Goal: Task Accomplishment & Management: Manage account settings

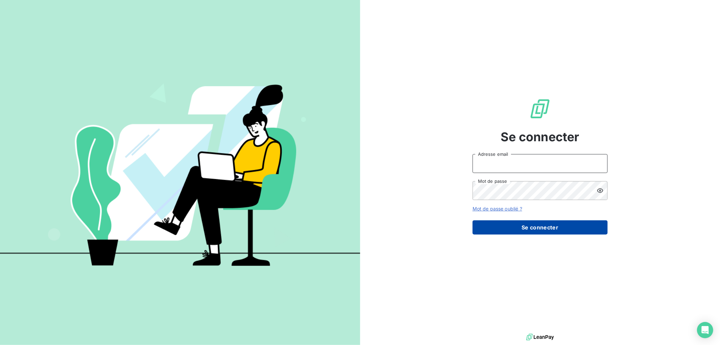
type input "[EMAIL_ADDRESS][DOMAIN_NAME]"
click at [538, 228] on button "Se connecter" at bounding box center [540, 227] width 135 height 14
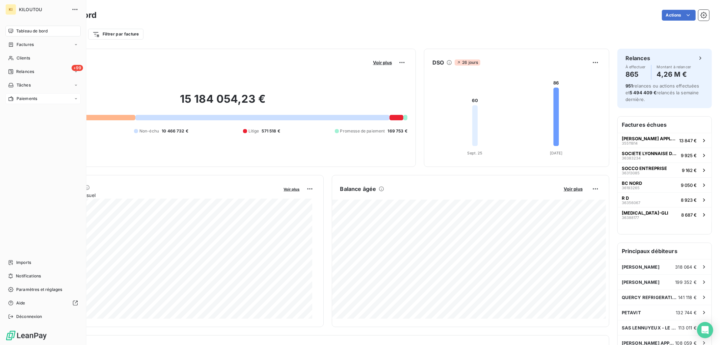
drag, startPoint x: 34, startPoint y: 100, endPoint x: 42, endPoint y: 98, distance: 8.3
click at [34, 99] on span "Paiements" at bounding box center [27, 99] width 21 height 6
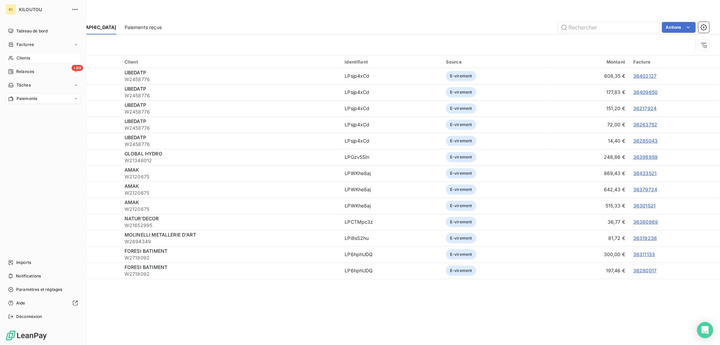
click at [29, 58] on span "Clients" at bounding box center [24, 58] width 14 height 6
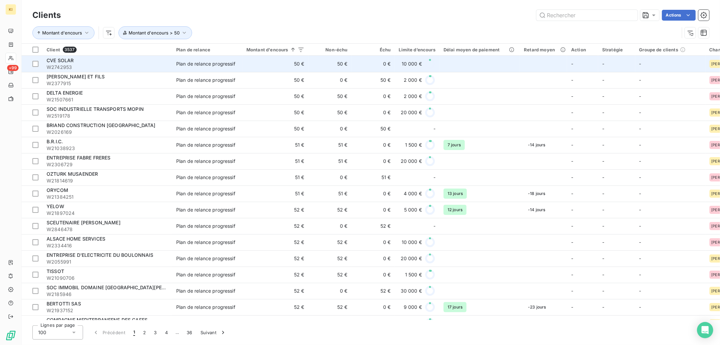
click at [70, 62] on span "CVE SOLAR" at bounding box center [60, 60] width 27 height 6
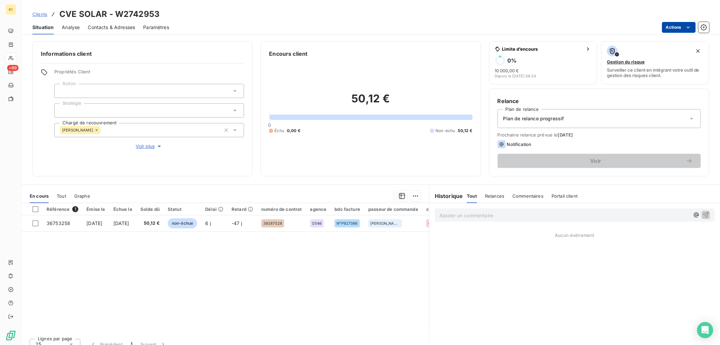
click at [683, 27] on html "KI +99 Clients CVE SOLAR - W2742953 Situation Analyse Contacts & Adresses Param…" at bounding box center [360, 172] width 720 height 345
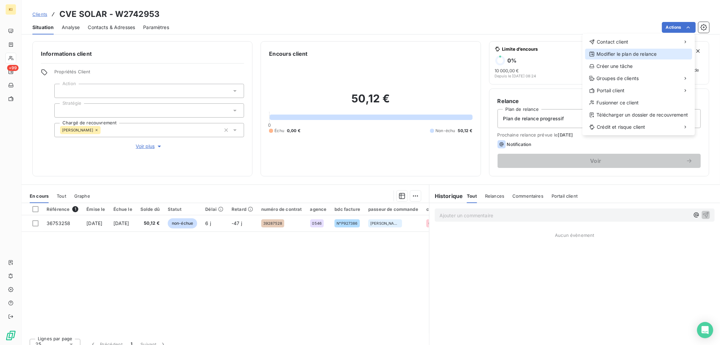
click at [636, 55] on div "Modifier le plan de relance" at bounding box center [639, 54] width 107 height 11
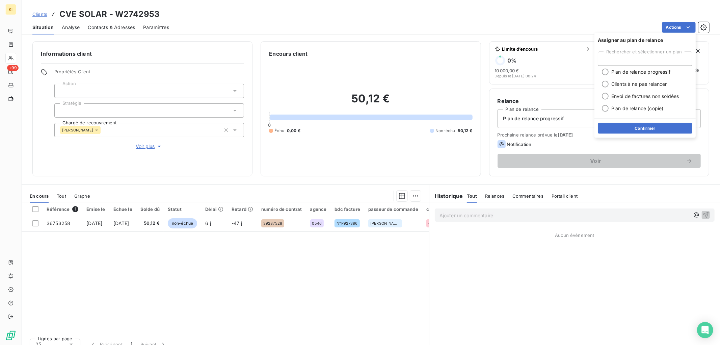
click at [546, 24] on div "Actions" at bounding box center [443, 27] width 532 height 11
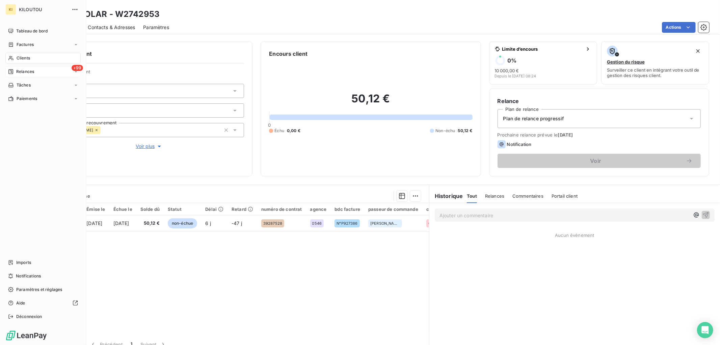
click at [34, 72] on span "Relances" at bounding box center [25, 72] width 18 height 6
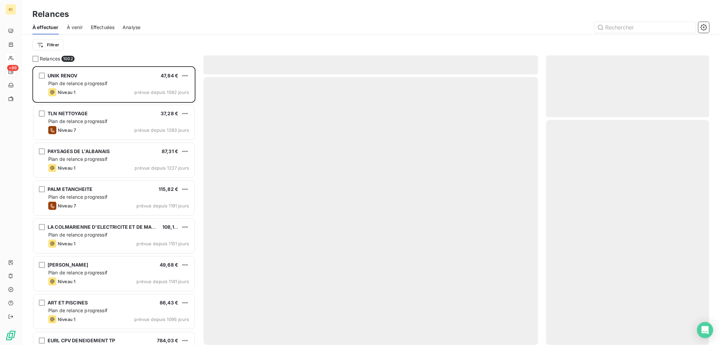
scroll to position [273, 157]
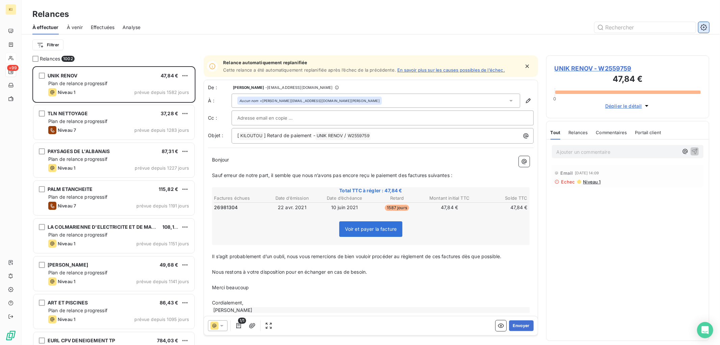
click at [707, 27] on icon "button" at bounding box center [704, 27] width 6 height 6
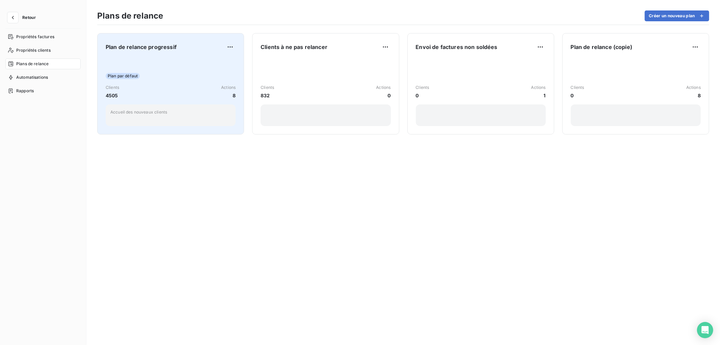
click at [175, 83] on div "Plan par défaut Clients 4505 Actions 8 Accueil des nouveaux clients" at bounding box center [171, 92] width 130 height 68
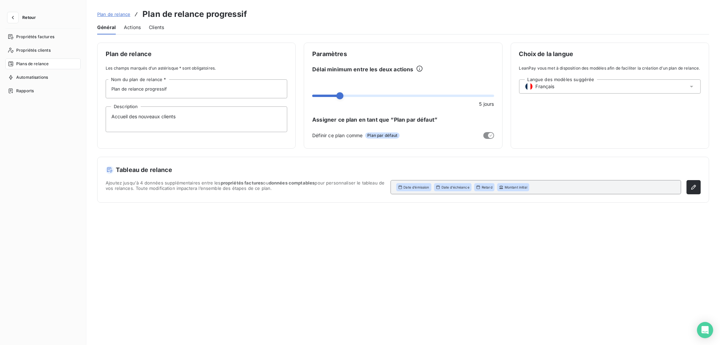
click at [132, 25] on span "Actions" at bounding box center [132, 27] width 17 height 7
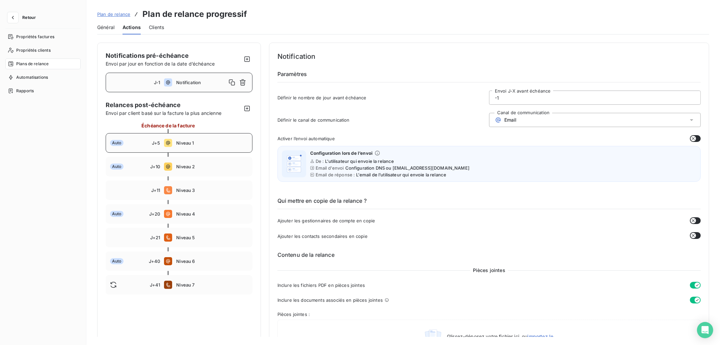
click at [144, 144] on div "Auto" at bounding box center [131, 143] width 42 height 6
type input "5"
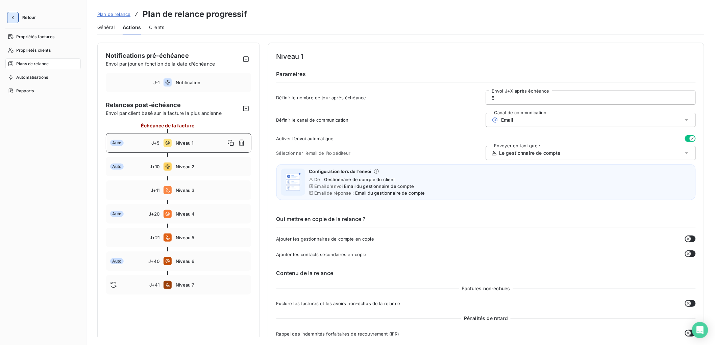
click at [13, 17] on icon "button" at bounding box center [13, 17] width 2 height 3
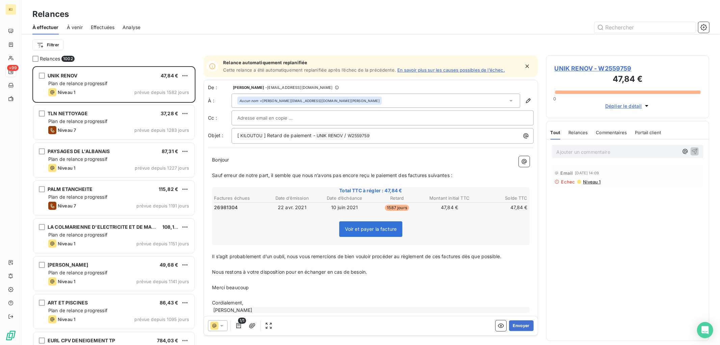
scroll to position [273, 157]
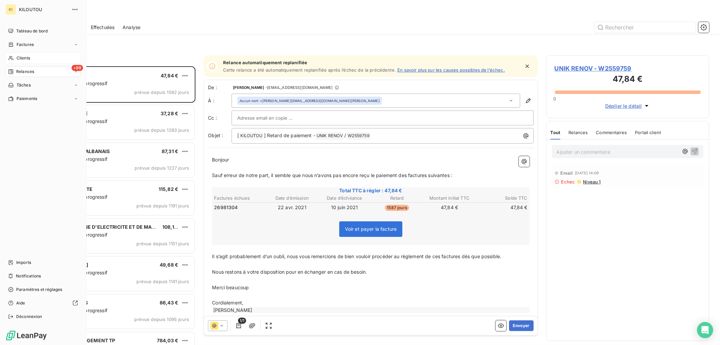
click at [21, 59] on span "Clients" at bounding box center [24, 58] width 14 height 6
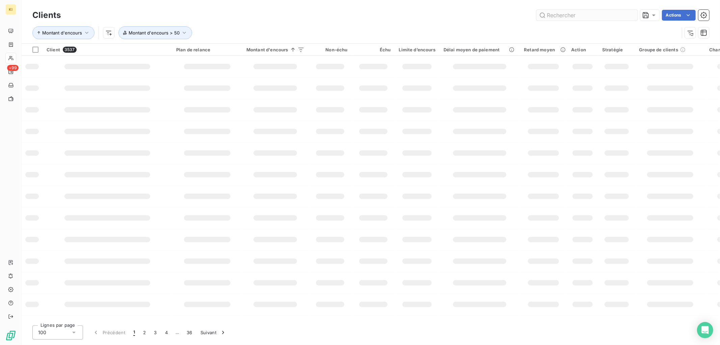
click at [559, 15] on input "text" at bounding box center [587, 15] width 101 height 11
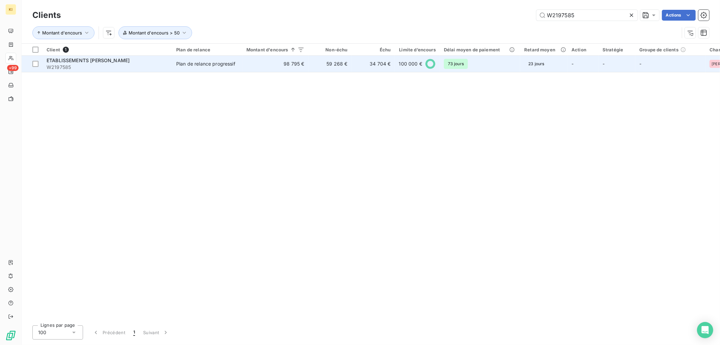
type input "W2197585"
click at [95, 59] on span "ETABLISSEMENTS R.LEGRAND" at bounding box center [88, 60] width 83 height 6
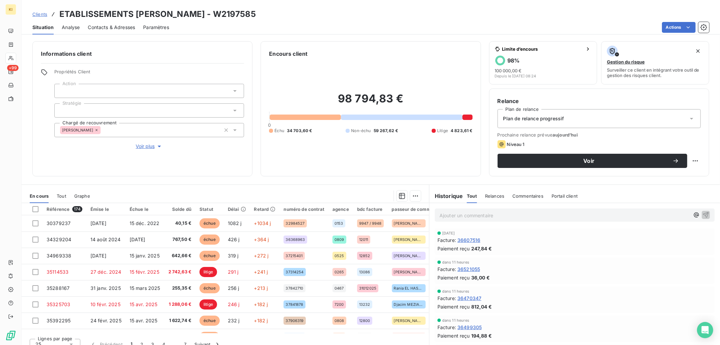
click at [63, 195] on span "Tout" at bounding box center [61, 195] width 9 height 5
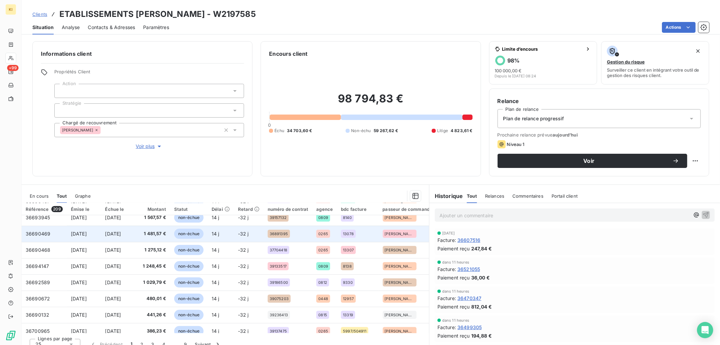
scroll to position [290, 0]
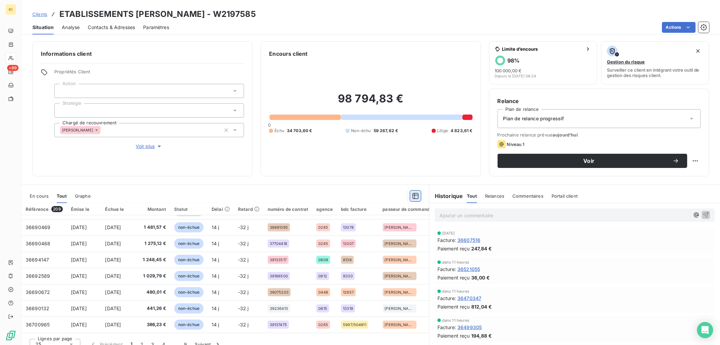
click at [414, 198] on icon "button" at bounding box center [416, 196] width 6 height 6
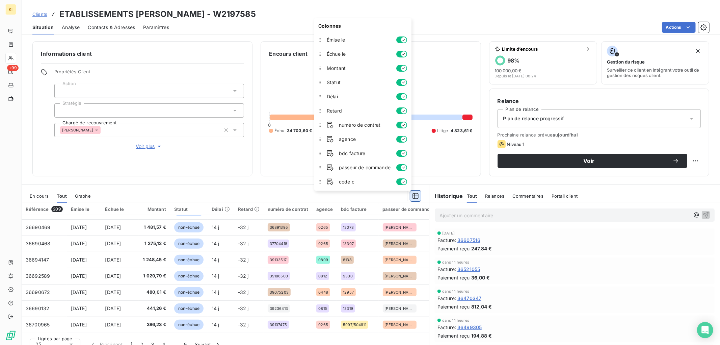
click at [414, 198] on icon "button" at bounding box center [416, 196] width 6 height 6
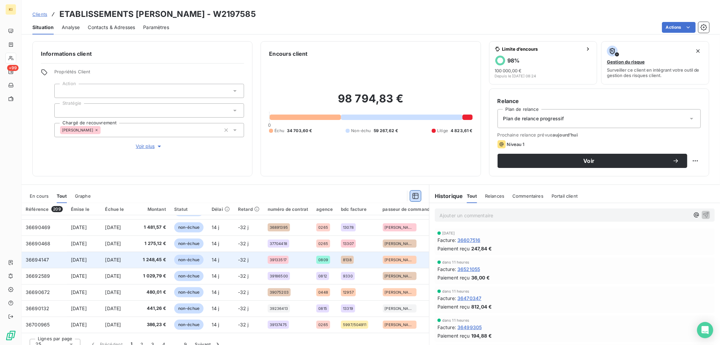
scroll to position [8, 0]
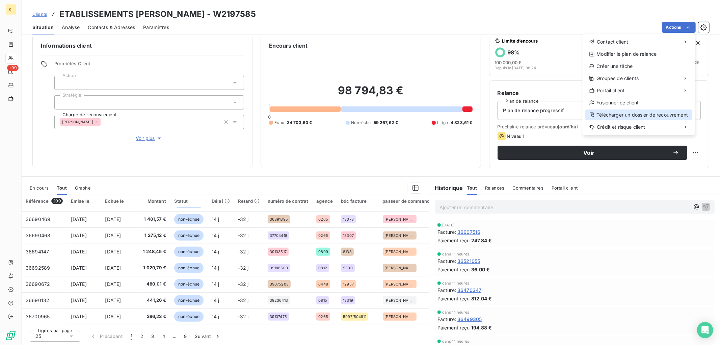
click at [631, 113] on div "Télécharger un dossier de recouvrement" at bounding box center [639, 114] width 107 height 11
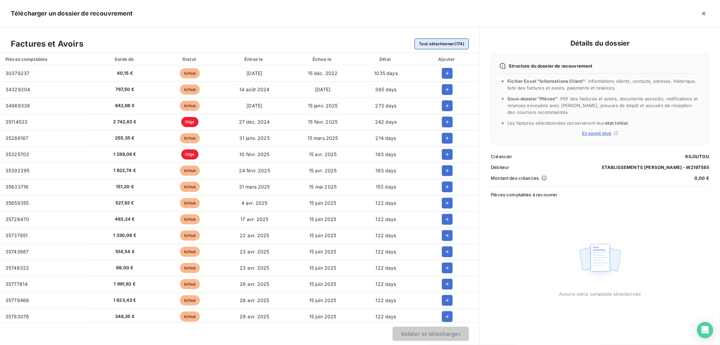
click at [447, 43] on button "Tout sélectionner (174)" at bounding box center [442, 43] width 54 height 11
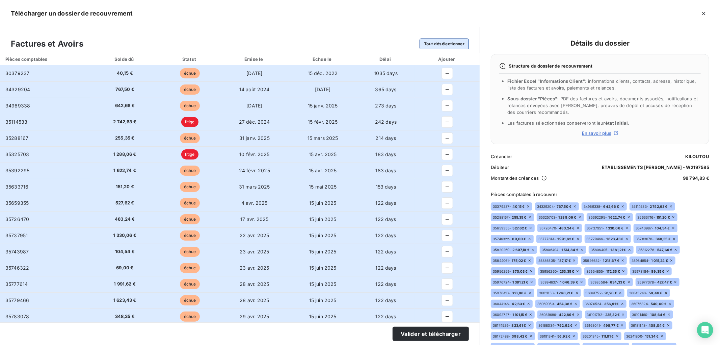
click at [447, 43] on button "Tout désélectionner" at bounding box center [444, 43] width 49 height 11
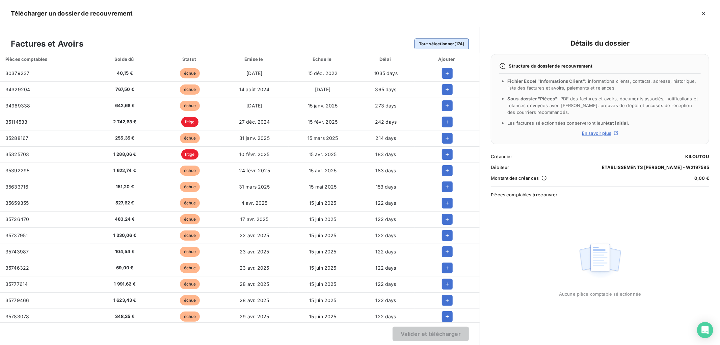
click at [447, 43] on button "Tout sélectionner (174)" at bounding box center [442, 43] width 54 height 11
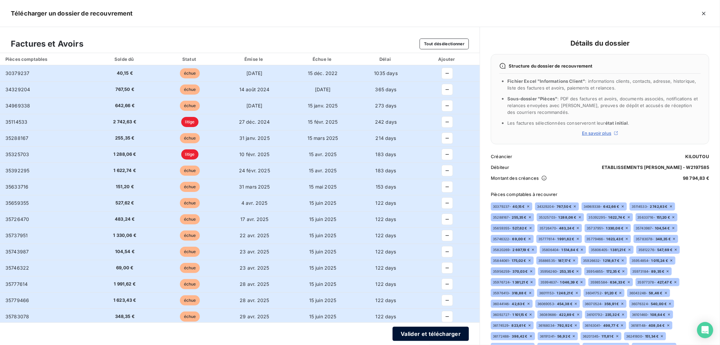
click at [439, 334] on button "Valider et télécharger" at bounding box center [431, 334] width 76 height 14
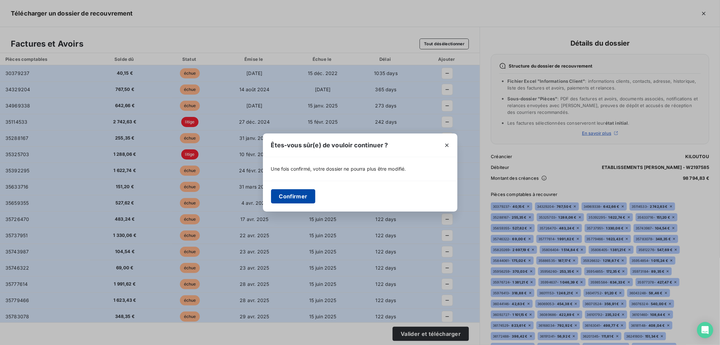
click at [304, 189] on button "Confirmer" at bounding box center [293, 196] width 45 height 14
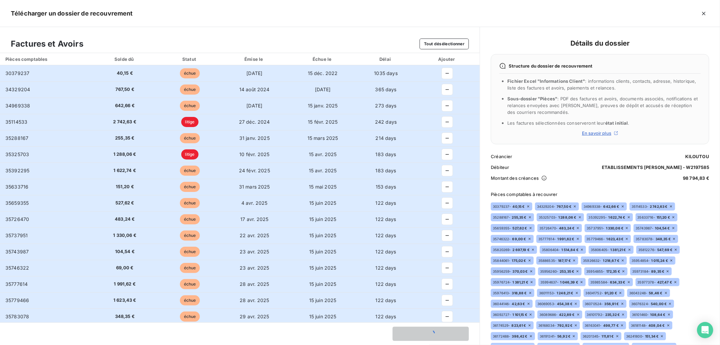
click at [269, 38] on div "Factures et Avoirs Tout désélectionner" at bounding box center [240, 40] width 480 height 26
click at [150, 39] on div "Factures et Avoirs Tout désélectionner" at bounding box center [240, 40] width 480 height 26
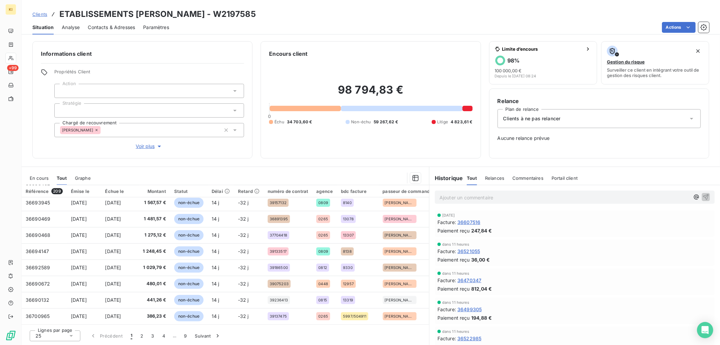
scroll to position [0, 0]
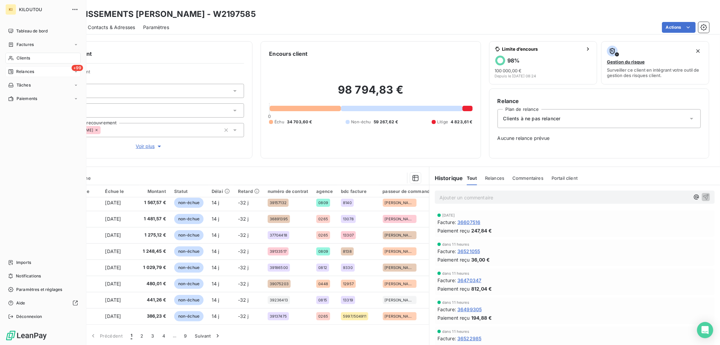
click at [38, 73] on div "+99 Relances" at bounding box center [42, 71] width 75 height 11
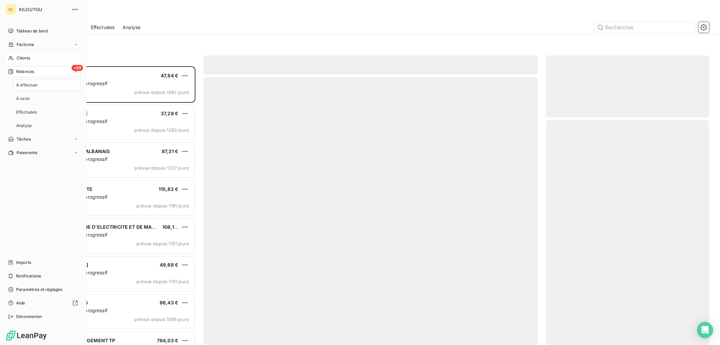
scroll to position [273, 157]
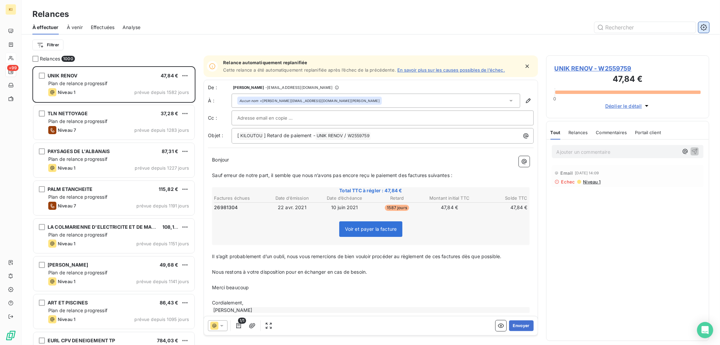
click at [704, 27] on icon "button" at bounding box center [704, 27] width 7 height 7
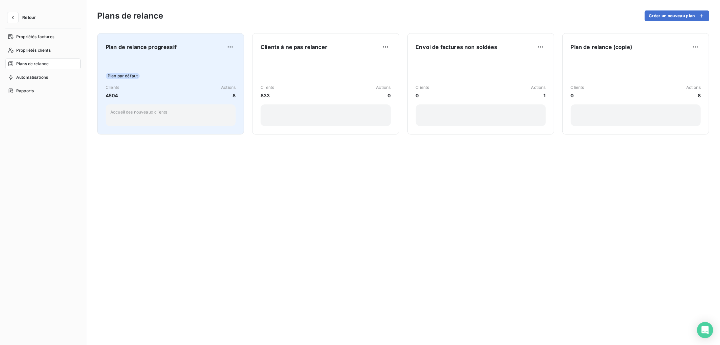
click at [178, 86] on div "Clients 4504 Actions 8" at bounding box center [171, 91] width 130 height 15
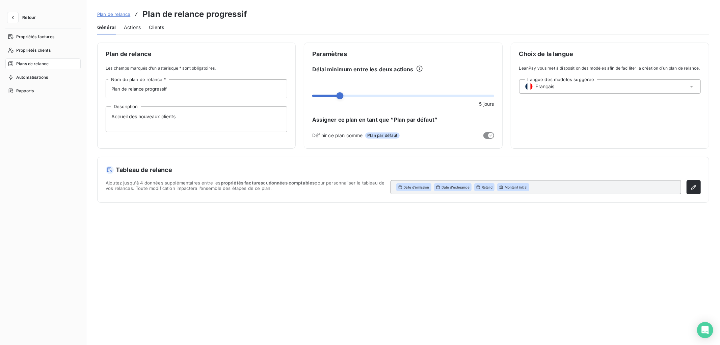
click at [132, 28] on span "Actions" at bounding box center [132, 27] width 17 height 7
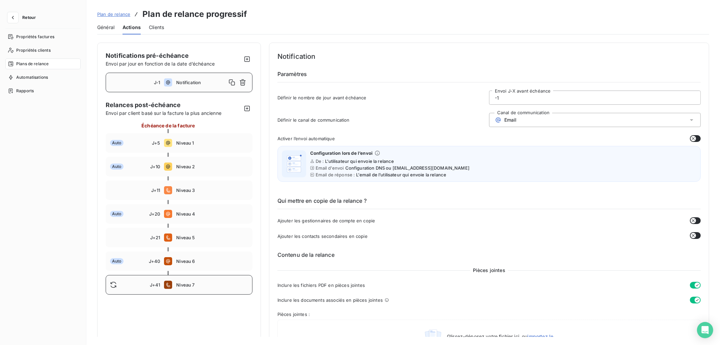
click at [201, 282] on span "Niveau 7" at bounding box center [212, 284] width 72 height 5
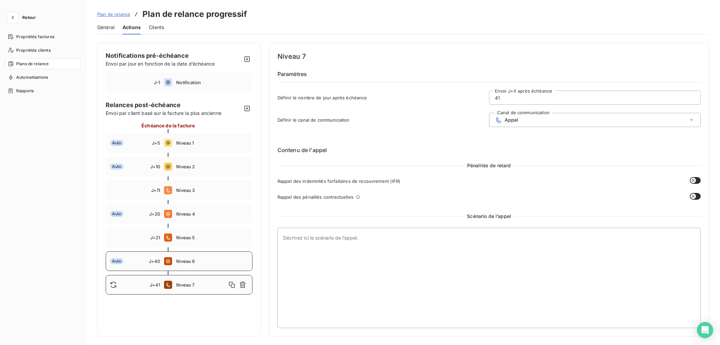
click at [212, 261] on span "Niveau 6" at bounding box center [212, 260] width 72 height 5
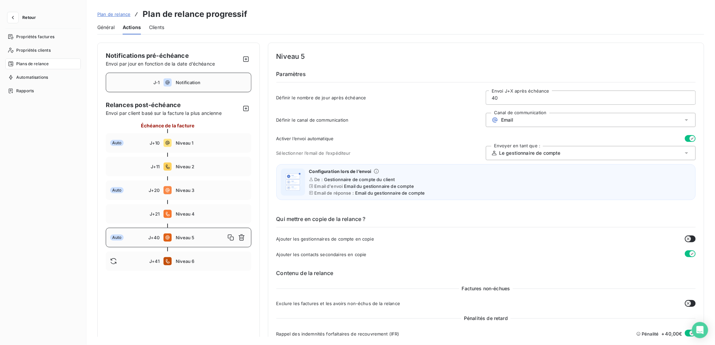
click at [198, 81] on span "Notification" at bounding box center [211, 82] width 71 height 5
type input "-1"
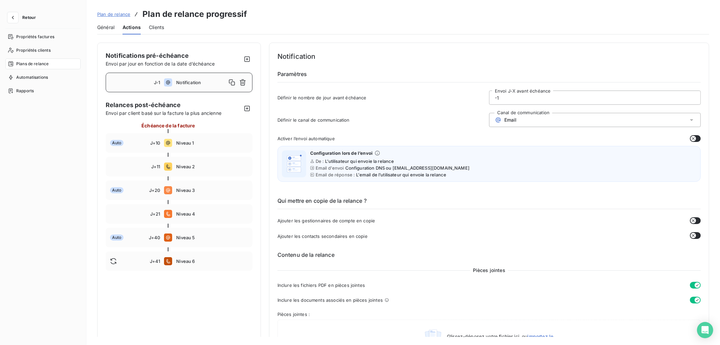
click at [692, 139] on icon "button" at bounding box center [693, 138] width 5 height 5
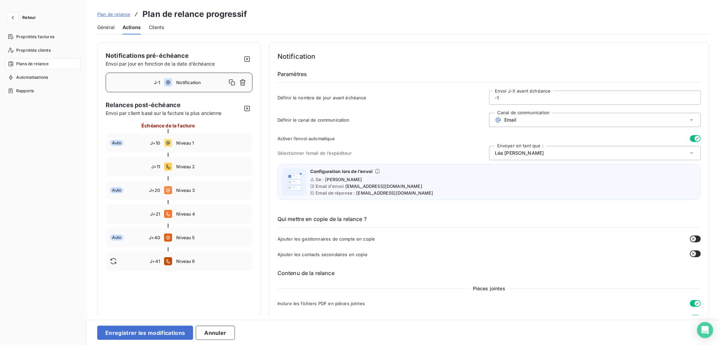
click at [608, 150] on div "Léa Lambert" at bounding box center [595, 153] width 212 height 14
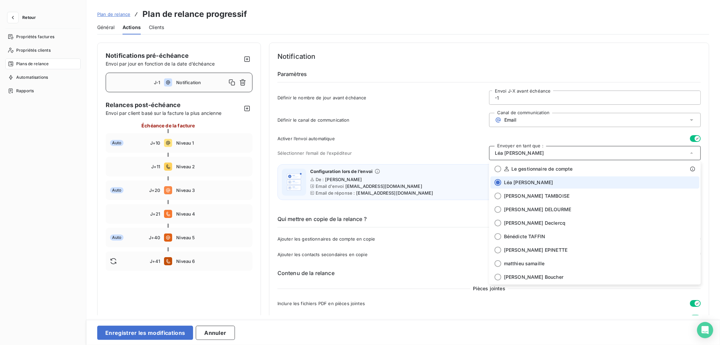
click at [419, 124] on div "Définir le canal de communication Canal de communication Email" at bounding box center [489, 122] width 423 height 18
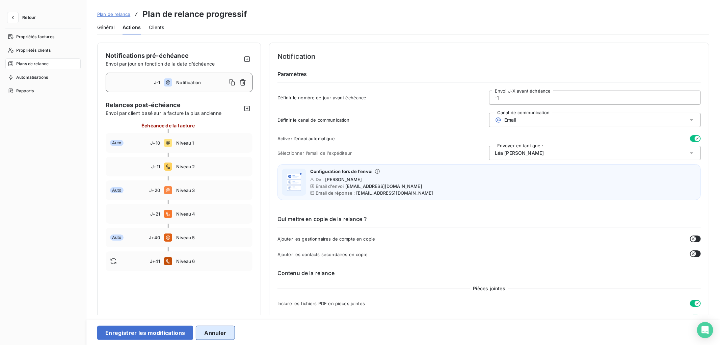
click at [227, 330] on button "Annuler" at bounding box center [215, 333] width 39 height 14
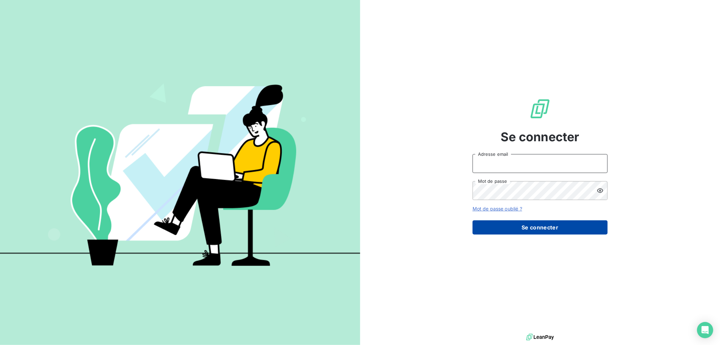
type input "[EMAIL_ADDRESS][DOMAIN_NAME]"
click at [552, 227] on button "Se connecter" at bounding box center [540, 227] width 135 height 14
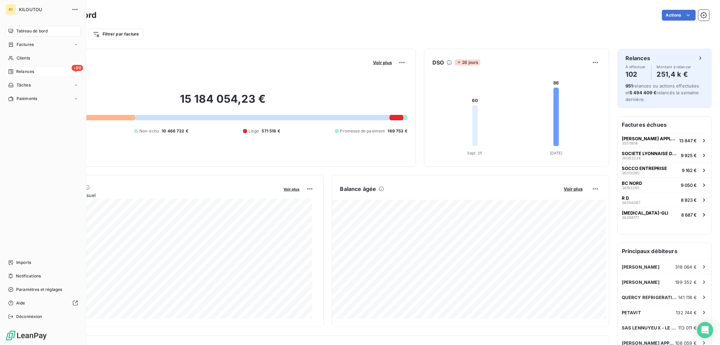
click at [29, 73] on span "Relances" at bounding box center [25, 72] width 18 height 6
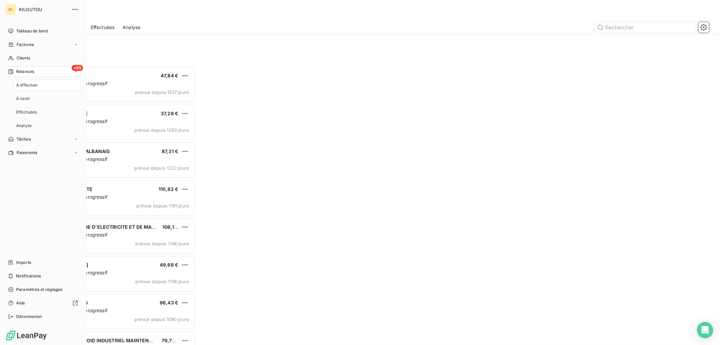
scroll to position [273, 157]
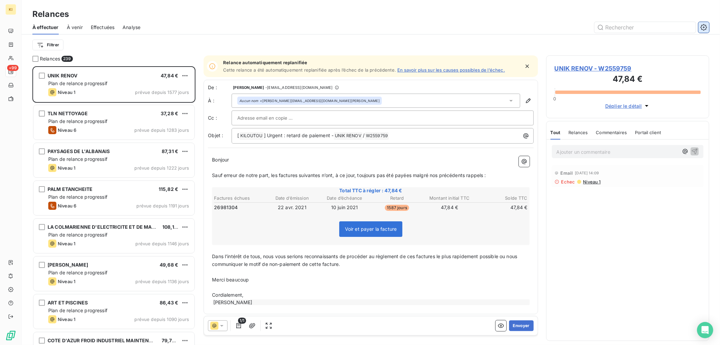
click at [708, 26] on button "button" at bounding box center [704, 27] width 11 height 11
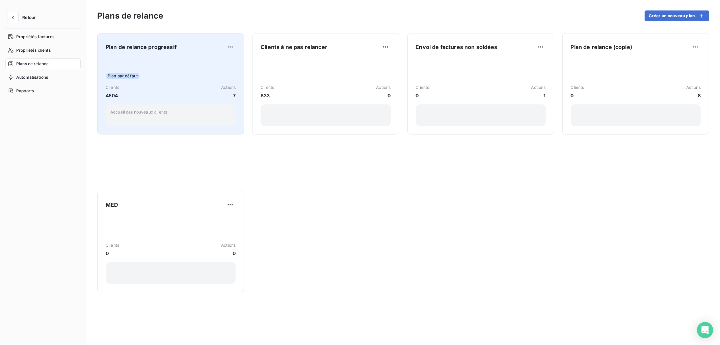
click at [158, 97] on div "Clients 4504 Actions 7" at bounding box center [171, 91] width 130 height 15
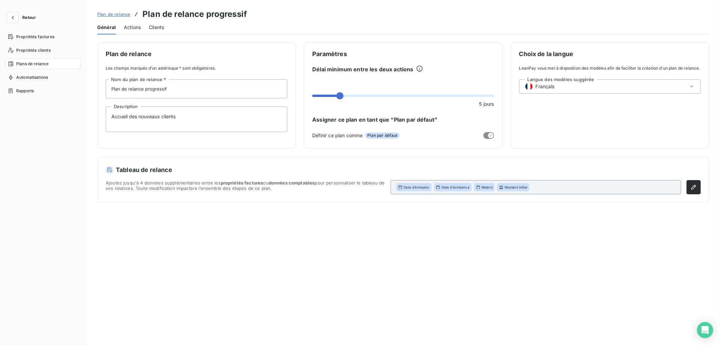
click at [132, 24] on span "Actions" at bounding box center [132, 27] width 17 height 7
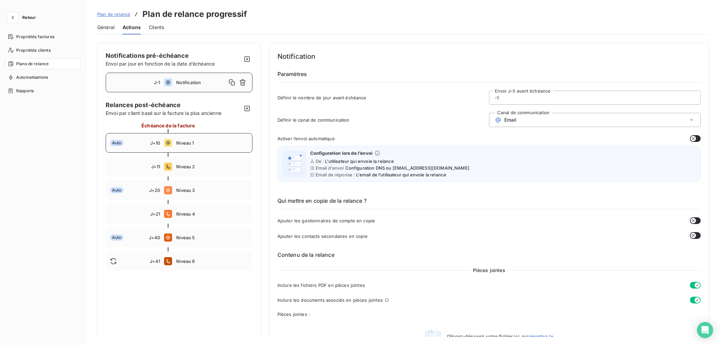
click at [218, 142] on span "Niveau 1" at bounding box center [212, 142] width 72 height 5
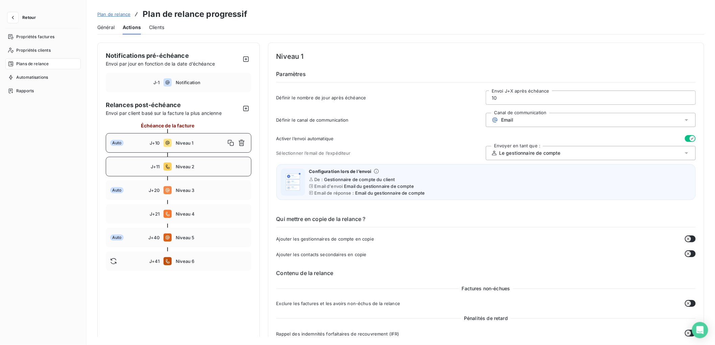
click at [218, 166] on span "Niveau 2" at bounding box center [211, 166] width 71 height 5
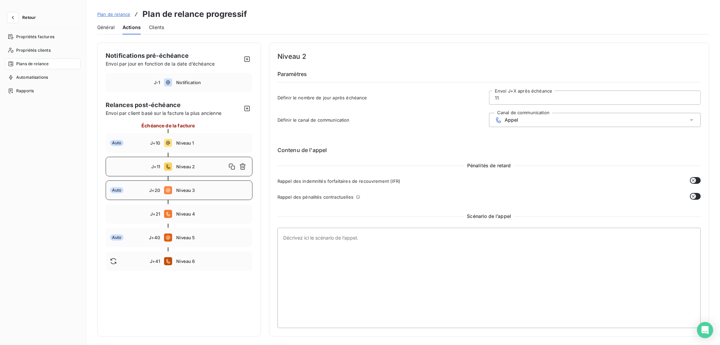
click at [220, 193] on div "Auto J+20 Niveau 3" at bounding box center [179, 190] width 147 height 20
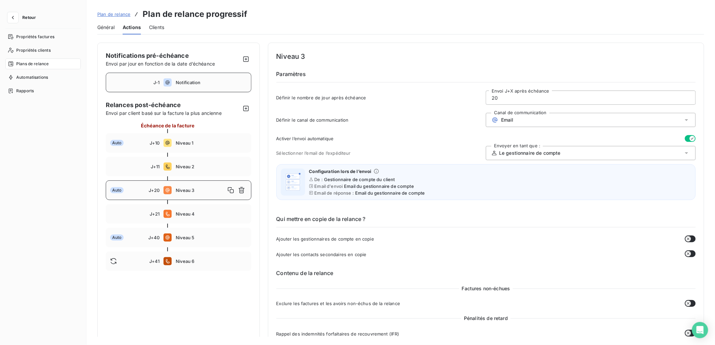
click at [207, 80] on span "Notification" at bounding box center [211, 82] width 71 height 5
type input "-1"
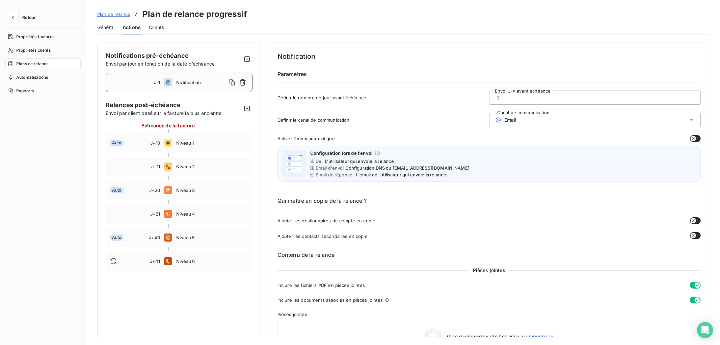
click at [694, 139] on button "button" at bounding box center [695, 138] width 11 height 7
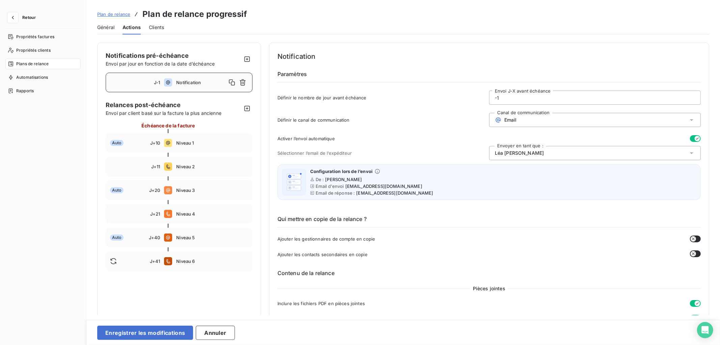
click at [637, 155] on div "Léa Lambert" at bounding box center [595, 153] width 212 height 14
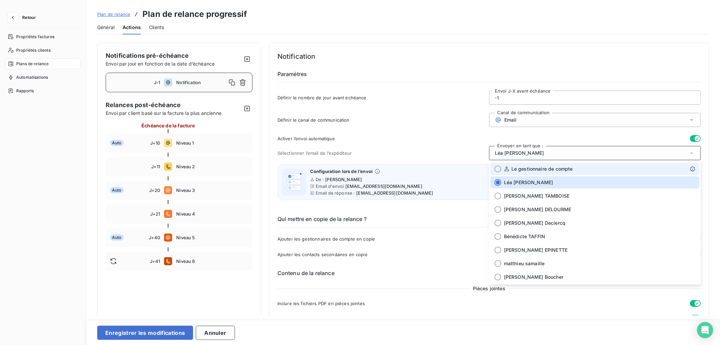
click at [551, 170] on span "Le gestionnaire de compte" at bounding box center [542, 168] width 61 height 7
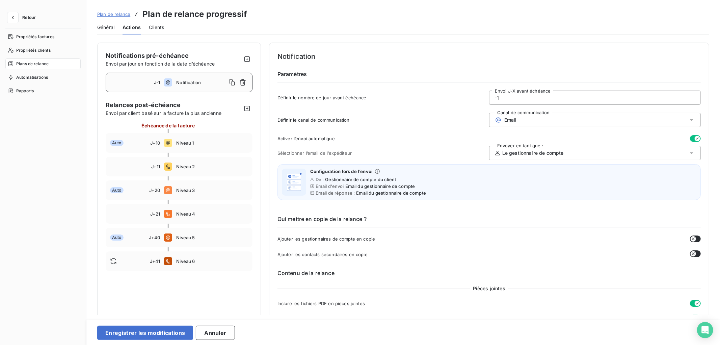
click at [557, 155] on span "Le gestionnaire de compte" at bounding box center [532, 153] width 61 height 7
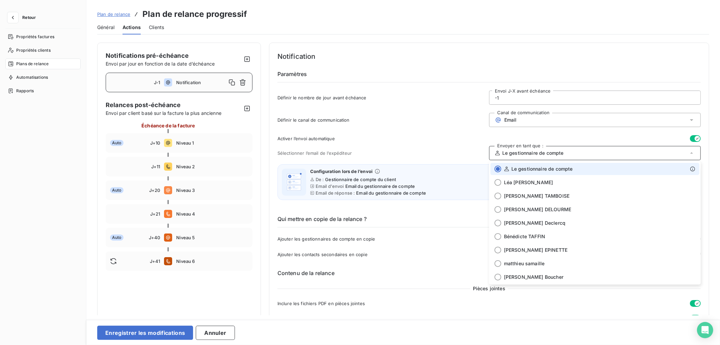
click at [557, 155] on span "Le gestionnaire de compte" at bounding box center [532, 153] width 61 height 7
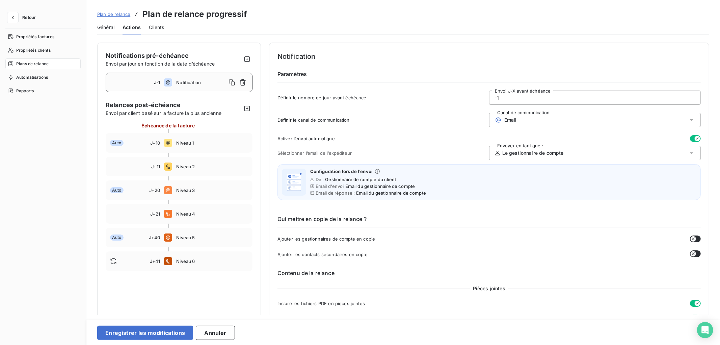
click at [452, 147] on div "Sélectionner l’email de l’expéditeur Envoyer en tant que : Le gestionnaire de c…" at bounding box center [489, 153] width 423 height 14
click at [181, 331] on button "Enregistrer les modifications" at bounding box center [145, 333] width 96 height 14
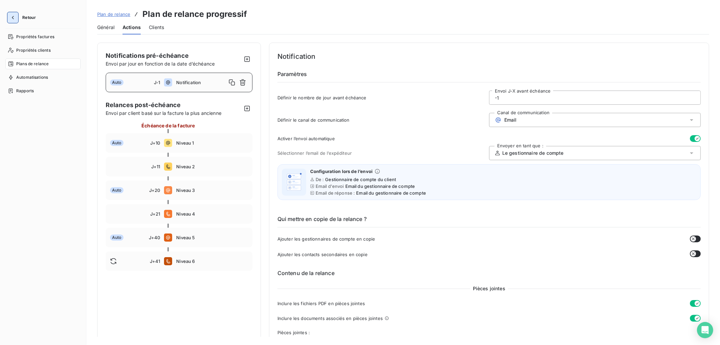
click at [16, 16] on icon "button" at bounding box center [12, 17] width 7 height 7
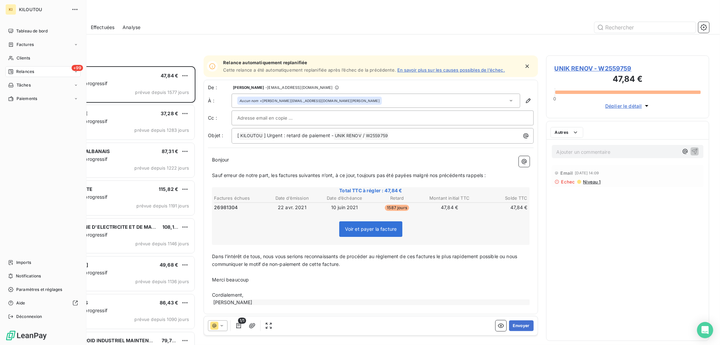
scroll to position [273, 157]
click at [43, 71] on div "+99 Relances" at bounding box center [42, 71] width 75 height 11
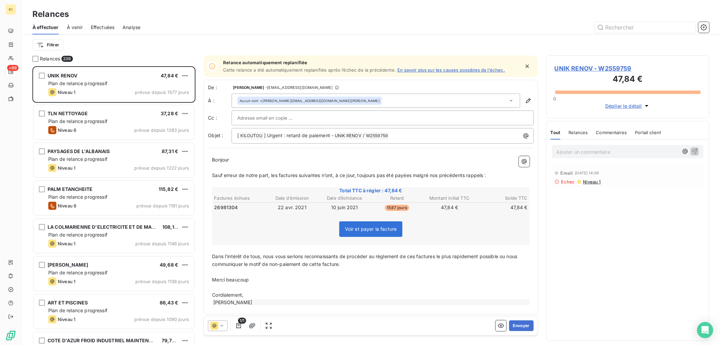
click at [72, 28] on span "À venir" at bounding box center [75, 27] width 16 height 7
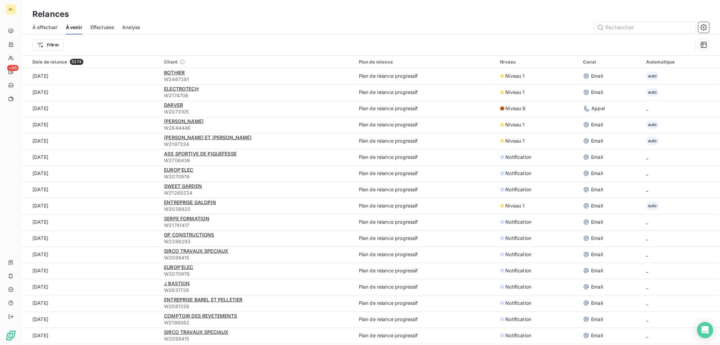
click at [44, 29] on span "À effectuer" at bounding box center [44, 27] width 25 height 7
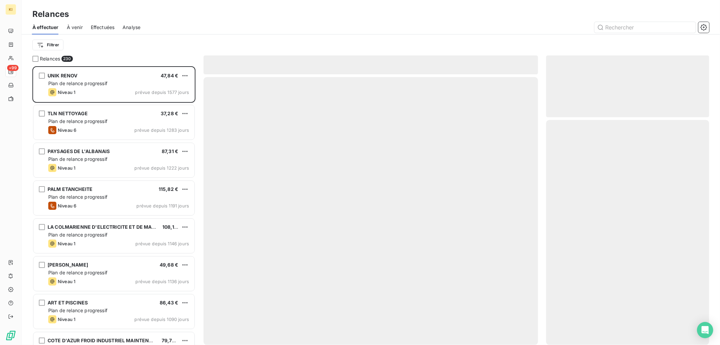
scroll to position [273, 157]
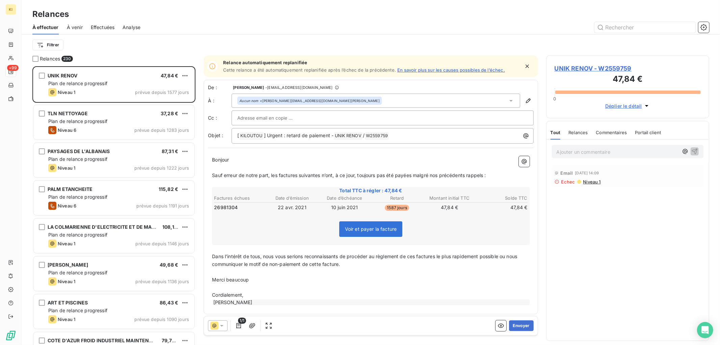
click at [80, 26] on span "À venir" at bounding box center [75, 27] width 16 height 7
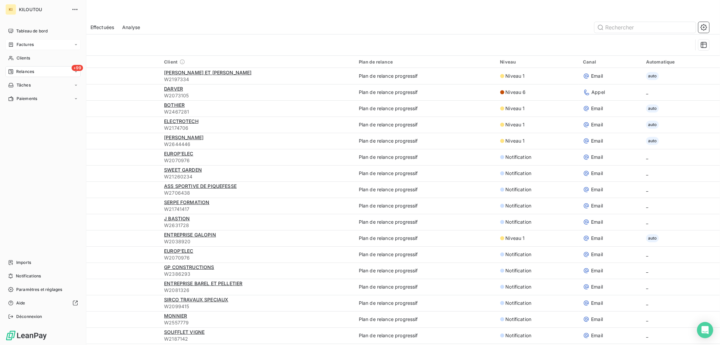
click at [26, 42] on span "Factures" at bounding box center [25, 45] width 17 height 6
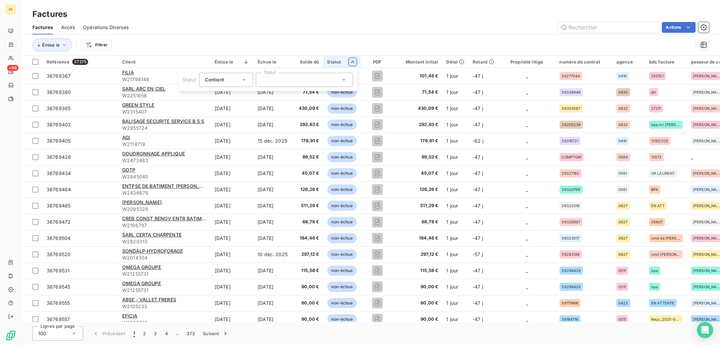
click at [422, 43] on html "KI +99 Factures Factures Avoirs Opérations Diverses Actions Émise le Filtrer Ré…" at bounding box center [360, 172] width 720 height 345
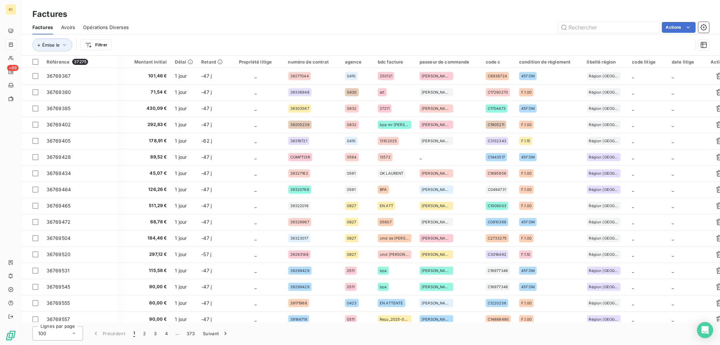
scroll to position [0, 278]
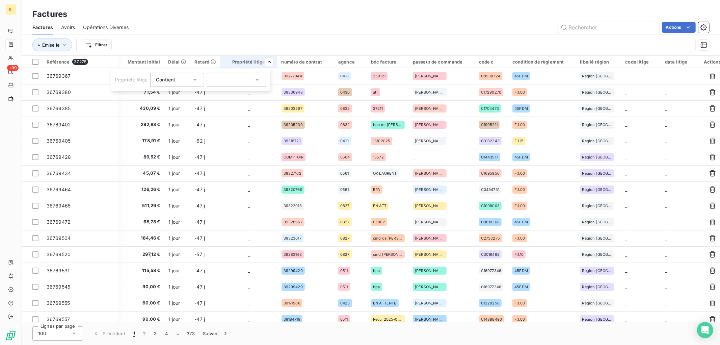
click at [264, 80] on div at bounding box center [236, 80] width 59 height 14
click at [224, 95] on span "Litige" at bounding box center [227, 95] width 10 height 4
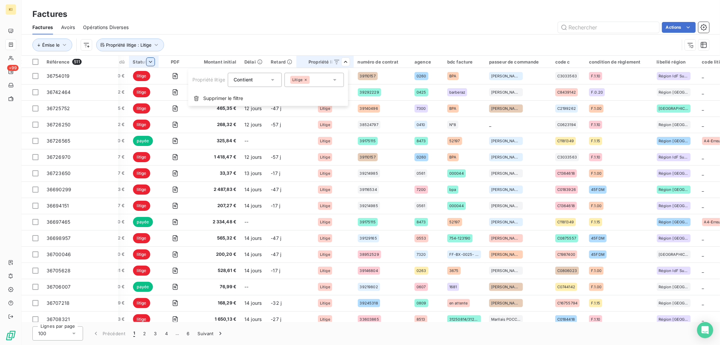
click at [147, 61] on html "KI +99 Factures Factures Avoirs Opérations Diverses Actions Émise le Propriété …" at bounding box center [360, 172] width 720 height 345
click at [130, 83] on div at bounding box center [147, 80] width 97 height 14
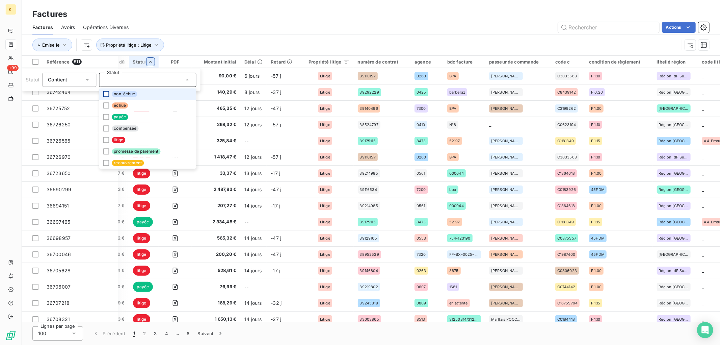
click at [107, 94] on div at bounding box center [106, 94] width 6 height 6
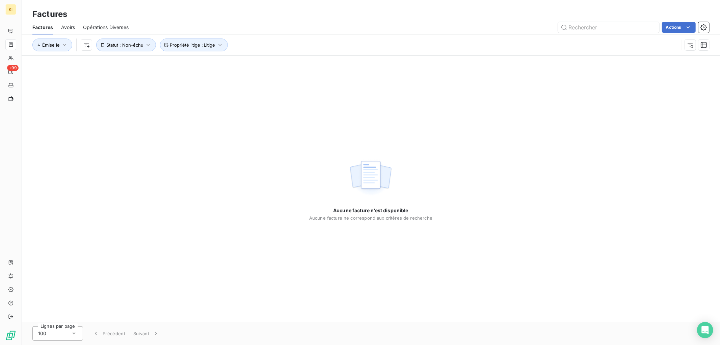
click at [106, 104] on div "Aucune facture n’est disponible Aucune facture ne correspond aux critères de re…" at bounding box center [371, 189] width 699 height 266
click at [147, 46] on icon "button" at bounding box center [148, 45] width 7 height 7
click at [210, 65] on div "non-échue" at bounding box center [221, 62] width 97 height 14
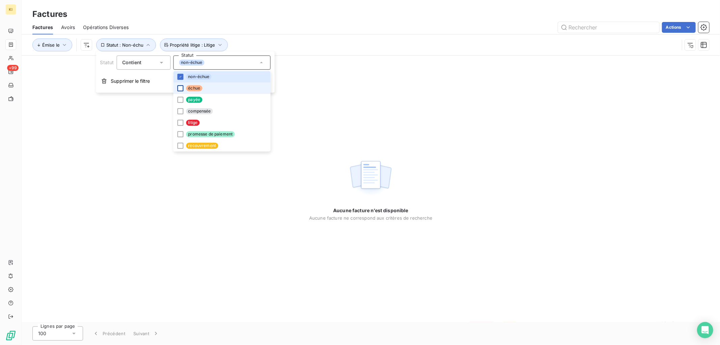
click at [179, 90] on div at bounding box center [180, 88] width 6 height 6
click at [182, 145] on div at bounding box center [180, 145] width 6 height 6
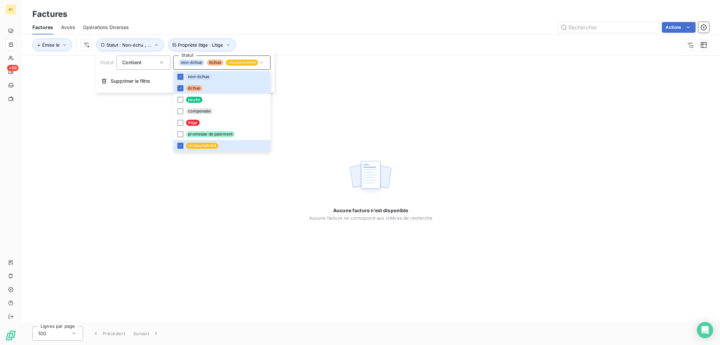
click at [264, 31] on div "Actions" at bounding box center [423, 27] width 573 height 11
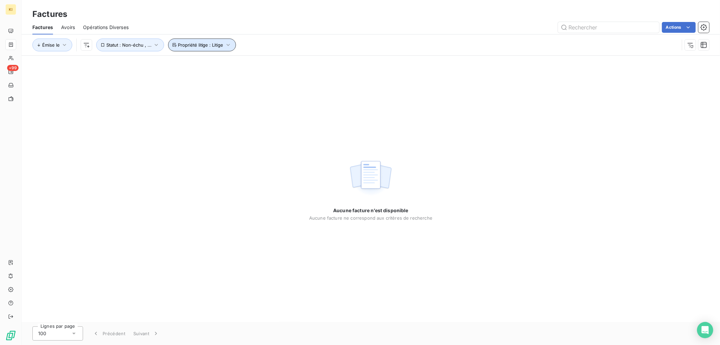
click at [193, 46] on span "Propriété litige : Litige" at bounding box center [201, 44] width 46 height 5
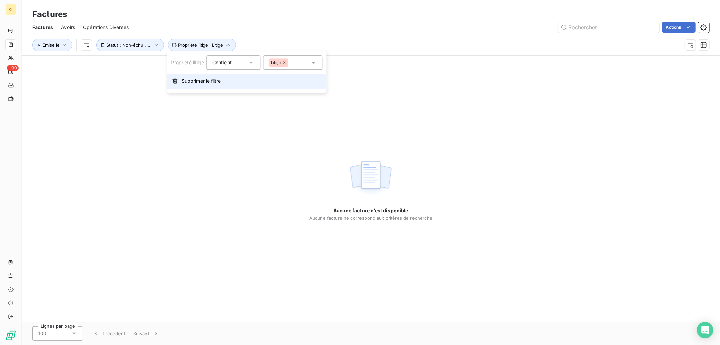
click at [191, 81] on span "Supprimer le filtre" at bounding box center [201, 81] width 39 height 7
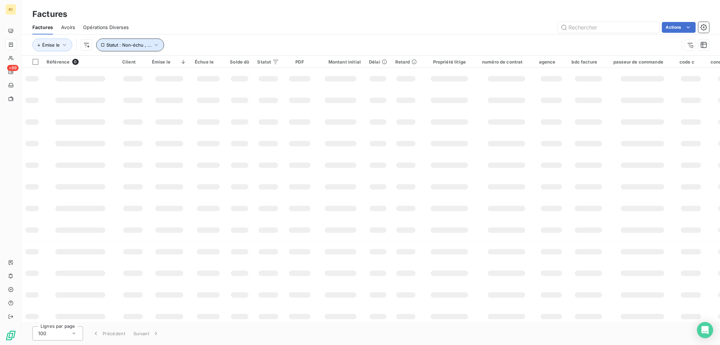
click at [132, 43] on span "Statut : Non-échu , ..." at bounding box center [128, 44] width 45 height 5
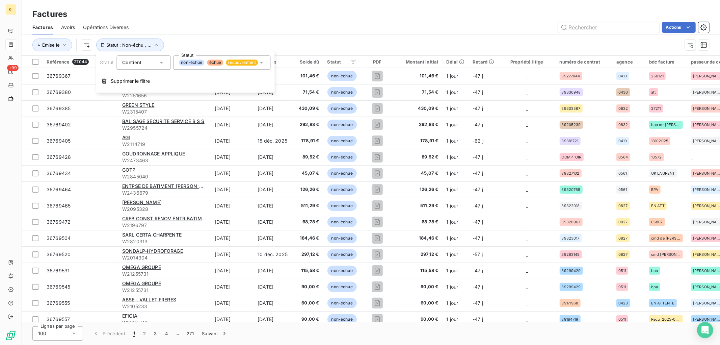
drag, startPoint x: 138, startPoint y: 85, endPoint x: 269, endPoint y: 26, distance: 143.1
click at [269, 26] on body "KI +99 Factures Factures Avoirs Opérations Diverses Actions Émise le Statut : N…" at bounding box center [360, 172] width 720 height 345
click at [143, 79] on span "Supprimer le filtre" at bounding box center [130, 81] width 39 height 7
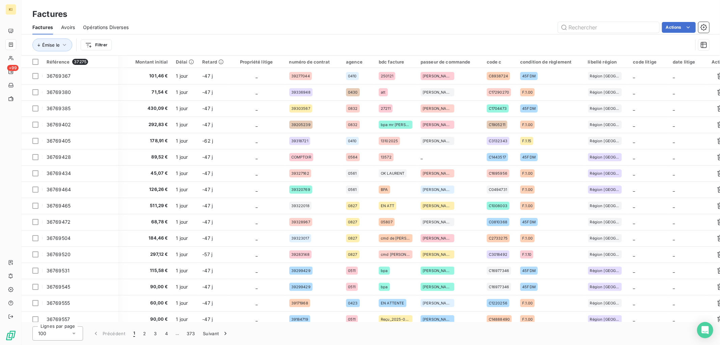
scroll to position [0, 278]
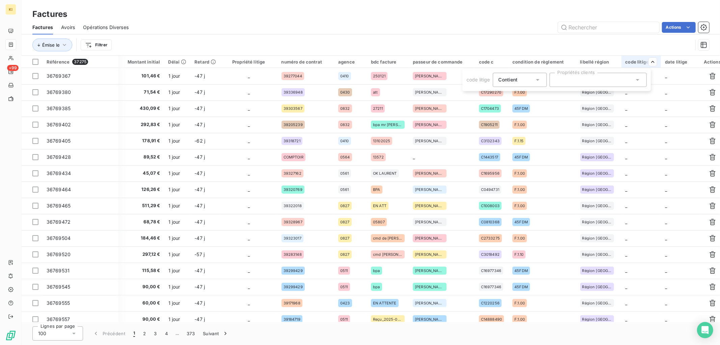
click at [630, 80] on div at bounding box center [598, 80] width 97 height 14
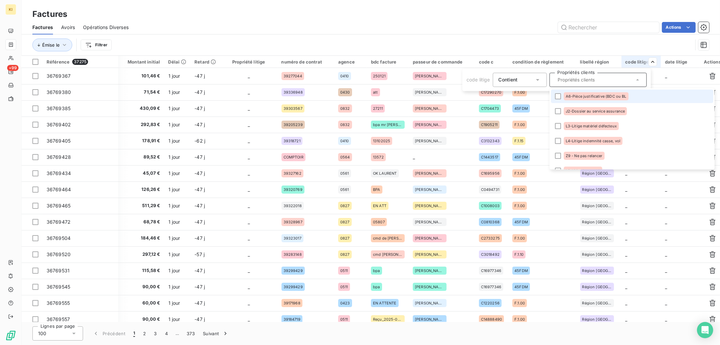
click at [517, 76] on div "Contient" at bounding box center [508, 79] width 19 height 7
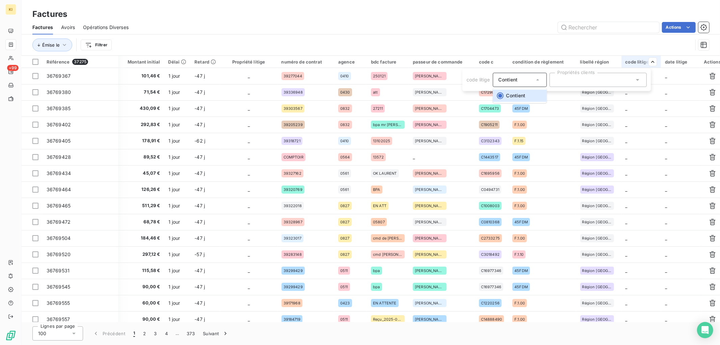
click at [583, 78] on div at bounding box center [598, 80] width 97 height 14
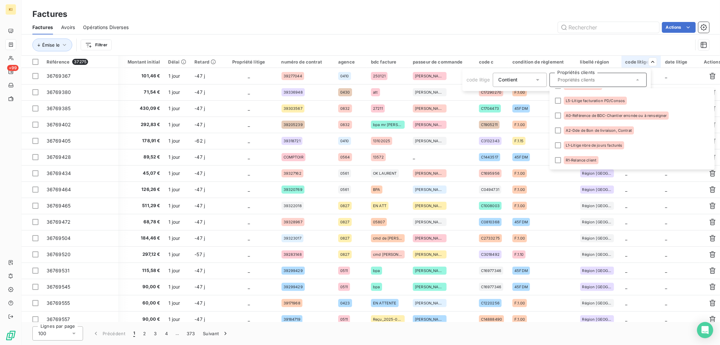
scroll to position [0, 0]
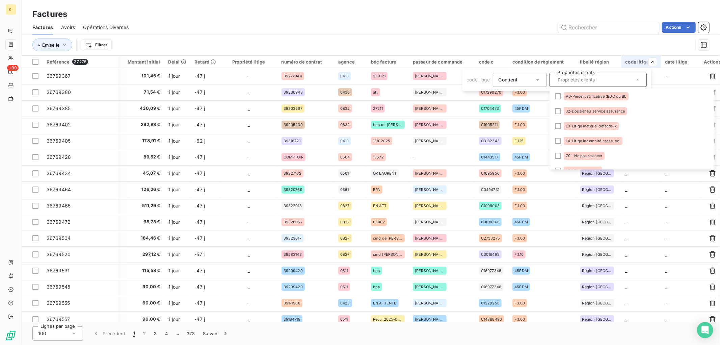
click at [663, 77] on html "KI +99 Factures Factures Avoirs Opérations Diverses Actions Émise le Filtrer Ré…" at bounding box center [360, 172] width 720 height 345
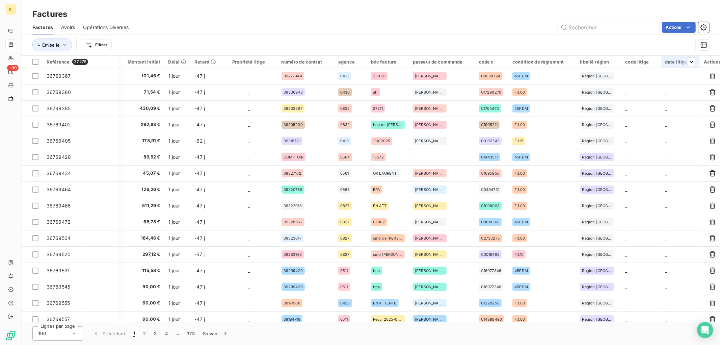
click at [673, 64] on div "date litige" at bounding box center [680, 61] width 31 height 5
click at [574, 79] on icon at bounding box center [575, 79] width 7 height 7
click at [624, 80] on div at bounding box center [636, 80] width 97 height 14
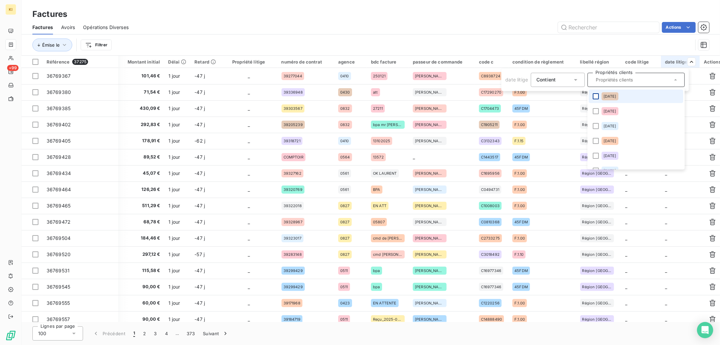
click at [596, 95] on div at bounding box center [596, 96] width 6 height 6
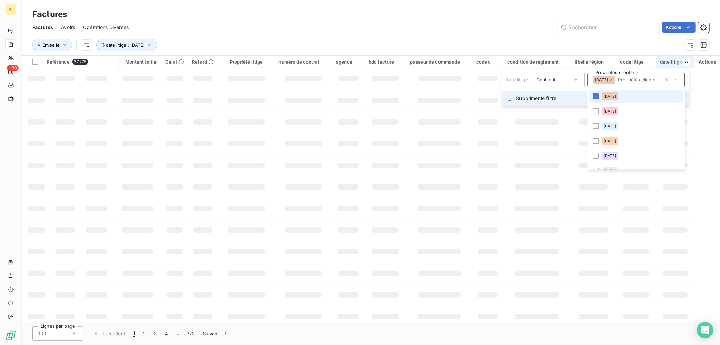
scroll to position [0, 196]
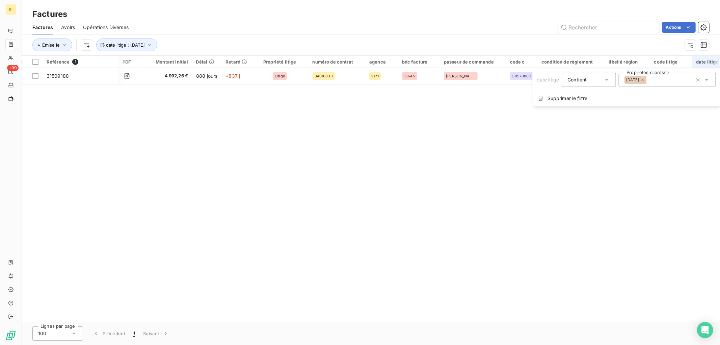
click at [638, 81] on span "2025-01-21" at bounding box center [632, 80] width 13 height 4
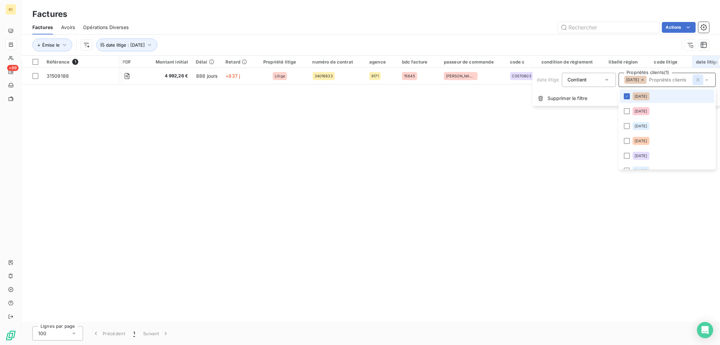
click at [695, 80] on icon "button" at bounding box center [698, 79] width 7 height 7
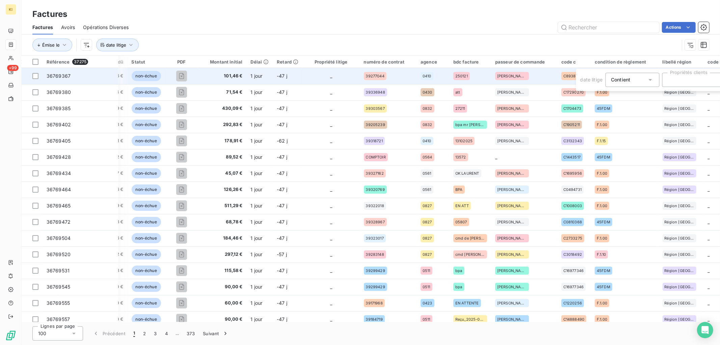
click at [488, 43] on html "KI +99 Factures Factures Avoirs Opérations Diverses Actions Émise le date litig…" at bounding box center [360, 172] width 720 height 345
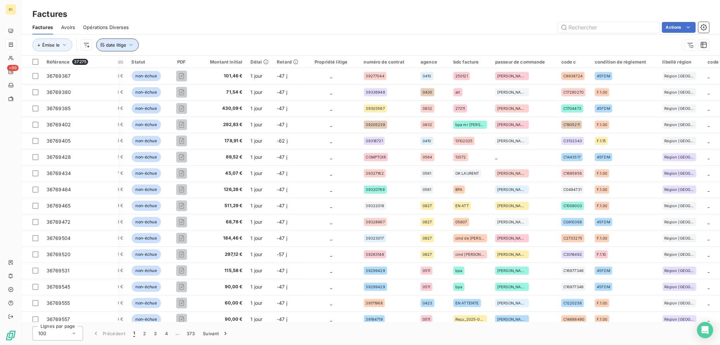
click at [131, 47] on icon "button" at bounding box center [131, 45] width 7 height 7
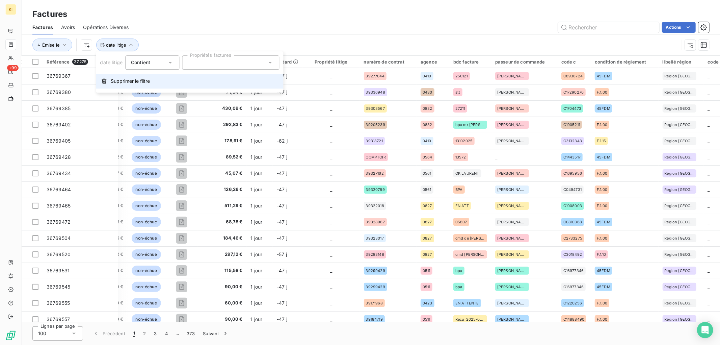
click at [134, 79] on span "Supprimer le filtre" at bounding box center [130, 81] width 39 height 7
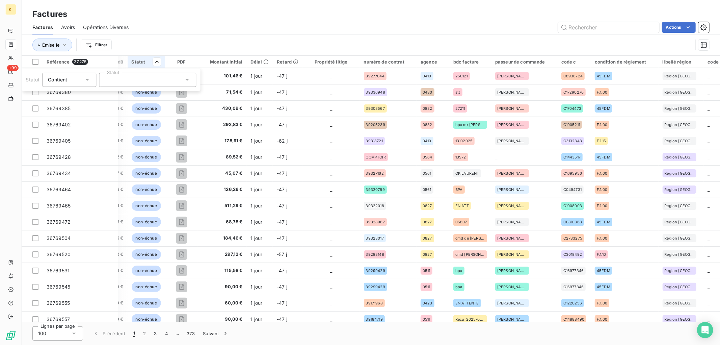
click at [174, 79] on div at bounding box center [147, 80] width 97 height 14
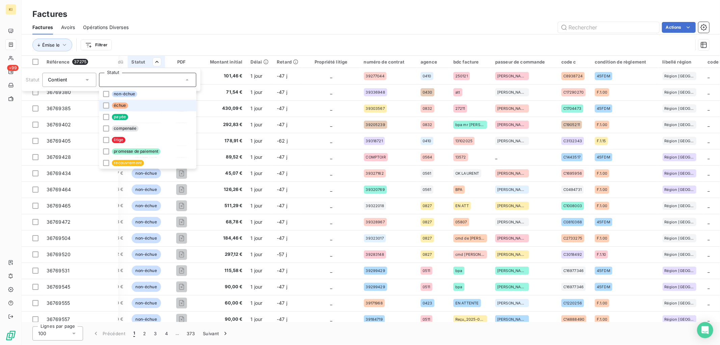
drag, startPoint x: 107, startPoint y: 104, endPoint x: 115, endPoint y: 102, distance: 8.2
click at [107, 104] on div at bounding box center [106, 105] width 6 height 6
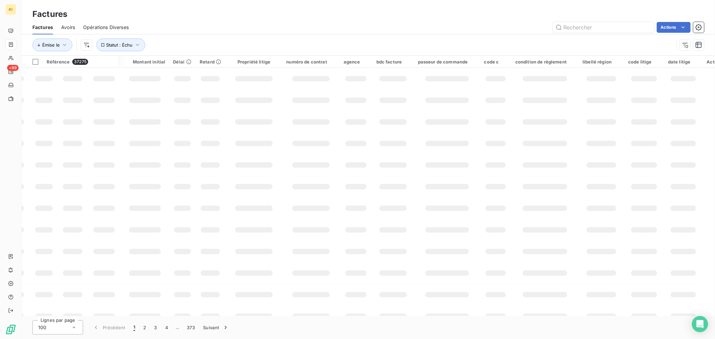
click at [219, 33] on html "KI +99 Factures Factures Avoirs Opérations Diverses Actions Émise le Statut : É…" at bounding box center [357, 169] width 715 height 339
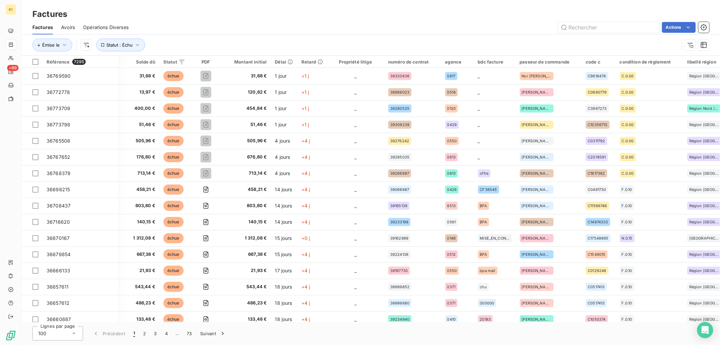
scroll to position [0, 167]
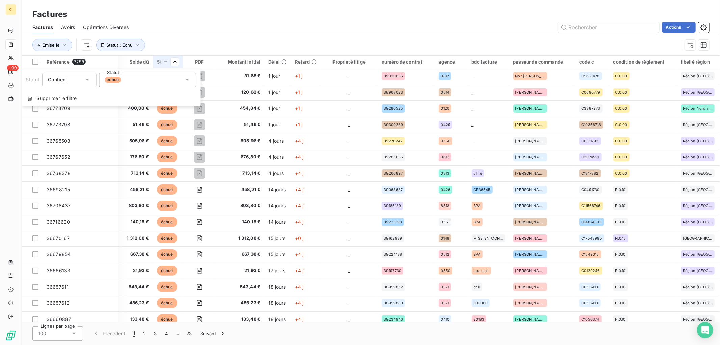
click at [366, 60] on html "KI +99 Factures Factures Avoirs Opérations Diverses Actions Émise le Statut : É…" at bounding box center [360, 172] width 720 height 345
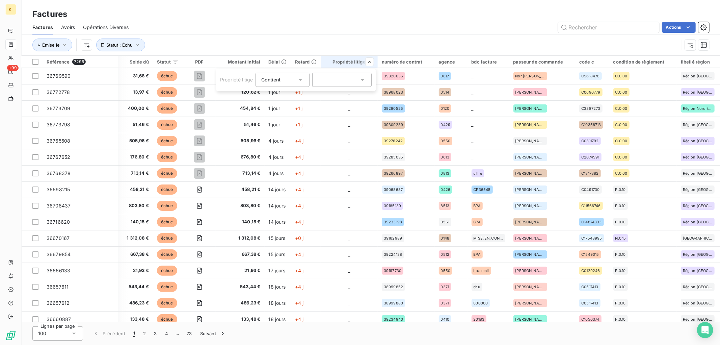
click at [370, 61] on html "KI +99 Factures Factures Avoirs Opérations Diverses Actions Émise le Statut : É…" at bounding box center [360, 172] width 720 height 345
click at [684, 28] on html "KI +99 Factures Factures Avoirs Opérations Diverses Actions Émise le Statut : É…" at bounding box center [360, 172] width 720 height 345
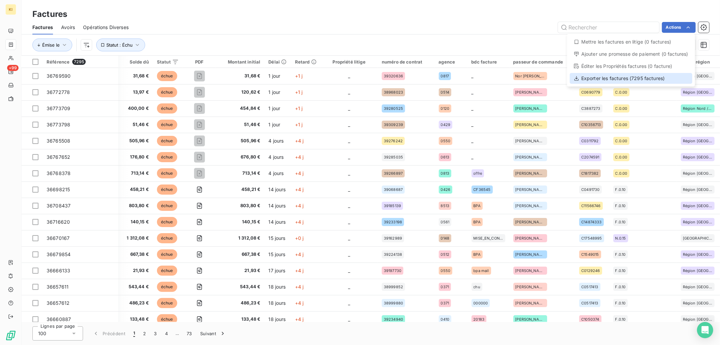
click at [624, 79] on div "Exporter les factures (7295 factures)" at bounding box center [631, 78] width 123 height 11
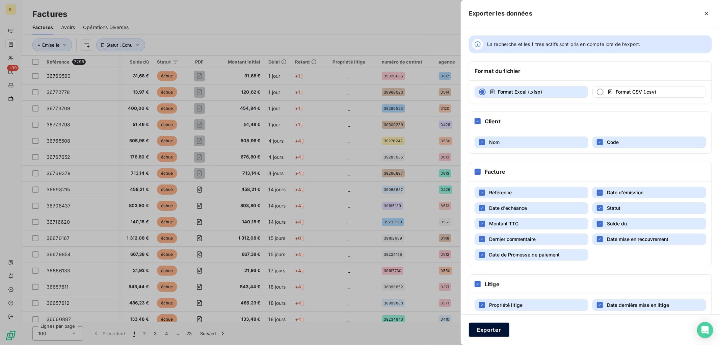
click at [492, 328] on button "Exporter" at bounding box center [489, 329] width 41 height 14
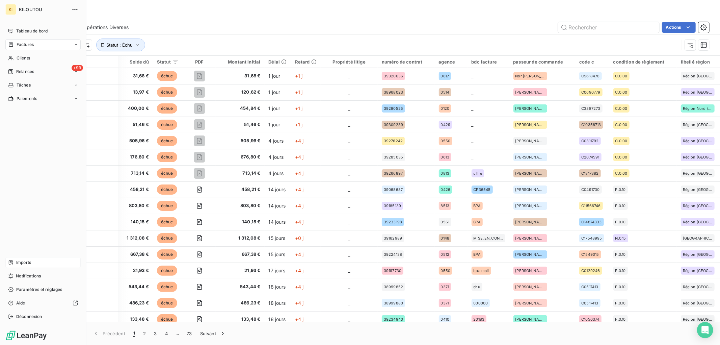
click at [26, 259] on span "Imports" at bounding box center [23, 262] width 15 height 6
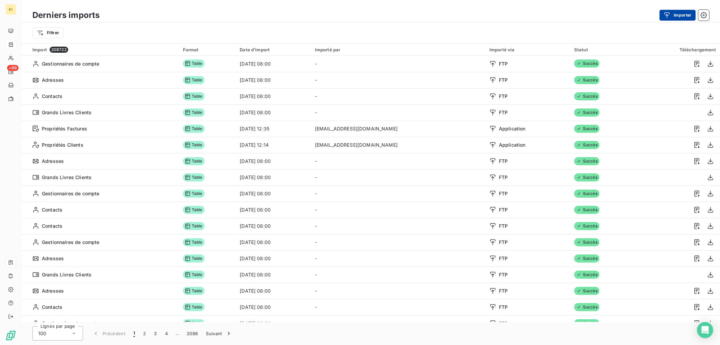
click at [679, 18] on button "Importer" at bounding box center [678, 15] width 36 height 11
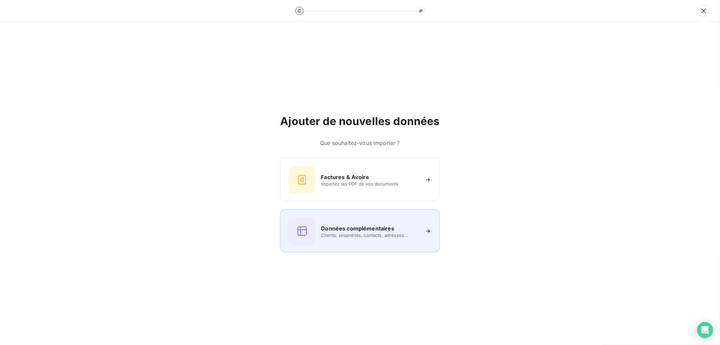
click at [343, 226] on h6 "Données complémentaires" at bounding box center [357, 228] width 73 height 8
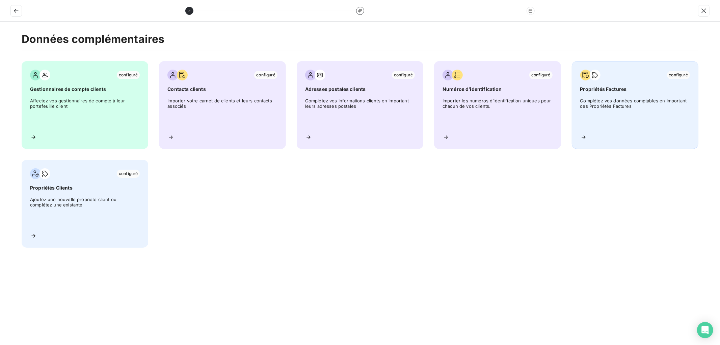
click at [600, 96] on div "configuré Propriétés Factures Complétez vos données comptables en important des…" at bounding box center [635, 105] width 127 height 88
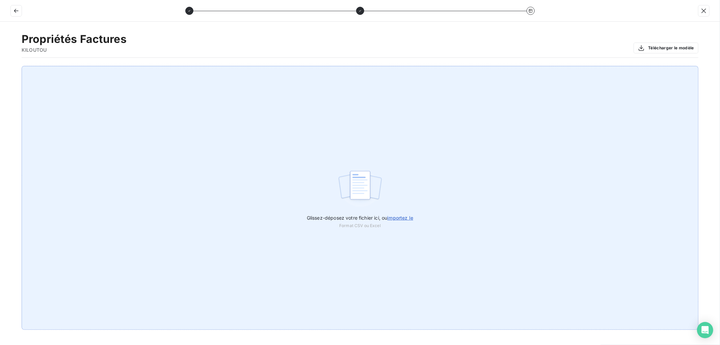
click at [408, 216] on span "importez le" at bounding box center [400, 218] width 26 height 6
click at [0, 66] on input "Glissez-déposez votre fichier ici, ou importez le" at bounding box center [0, 66] width 0 height 0
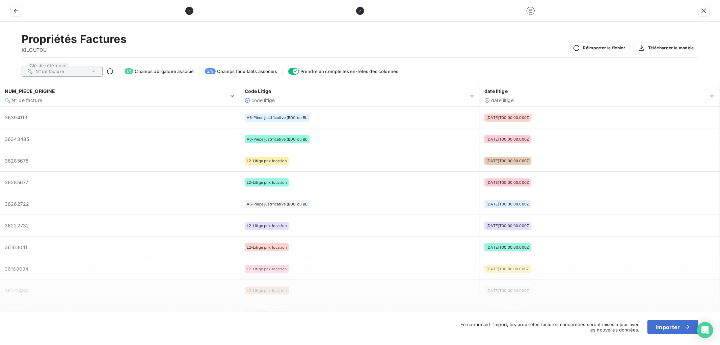
click at [83, 73] on div "N° de facture" at bounding box center [62, 71] width 81 height 11
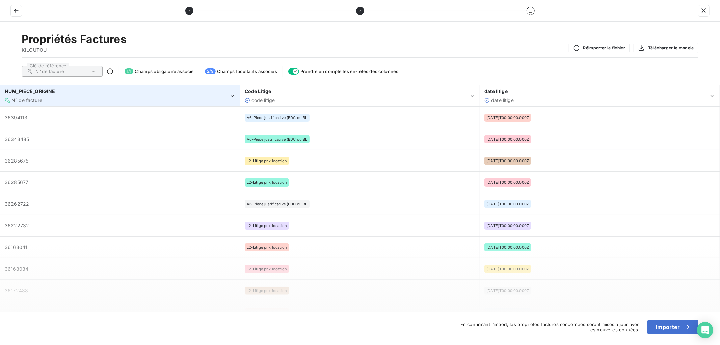
click at [69, 93] on div "NUM_PIECE_ORIGINE" at bounding box center [117, 91] width 224 height 7
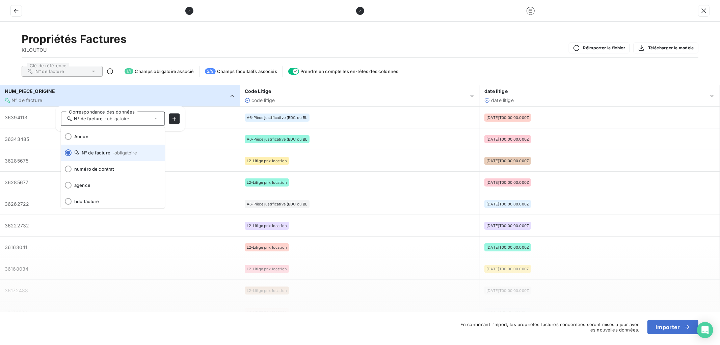
click at [101, 155] on span "N° de facture - obligatoire" at bounding box center [116, 152] width 85 height 5
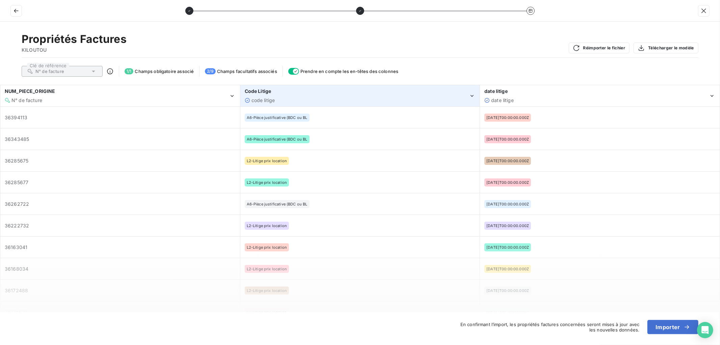
click at [305, 101] on div "code litige" at bounding box center [357, 100] width 224 height 7
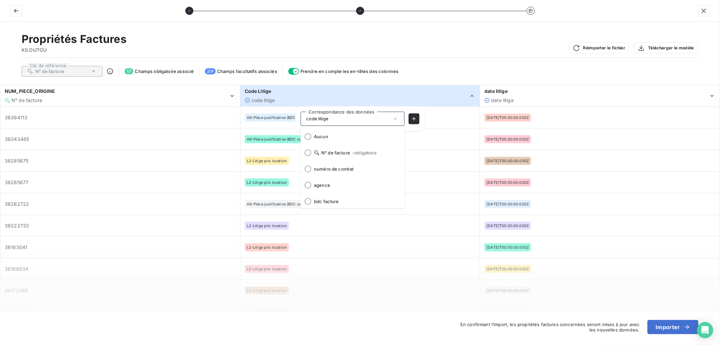
scroll to position [82, 0]
click at [323, 198] on span "code litige" at bounding box center [356, 200] width 85 height 5
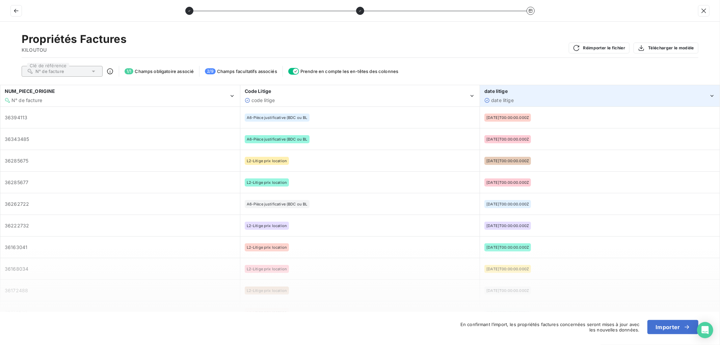
click at [522, 101] on div "date litige" at bounding box center [597, 100] width 224 height 7
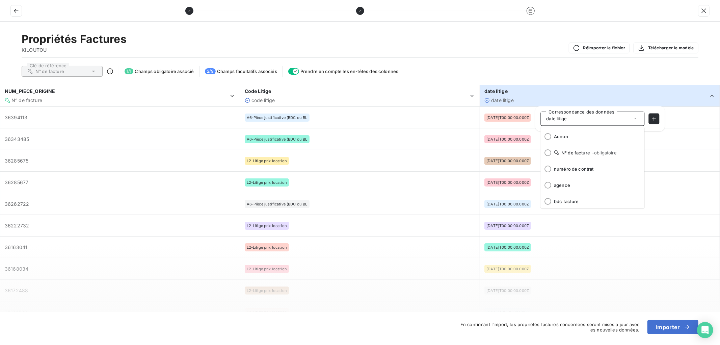
scroll to position [98, 0]
click at [561, 201] on span "date litige" at bounding box center [596, 200] width 85 height 5
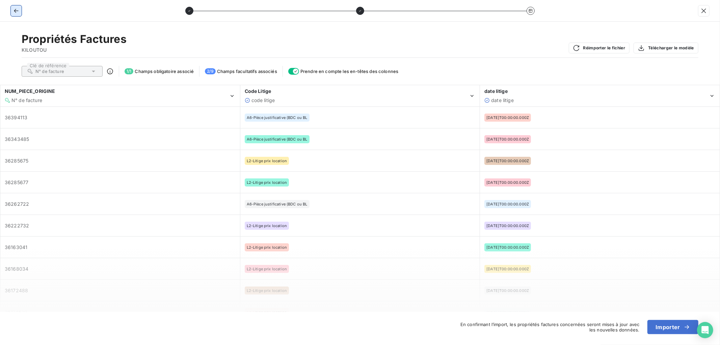
click at [16, 10] on icon "button" at bounding box center [16, 11] width 4 height 4
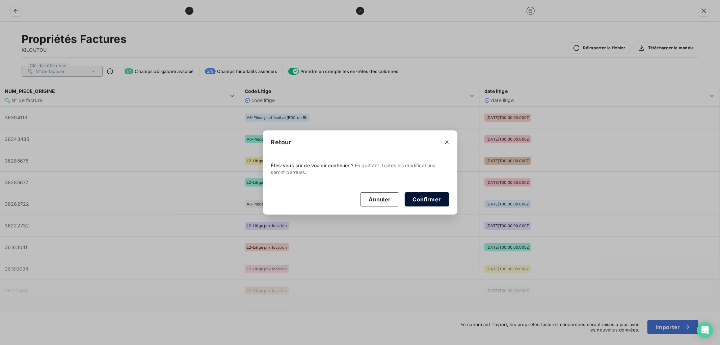
click at [427, 195] on button "Confirmer" at bounding box center [427, 199] width 45 height 14
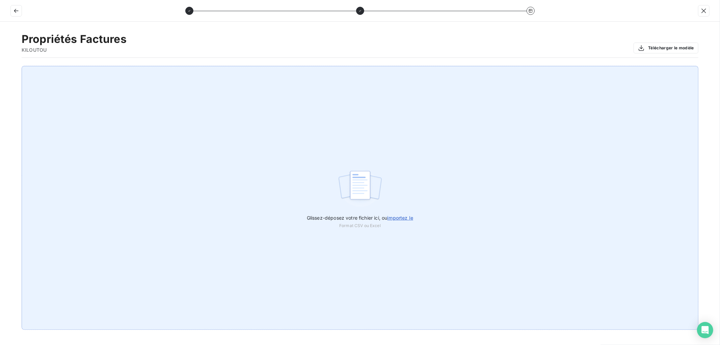
click at [402, 217] on span "importez le" at bounding box center [400, 218] width 26 height 6
click at [0, 66] on input "Glissez-déposez votre fichier ici, ou importez le" at bounding box center [0, 66] width 0 height 0
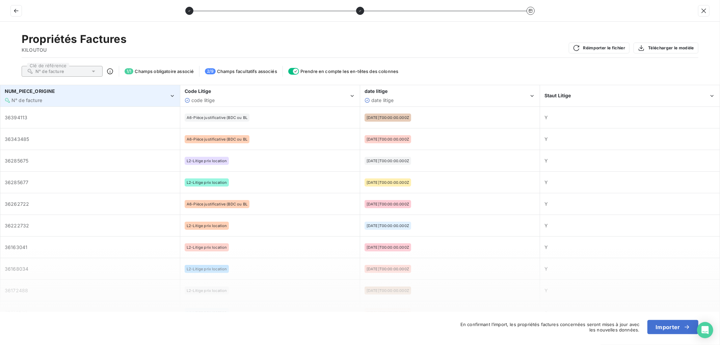
click at [97, 97] on div "N° de facture" at bounding box center [87, 100] width 164 height 7
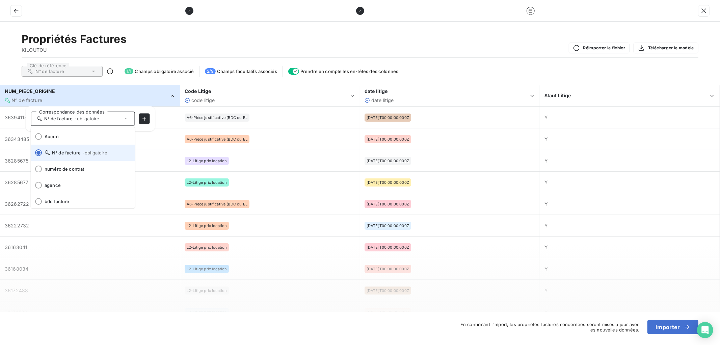
click at [70, 154] on span "N° de facture - obligatoire" at bounding box center [87, 152] width 85 height 5
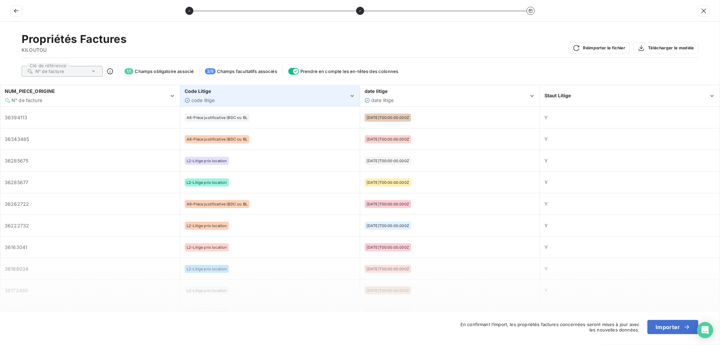
click at [203, 99] on span "code litige" at bounding box center [203, 100] width 24 height 6
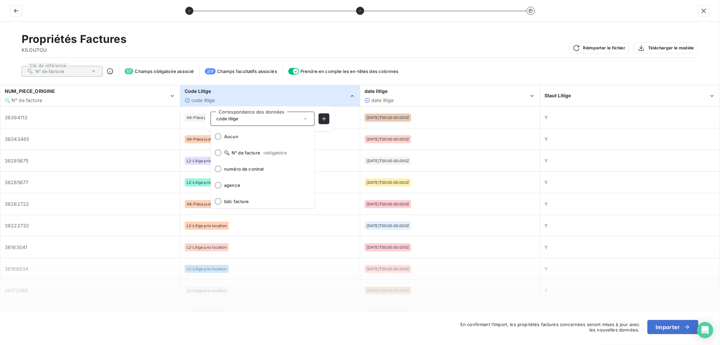
scroll to position [82, 0]
click at [242, 199] on span "code litige" at bounding box center [266, 200] width 85 height 5
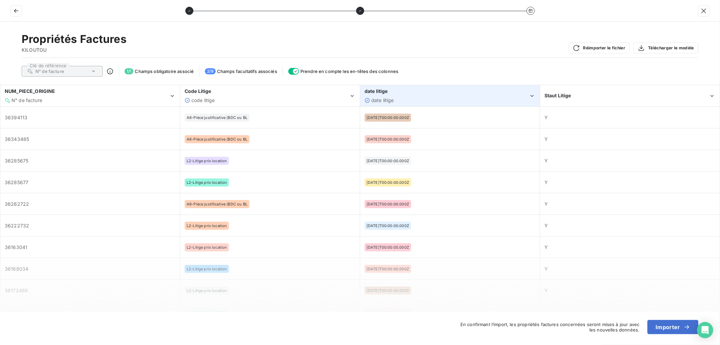
click at [403, 100] on div "date litige" at bounding box center [447, 100] width 164 height 7
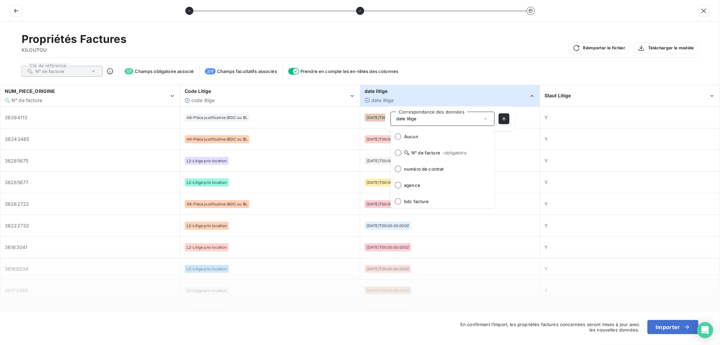
scroll to position [98, 0]
click at [416, 201] on span "date litige" at bounding box center [446, 200] width 85 height 5
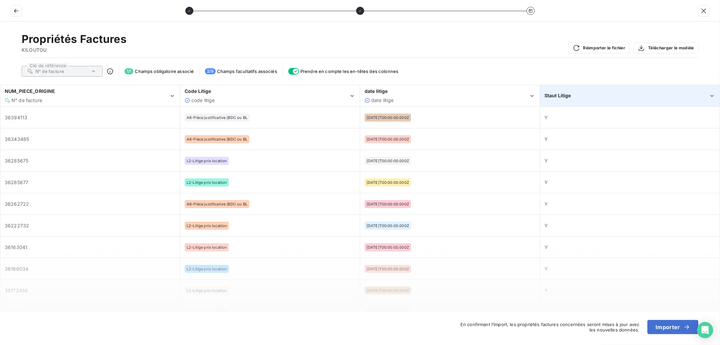
click at [572, 98] on div "Staut Litige" at bounding box center [627, 95] width 164 height 7
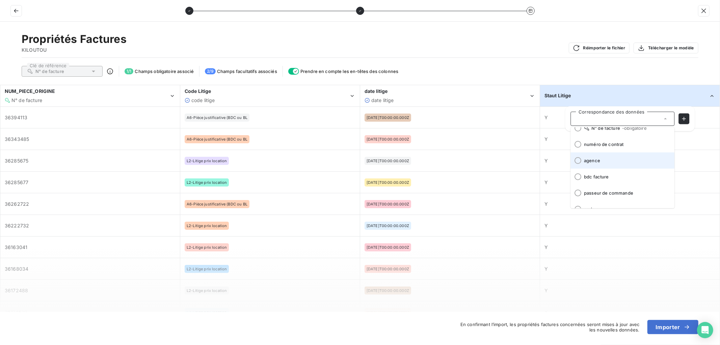
scroll to position [0, 0]
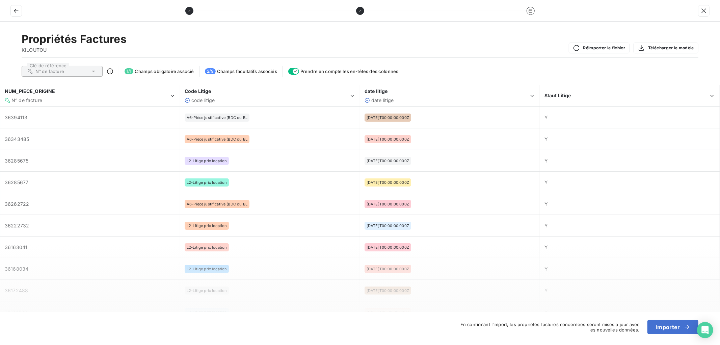
click at [617, 72] on div "Clé de référence N° de facture 1 / 1 Champs obligatoire associé 2 / 9 Champs fa…" at bounding box center [360, 71] width 677 height 11
click at [589, 48] on button "Réimporter le fichier" at bounding box center [599, 48] width 61 height 11
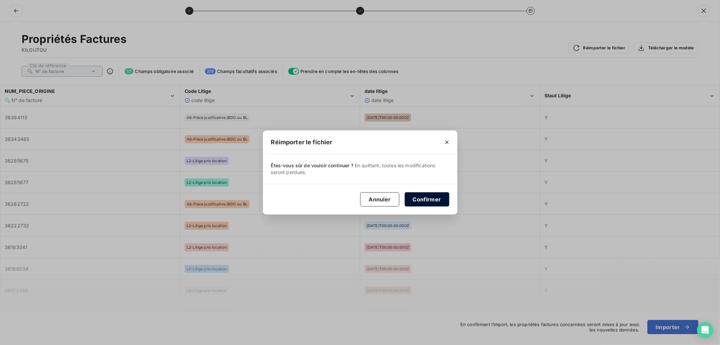
click at [419, 199] on button "Confirmer" at bounding box center [427, 199] width 45 height 14
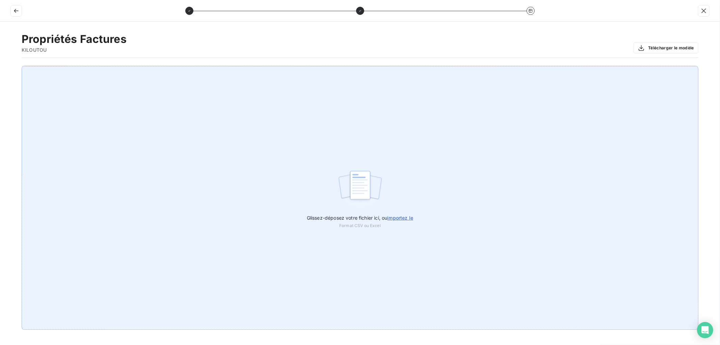
click at [413, 217] on span "importez le" at bounding box center [400, 218] width 26 height 6
click at [0, 66] on input "Glissez-déposez votre fichier ici, ou importez le" at bounding box center [0, 66] width 0 height 0
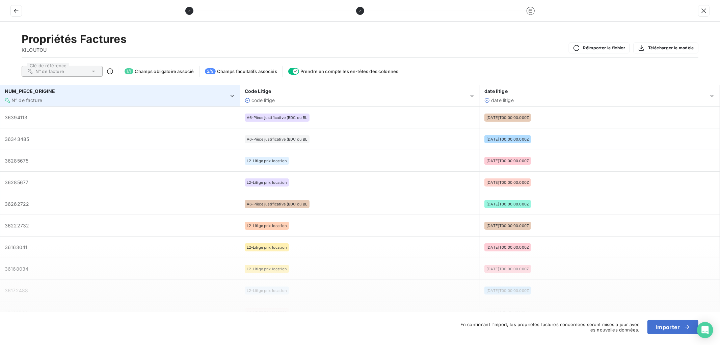
click at [43, 102] on div "N° de facture" at bounding box center [117, 100] width 224 height 7
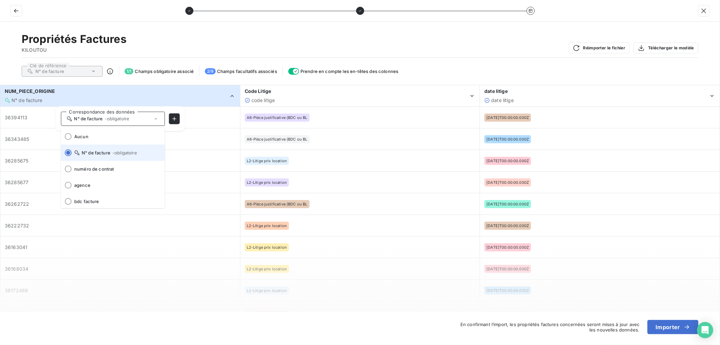
click at [85, 151] on span "N° de facture - obligatoire" at bounding box center [116, 152] width 85 height 5
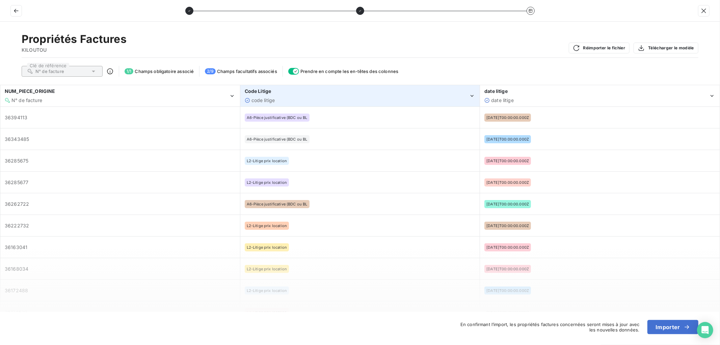
click at [276, 97] on div "code litige" at bounding box center [357, 100] width 224 height 7
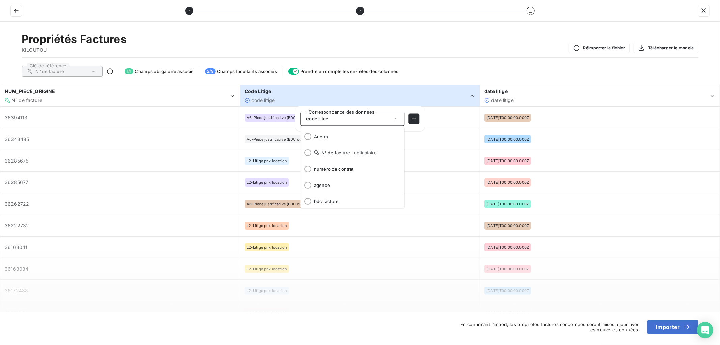
scroll to position [82, 0]
click at [329, 201] on span "code litige" at bounding box center [356, 200] width 85 height 5
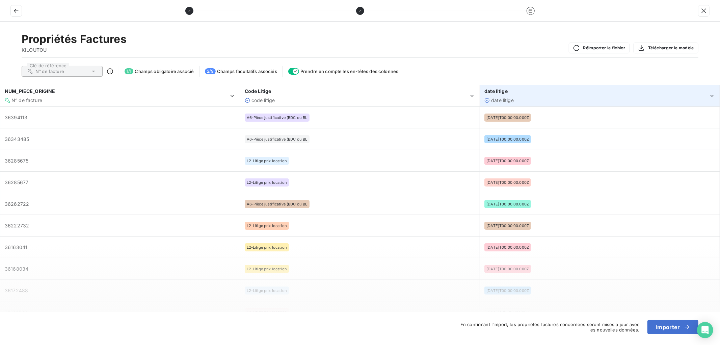
click at [525, 101] on div "date litige" at bounding box center [597, 100] width 224 height 7
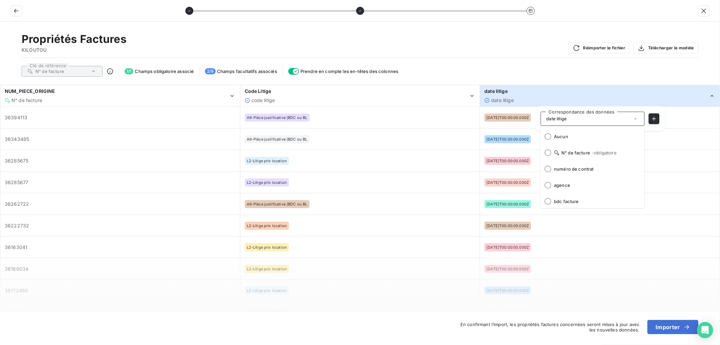
scroll to position [98, 0]
click at [565, 199] on span "date litige" at bounding box center [596, 200] width 85 height 5
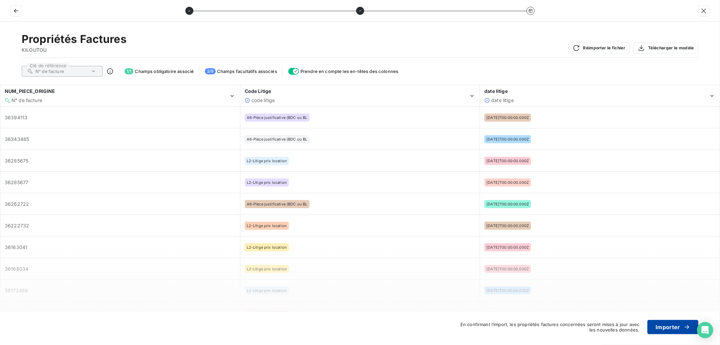
click at [672, 330] on button "Importer" at bounding box center [673, 327] width 51 height 14
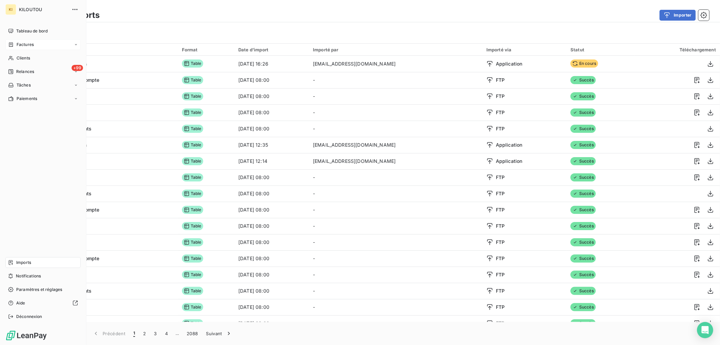
click at [31, 45] on span "Factures" at bounding box center [25, 45] width 17 height 6
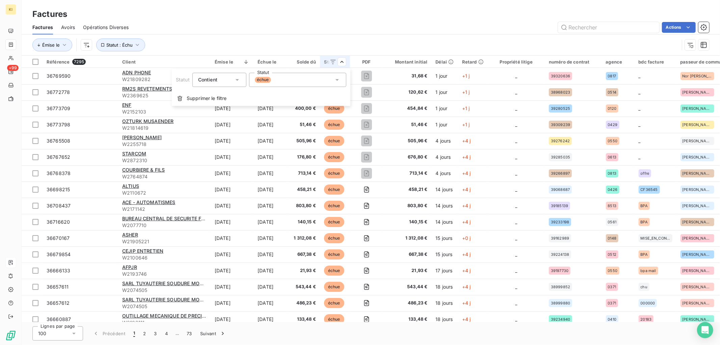
click at [338, 82] on icon at bounding box center [337, 79] width 7 height 7
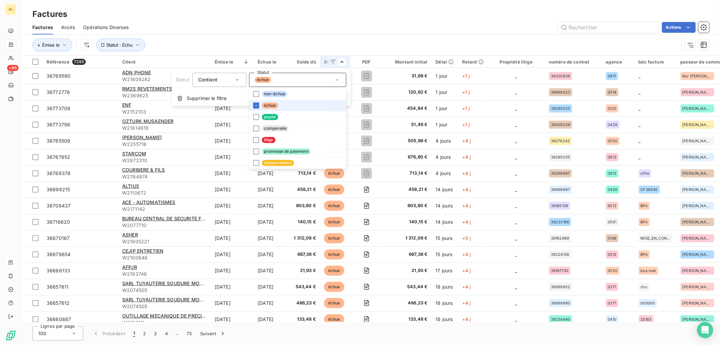
click at [383, 39] on html "KI +99 Factures Factures Avoirs Opérations Diverses Actions Émise le Statut : É…" at bounding box center [360, 172] width 720 height 345
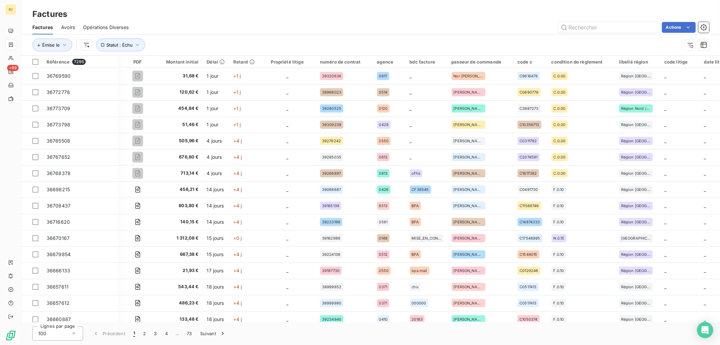
scroll to position [0, 230]
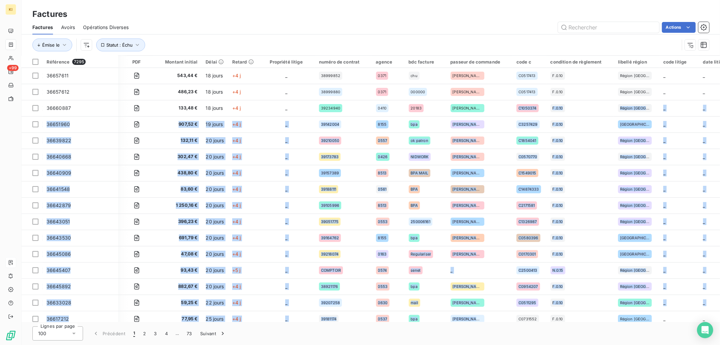
drag, startPoint x: 475, startPoint y: 319, endPoint x: 500, endPoint y: 316, distance: 24.8
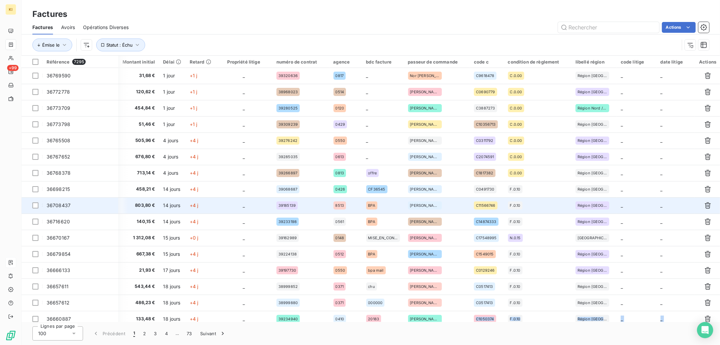
scroll to position [0, 273]
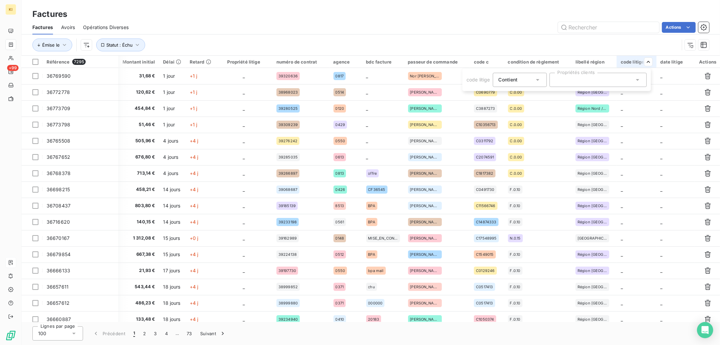
click at [622, 80] on div at bounding box center [598, 80] width 97 height 14
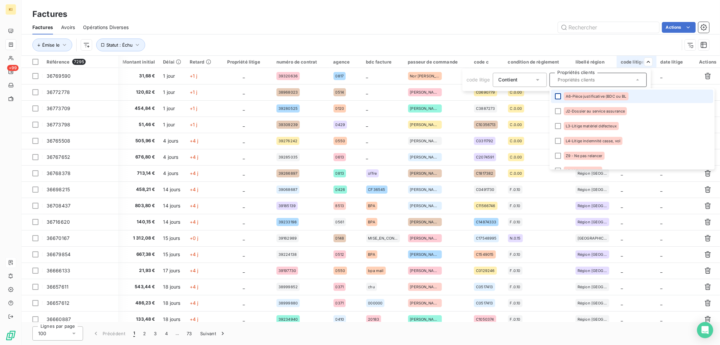
click at [560, 98] on li "A6-Pièce justificative (BDC ou BL" at bounding box center [632, 96] width 162 height 14
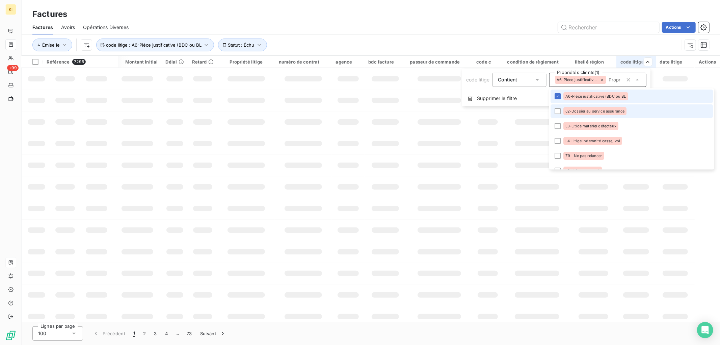
scroll to position [0, 196]
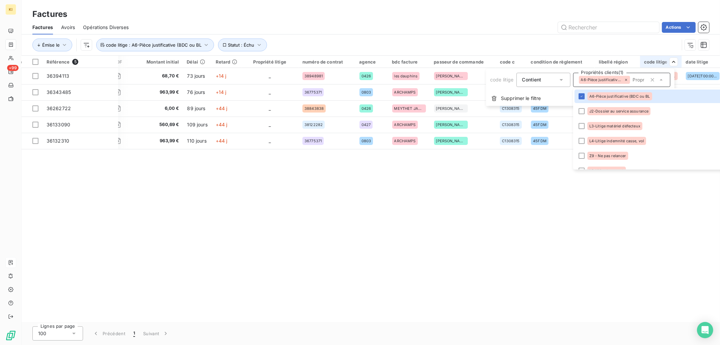
click at [558, 112] on html "KI +99 Factures Factures Avoirs Opérations Diverses Actions Émise le Statut : É…" at bounding box center [360, 172] width 720 height 345
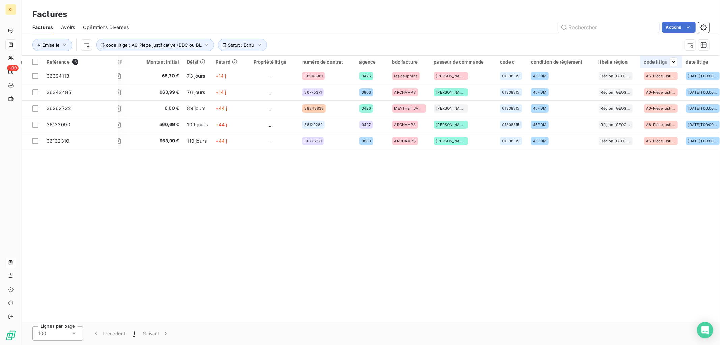
click at [665, 60] on div at bounding box center [672, 62] width 14 height 8
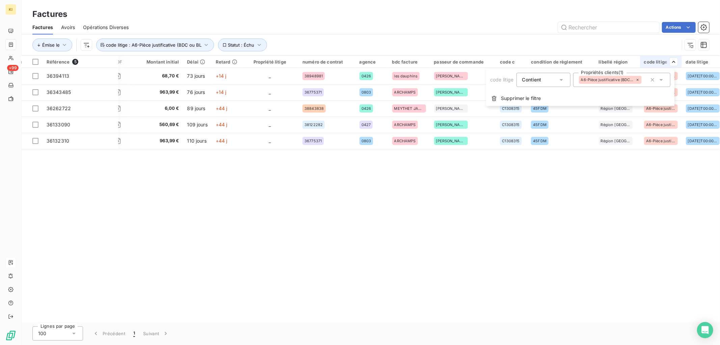
click at [603, 81] on span "A6-Pièce justificative (BDC ou BL" at bounding box center [607, 80] width 53 height 4
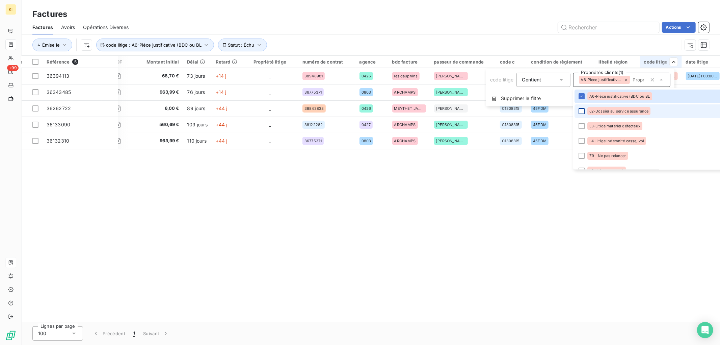
click at [583, 110] on div at bounding box center [582, 111] width 6 height 6
click at [583, 127] on div at bounding box center [582, 126] width 6 height 6
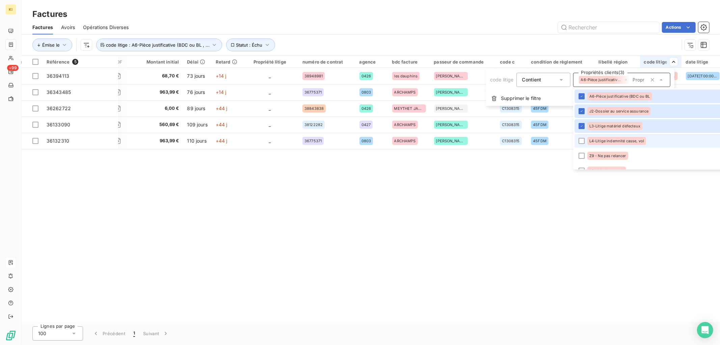
click at [583, 145] on li "L4-Litige indemnité casse, vol" at bounding box center [656, 141] width 162 height 14
click at [582, 157] on div at bounding box center [582, 156] width 6 height 6
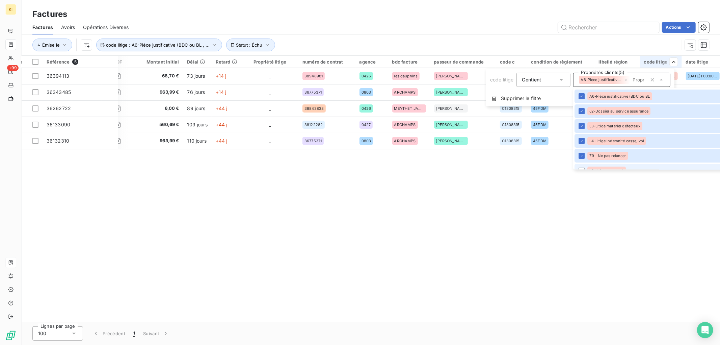
click at [582, 166] on li "L6-Litige transport" at bounding box center [656, 171] width 162 height 14
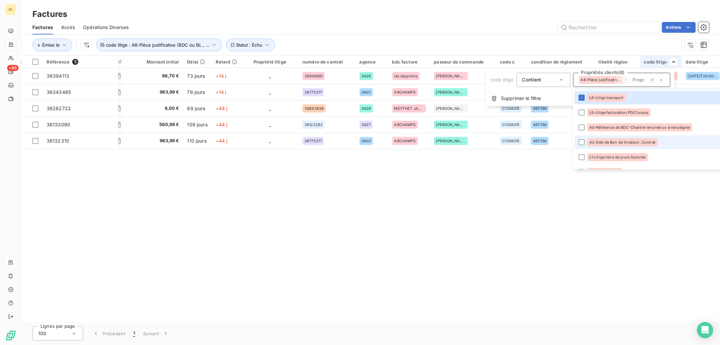
scroll to position [83, 0]
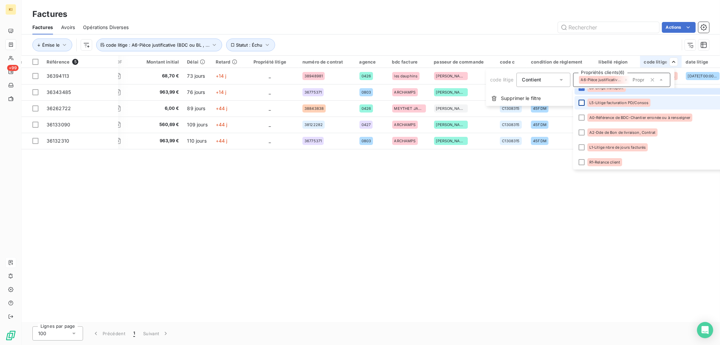
click at [581, 100] on div at bounding box center [582, 103] width 6 height 6
click at [580, 119] on div at bounding box center [582, 117] width 6 height 6
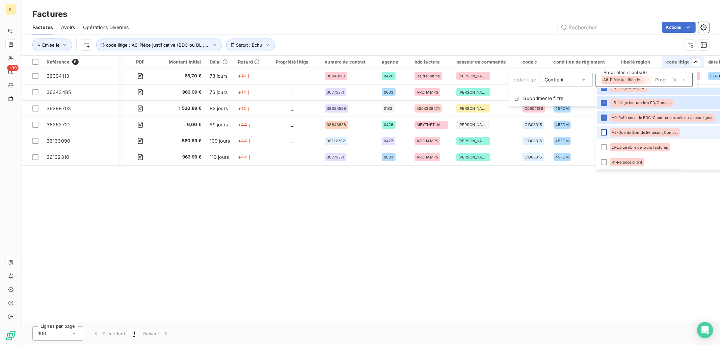
click at [604, 133] on div at bounding box center [604, 132] width 6 height 6
click at [601, 148] on div at bounding box center [604, 147] width 6 height 6
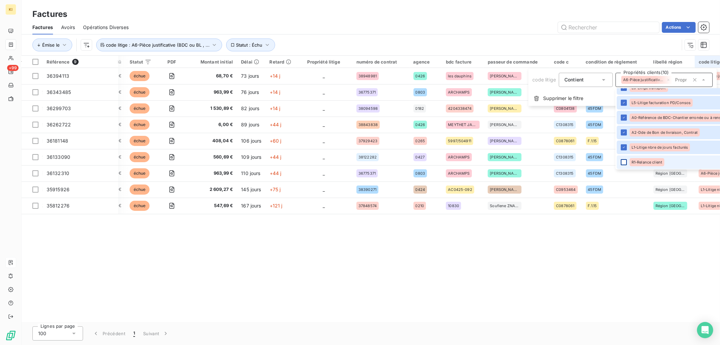
click at [623, 160] on div at bounding box center [624, 162] width 6 height 6
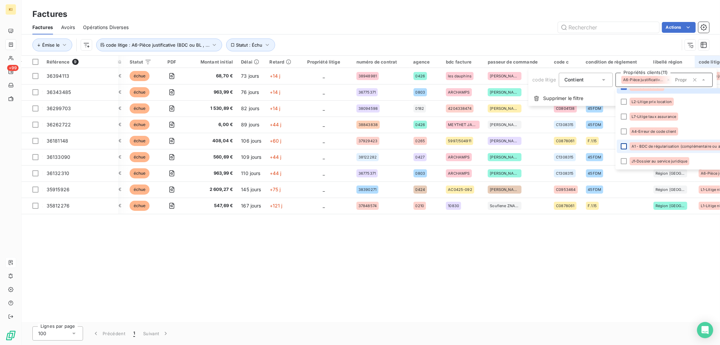
scroll to position [173, 0]
click at [623, 102] on div at bounding box center [624, 102] width 6 height 6
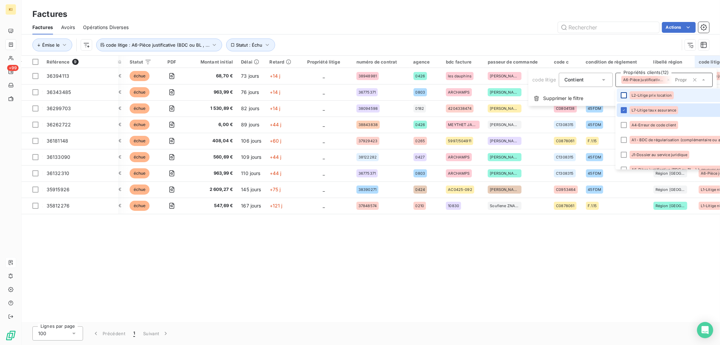
click at [624, 89] on li "L2-Litige prix location" at bounding box center [698, 95] width 162 height 14
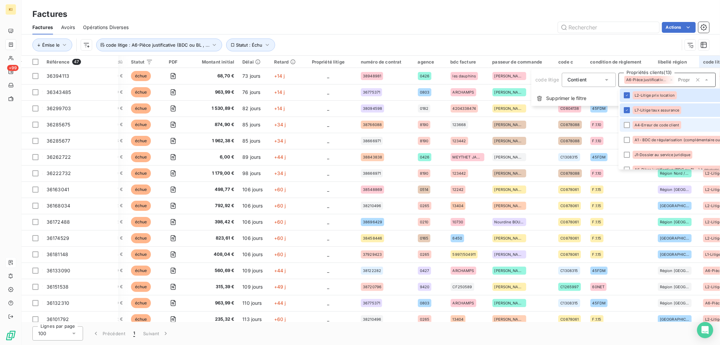
click at [626, 126] on div at bounding box center [627, 125] width 6 height 6
click at [626, 140] on div at bounding box center [627, 140] width 6 height 6
click at [625, 154] on div at bounding box center [627, 155] width 6 height 6
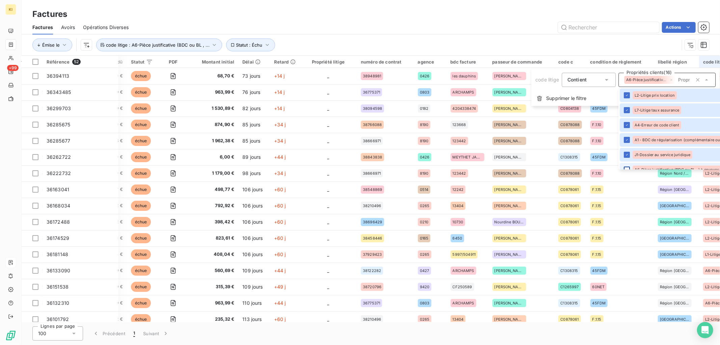
click at [629, 166] on li "A6-Pièce justificative (BDC ou BL...) à envoyer par mail" at bounding box center [701, 170] width 162 height 14
click at [637, 46] on html "KI +99 Factures Factures Avoirs Opérations Diverses Actions Émise le Statut : É…" at bounding box center [360, 172] width 720 height 345
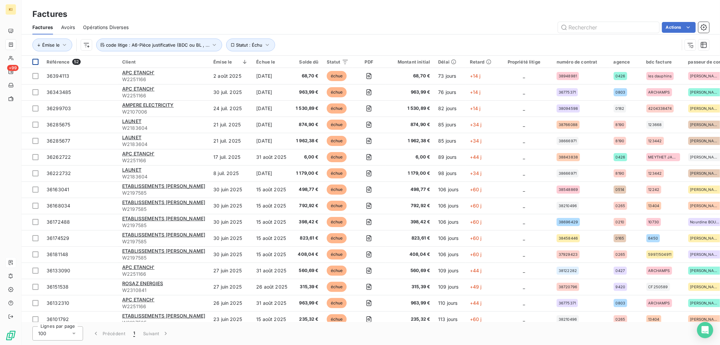
click at [35, 61] on div at bounding box center [35, 62] width 6 height 6
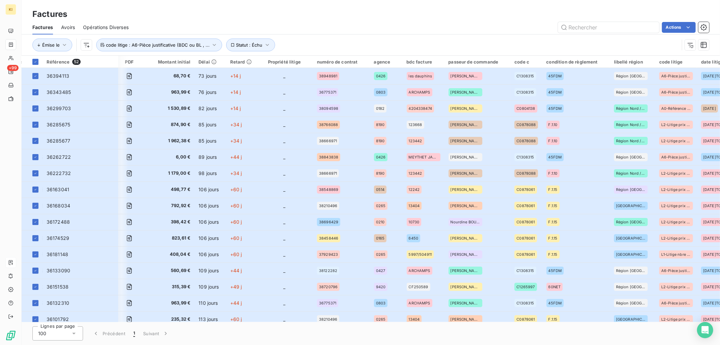
scroll to position [0, 269]
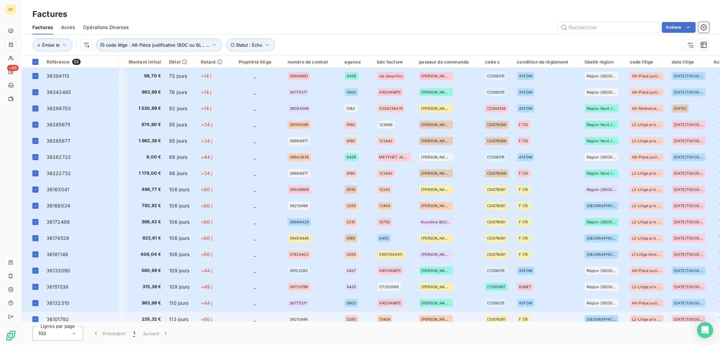
click at [678, 312] on td "2025-10-13T00:00:00.000Z" at bounding box center [689, 319] width 42 height 16
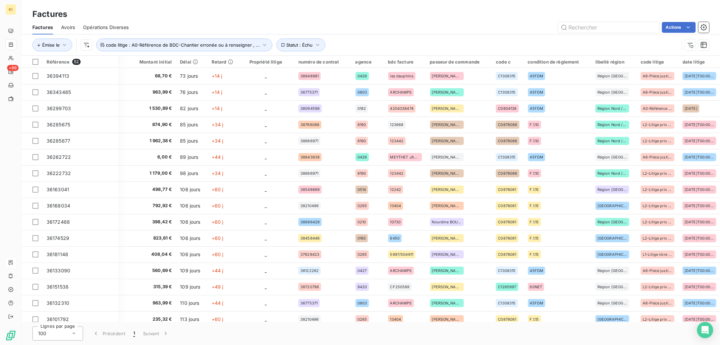
scroll to position [0, 269]
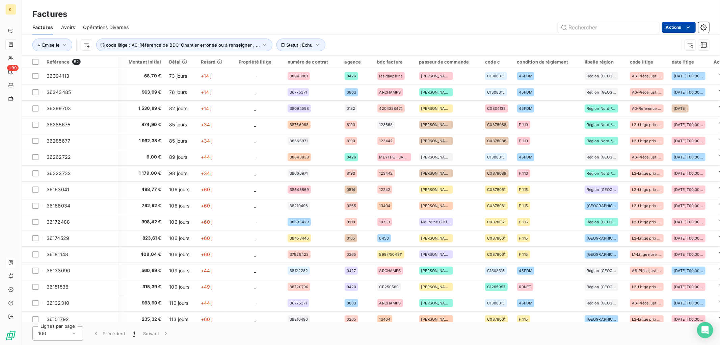
click at [692, 29] on html "KI +99 Factures Factures Avoirs Opérations Diverses Actions Émise le Statut : É…" at bounding box center [360, 172] width 720 height 345
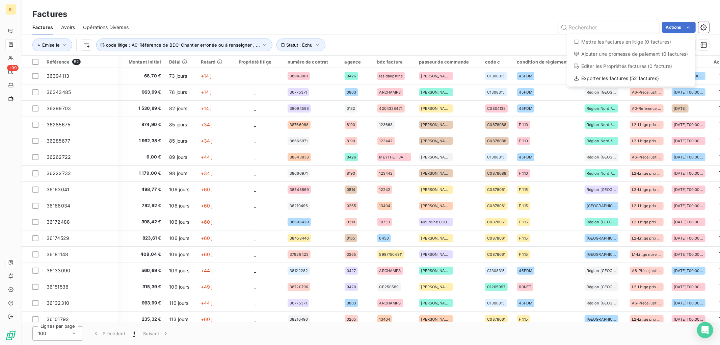
click at [36, 62] on html "KI +99 Factures Factures Avoirs Opérations Diverses Actions Mettre les factures…" at bounding box center [360, 172] width 720 height 345
click at [36, 62] on div at bounding box center [35, 62] width 6 height 6
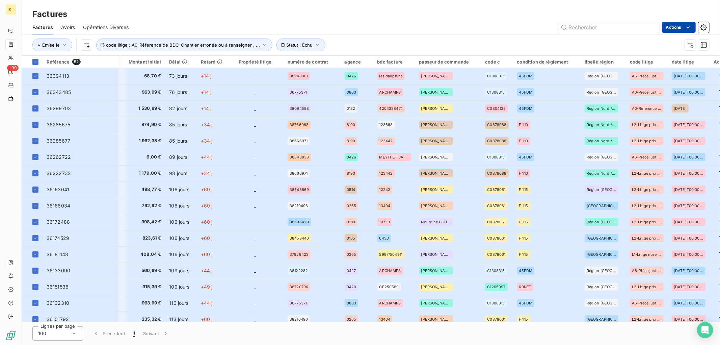
click at [680, 29] on html "KI +99 Factures Factures Avoirs Opérations Diverses Actions Émise le Statut : É…" at bounding box center [360, 172] width 720 height 345
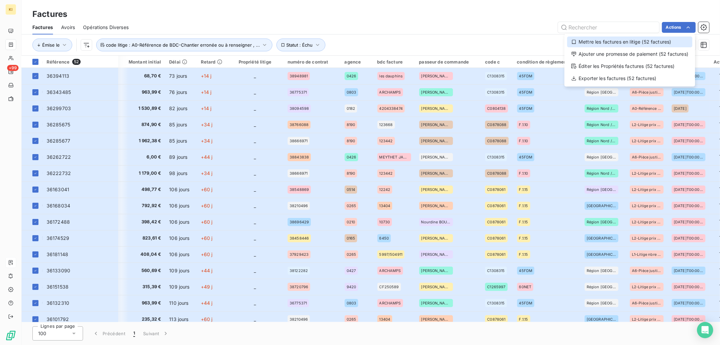
click at [621, 40] on div "Mettre les factures en litige (52 factures)" at bounding box center [629, 41] width 125 height 11
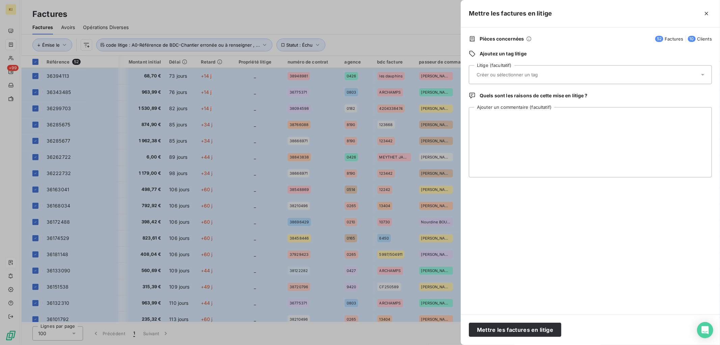
click at [606, 73] on div at bounding box center [587, 75] width 225 height 14
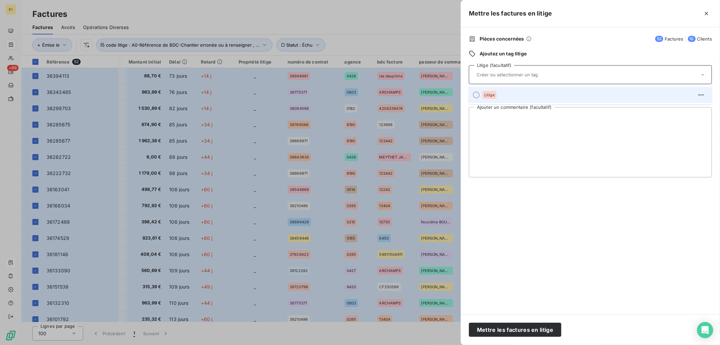
click at [479, 94] on div at bounding box center [476, 95] width 7 height 7
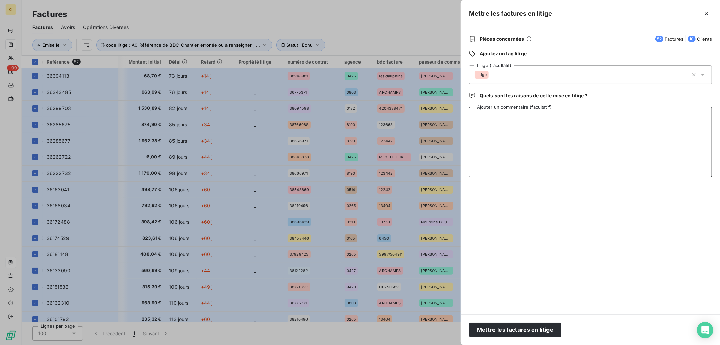
click at [515, 137] on textarea "Ajouter un commentaire (facultatif)" at bounding box center [590, 142] width 243 height 70
type textarea "correctif du 14/10"
click at [519, 332] on button "Mettre les factures en litige" at bounding box center [515, 329] width 93 height 14
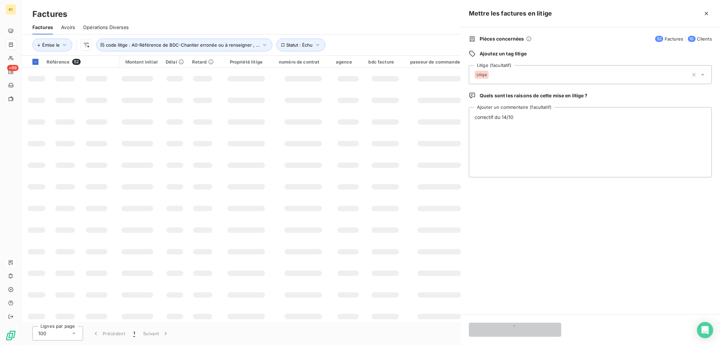
scroll to position [0, 0]
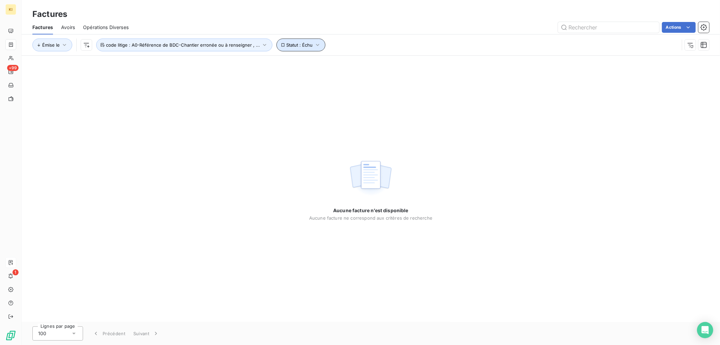
click at [287, 46] on span "Statut : Échu" at bounding box center [300, 44] width 26 height 5
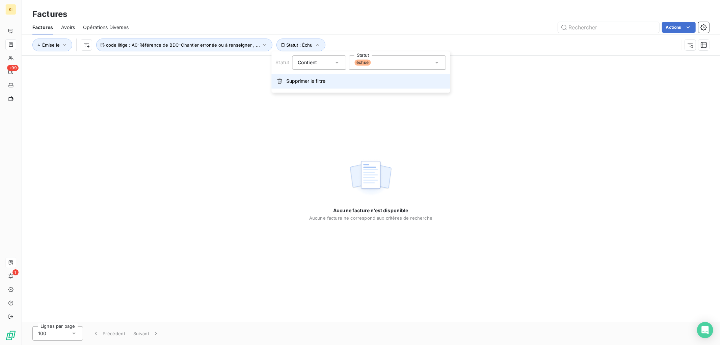
click at [300, 80] on span "Supprimer le filtre" at bounding box center [305, 81] width 39 height 7
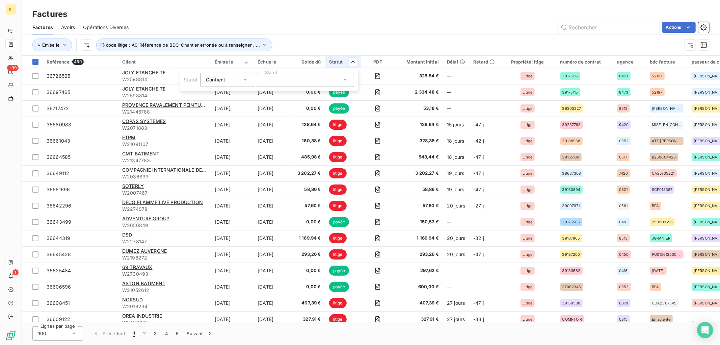
click at [319, 79] on div at bounding box center [305, 80] width 97 height 14
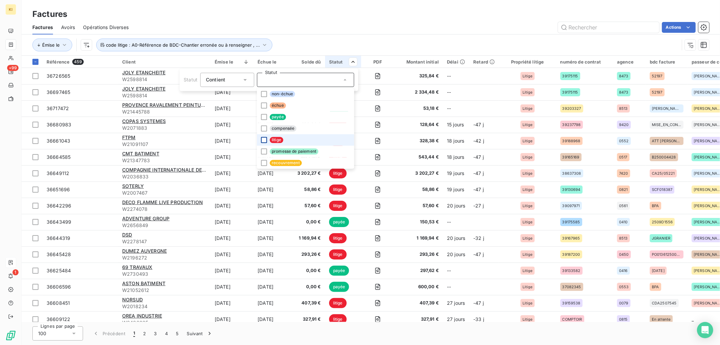
click at [265, 138] on div at bounding box center [264, 140] width 6 height 6
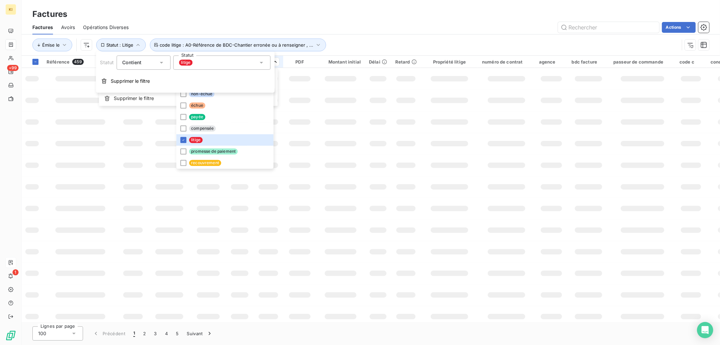
click at [353, 37] on html "KI +99 1 Factures Factures Avoirs Opérations Diverses Actions Émise le Statut :…" at bounding box center [360, 172] width 720 height 345
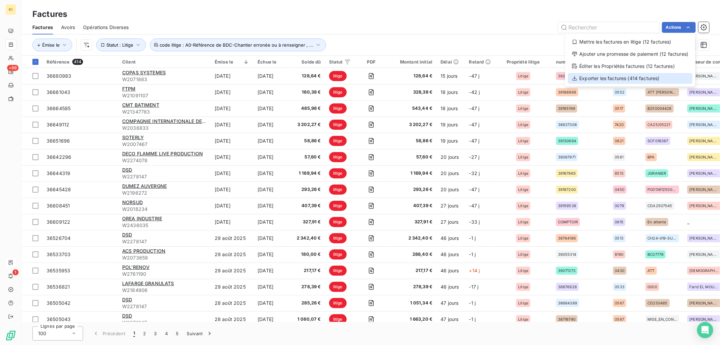
click at [625, 76] on div "Exporter les factures (414 factures)" at bounding box center [630, 78] width 125 height 11
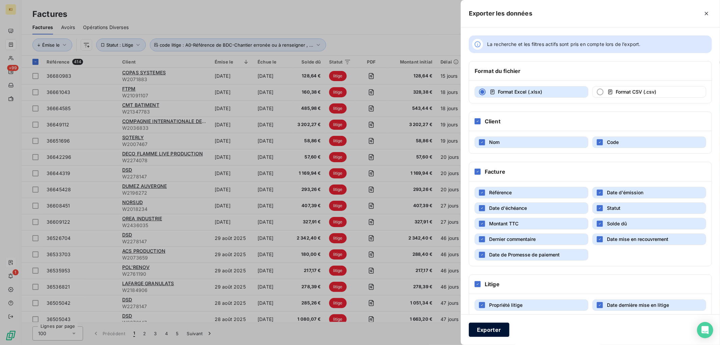
click at [483, 327] on button "Exporter" at bounding box center [489, 329] width 41 height 14
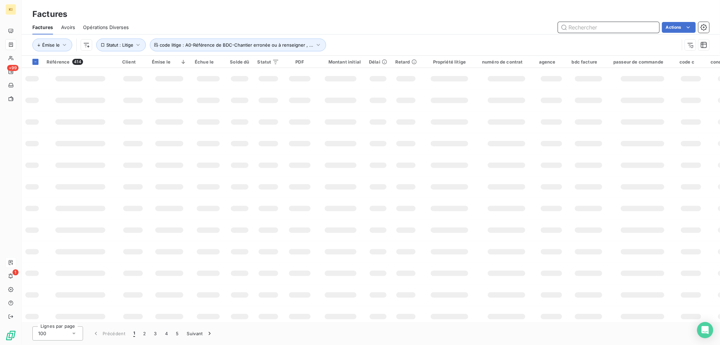
click at [642, 28] on input "text" at bounding box center [608, 27] width 101 height 11
paste input "36661043"
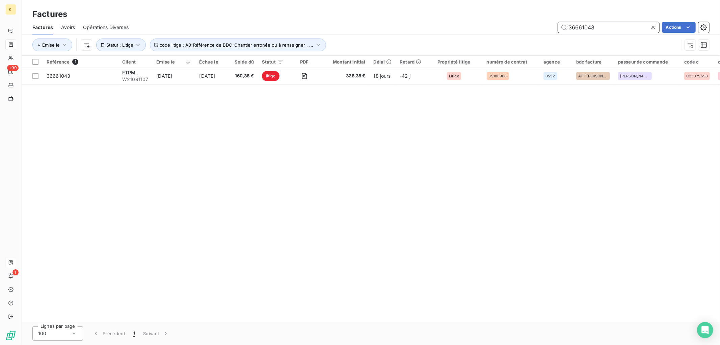
type input "36661043"
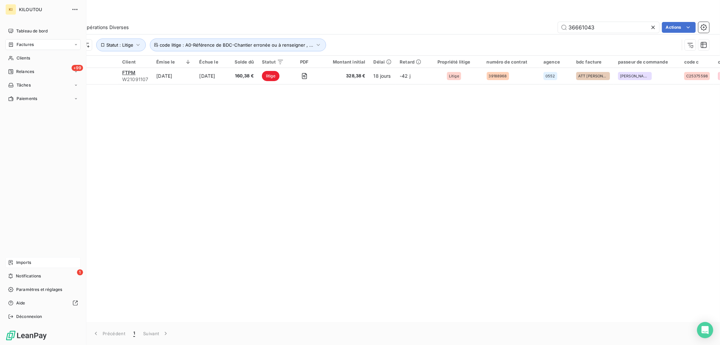
click at [24, 257] on div "Imports" at bounding box center [42, 262] width 75 height 11
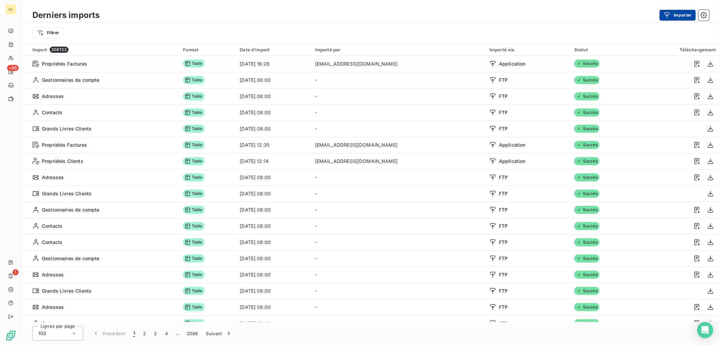
click at [673, 17] on div "button" at bounding box center [669, 15] width 10 height 7
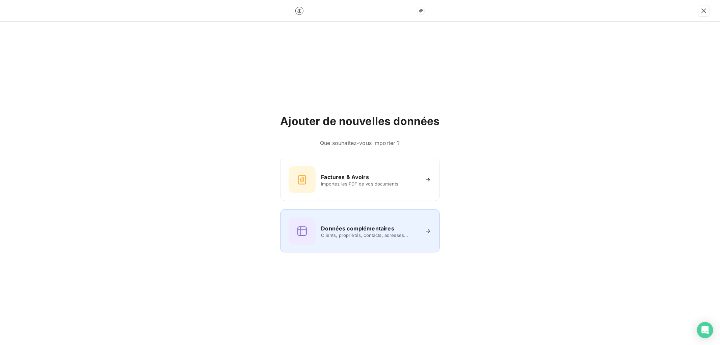
click at [389, 225] on h6 "Données complémentaires" at bounding box center [357, 228] width 73 height 8
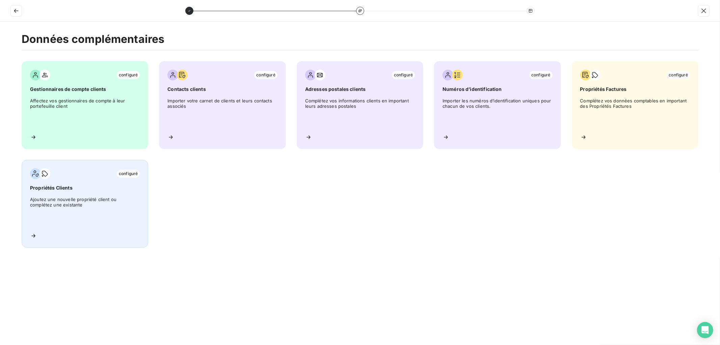
click at [90, 203] on span "Ajoutez une nouvelle propriété client ou complétez une existante" at bounding box center [85, 212] width 110 height 30
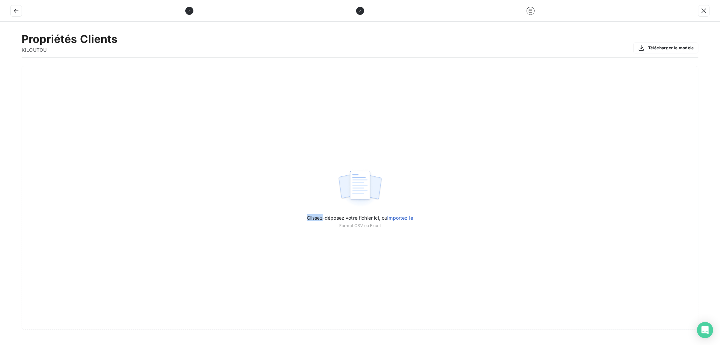
click at [90, 203] on div "Glissez-déposez votre fichier ici, ou importez le Format CSV ou Excel" at bounding box center [360, 198] width 677 height 264
click at [16, 12] on icon "button" at bounding box center [16, 10] width 7 height 7
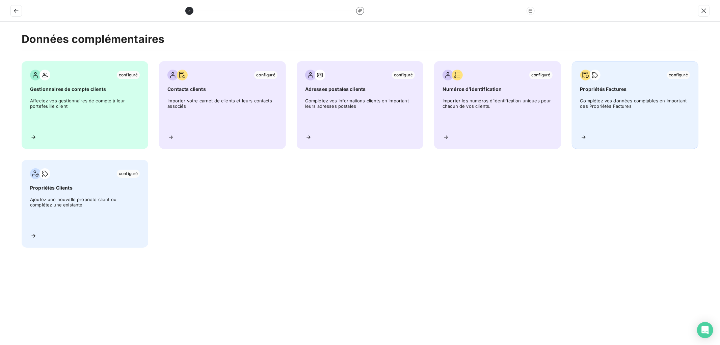
click at [619, 103] on span "Complétez vos données comptables en important des Propriétés Factures" at bounding box center [635, 113] width 110 height 30
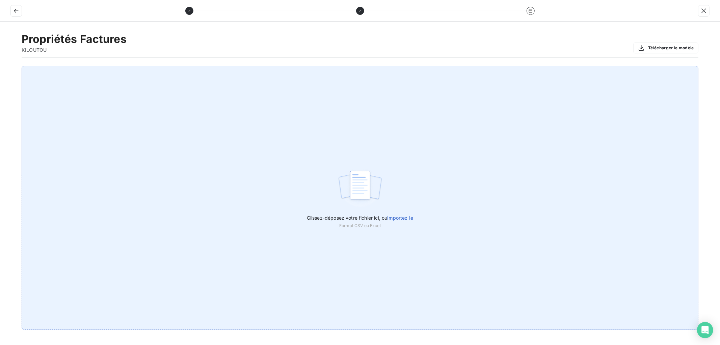
click at [393, 217] on span "importez le" at bounding box center [400, 218] width 26 height 6
click at [0, 66] on input "Glissez-déposez votre fichier ici, ou importez le" at bounding box center [0, 66] width 0 height 0
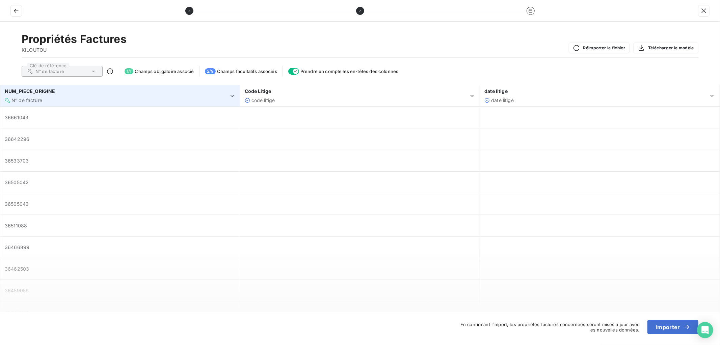
click at [52, 102] on div "N° de facture" at bounding box center [117, 100] width 224 height 7
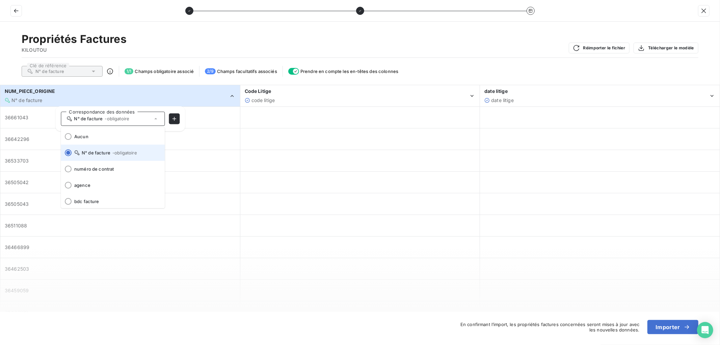
click at [101, 153] on span "N° de facture - obligatoire" at bounding box center [116, 152] width 85 height 5
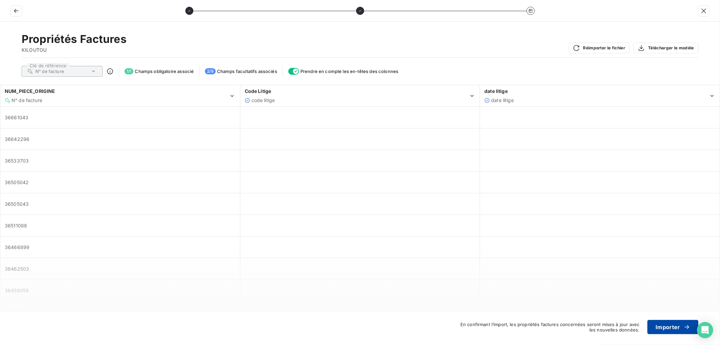
click at [674, 327] on button "Importer" at bounding box center [673, 327] width 51 height 14
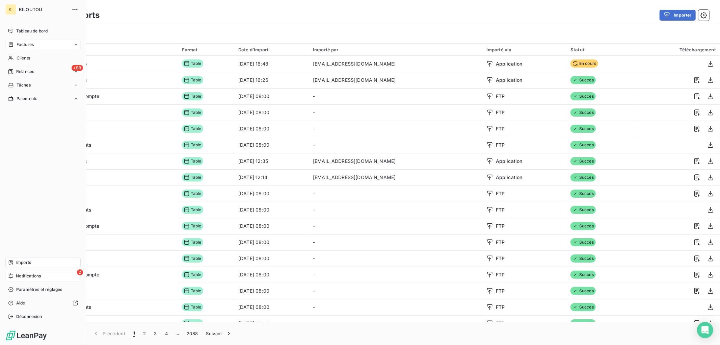
click at [21, 275] on span "Notifications" at bounding box center [28, 276] width 25 height 6
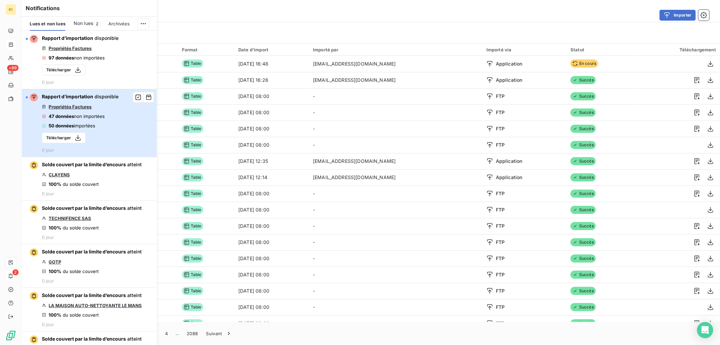
click at [88, 119] on span "non importées" at bounding box center [89, 115] width 31 height 5
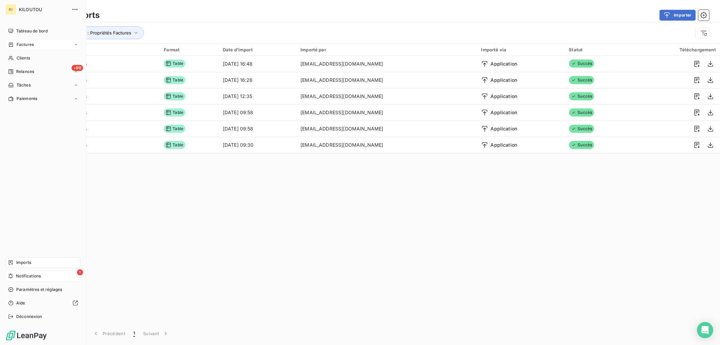
click at [22, 44] on span "Factures" at bounding box center [25, 45] width 17 height 6
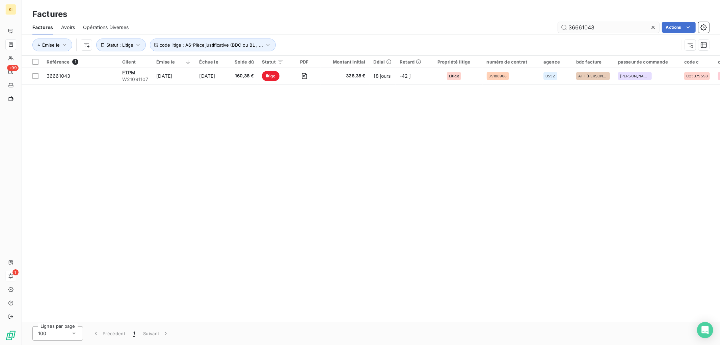
click at [596, 26] on input "36661043" at bounding box center [608, 27] width 101 height 11
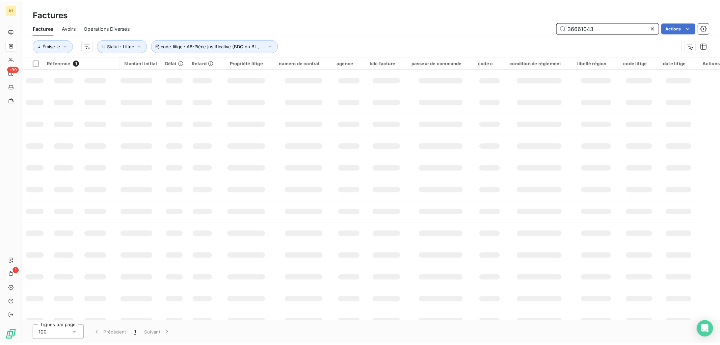
scroll to position [0, 196]
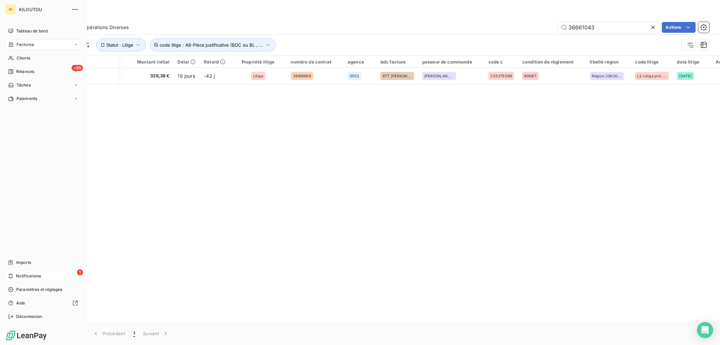
click at [16, 277] on span "Notifications" at bounding box center [28, 276] width 25 height 6
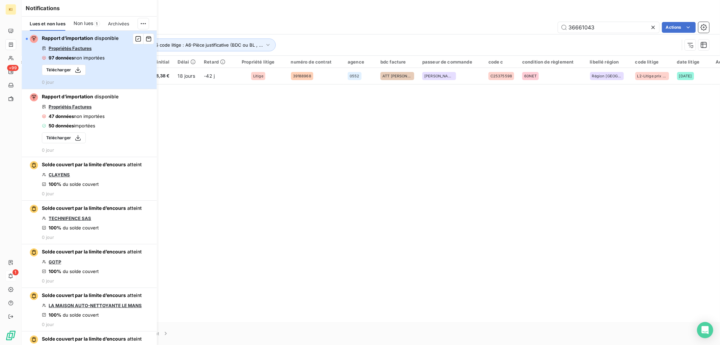
click at [85, 48] on span "Propriétés Factures" at bounding box center [70, 48] width 43 height 5
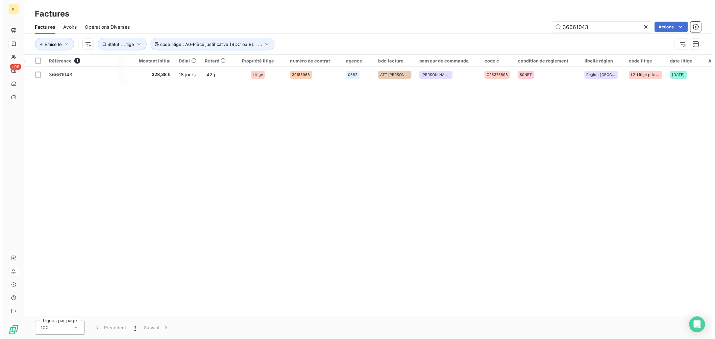
scroll to position [0, 205]
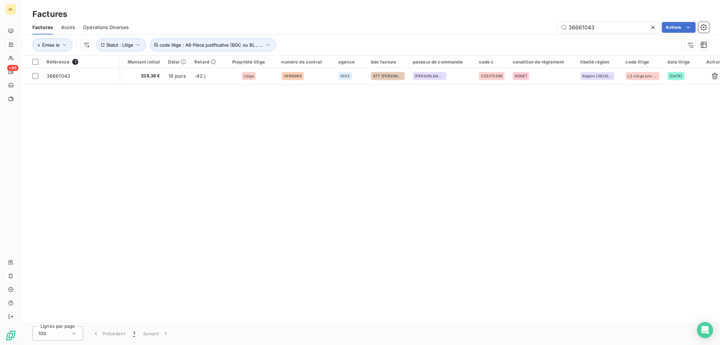
click at [652, 24] on icon at bounding box center [653, 27] width 7 height 7
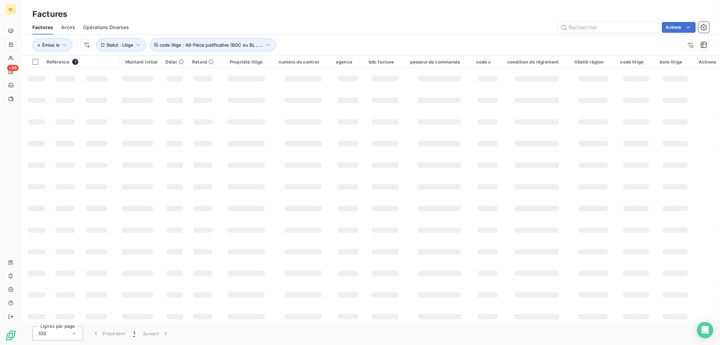
scroll to position [0, 196]
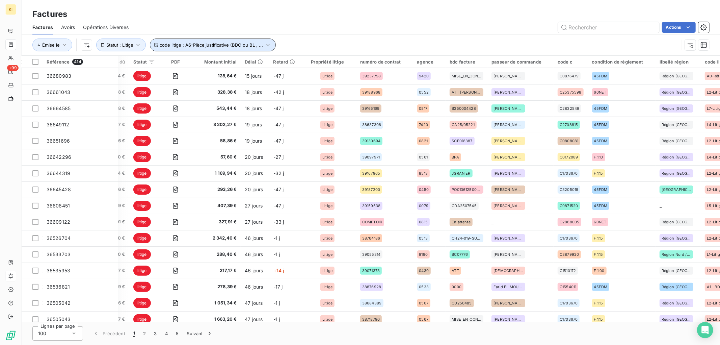
click at [252, 48] on button "code litige : A6-Pièce justificative (BDC ou BL , ..." at bounding box center [213, 44] width 126 height 13
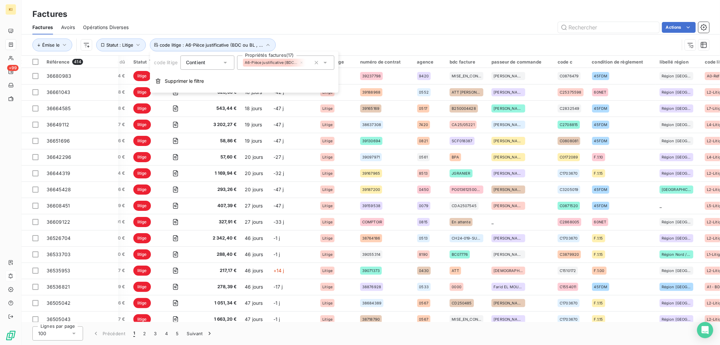
click at [336, 41] on div "Émise le Statut : Litige code litige : A6-Pièce justificative (BDC ou BL , ..." at bounding box center [355, 44] width 647 height 13
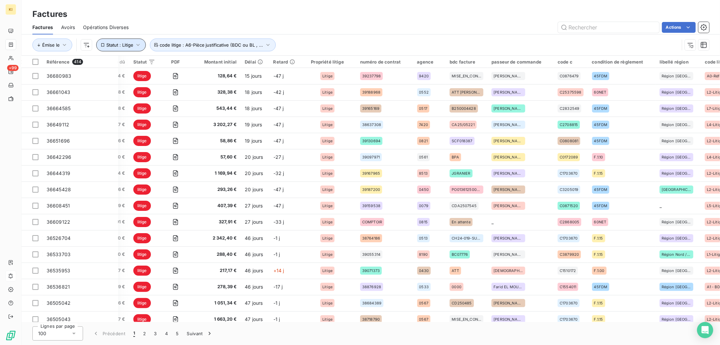
click at [136, 44] on icon "button" at bounding box center [138, 45] width 7 height 7
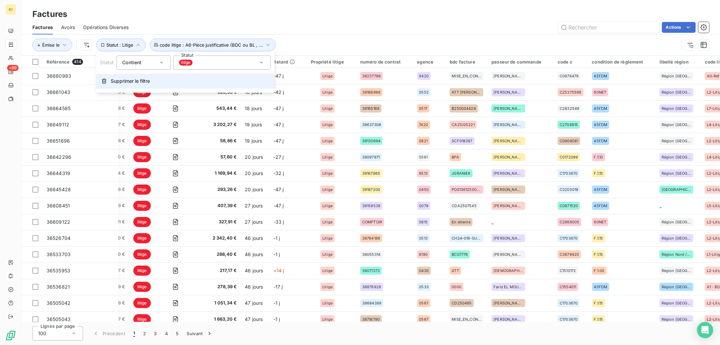
click at [147, 79] on span "Supprimer le filtre" at bounding box center [130, 81] width 39 height 7
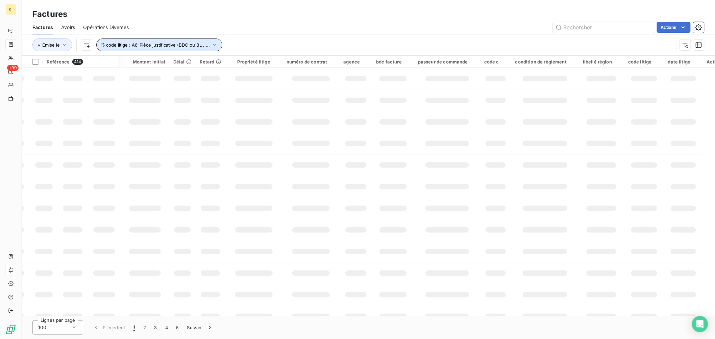
click at [151, 46] on span "code litige : A6-Pièce justificative (BDC ou BL , ..." at bounding box center [158, 44] width 104 height 5
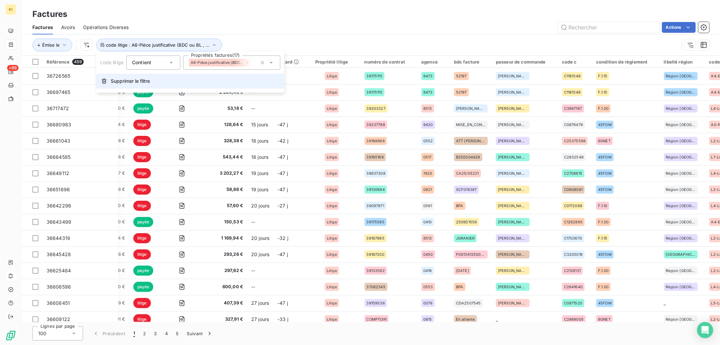
click at [147, 83] on span "Supprimer le filtre" at bounding box center [130, 81] width 39 height 7
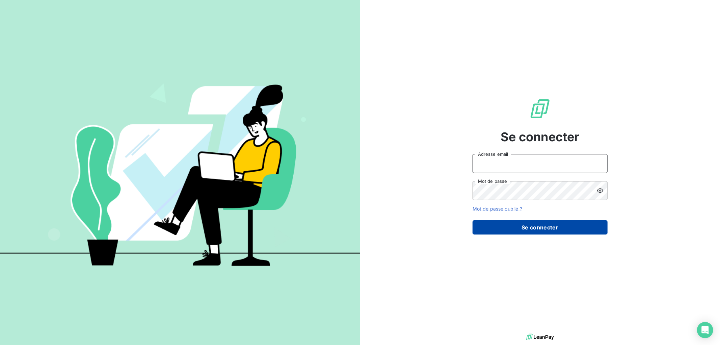
type input "[EMAIL_ADDRESS][DOMAIN_NAME]"
click at [522, 222] on button "Se connecter" at bounding box center [540, 227] width 135 height 14
type input "[EMAIL_ADDRESS][DOMAIN_NAME]"
click at [533, 231] on button "Se connecter" at bounding box center [540, 227] width 135 height 14
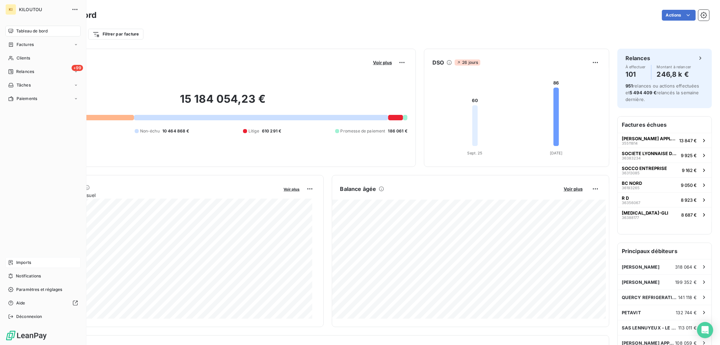
click at [26, 261] on span "Imports" at bounding box center [23, 262] width 15 height 6
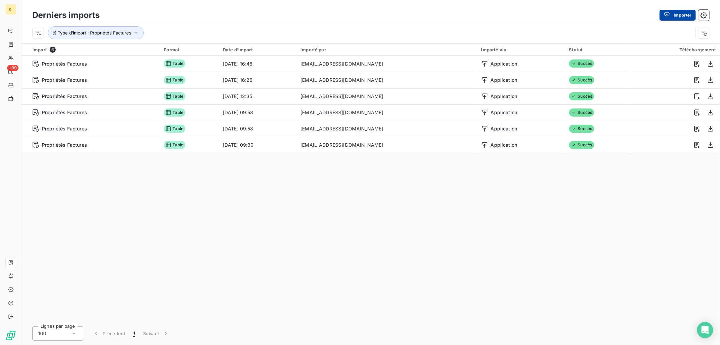
click at [679, 11] on button "Importer" at bounding box center [678, 15] width 36 height 11
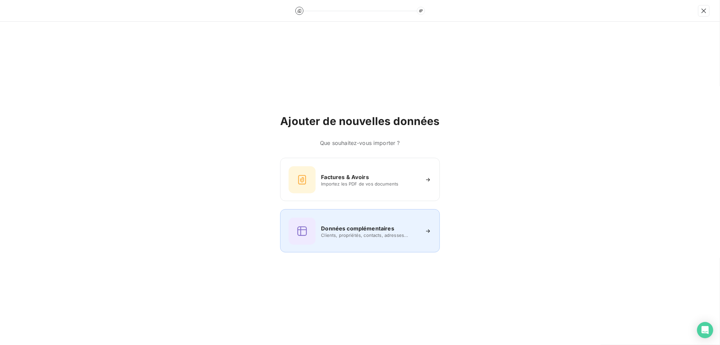
click at [357, 226] on h6 "Données complémentaires" at bounding box center [357, 228] width 73 height 8
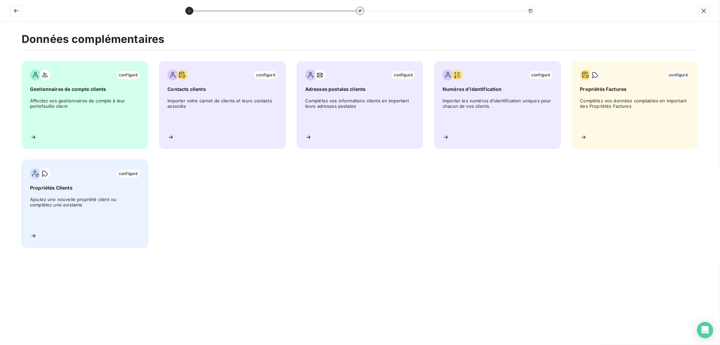
click at [89, 206] on span "Ajoutez une nouvelle propriété client ou complétez une existante" at bounding box center [85, 212] width 110 height 30
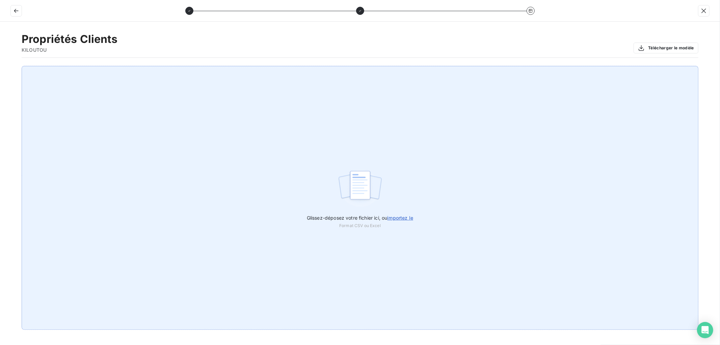
click at [401, 217] on span "importez le" at bounding box center [400, 218] width 26 height 6
click at [0, 66] on input "Glissez-déposez votre fichier ici, ou importez le" at bounding box center [0, 66] width 0 height 0
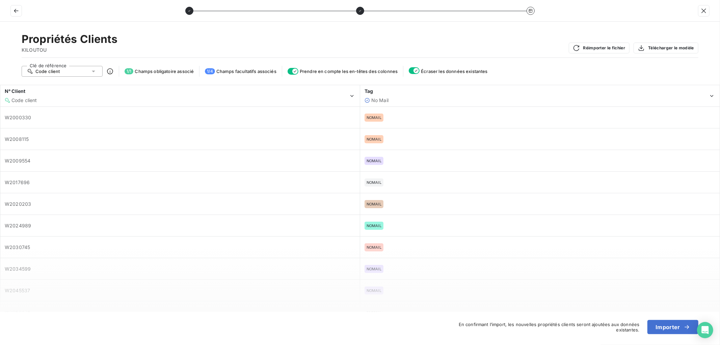
click at [88, 70] on div "Code client" at bounding box center [62, 71] width 81 height 11
click at [68, 85] on li "Code client" at bounding box center [62, 84] width 81 height 12
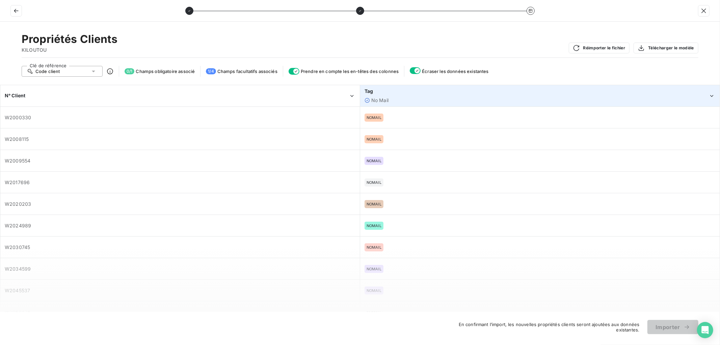
click at [409, 98] on div "No Mail" at bounding box center [537, 100] width 344 height 7
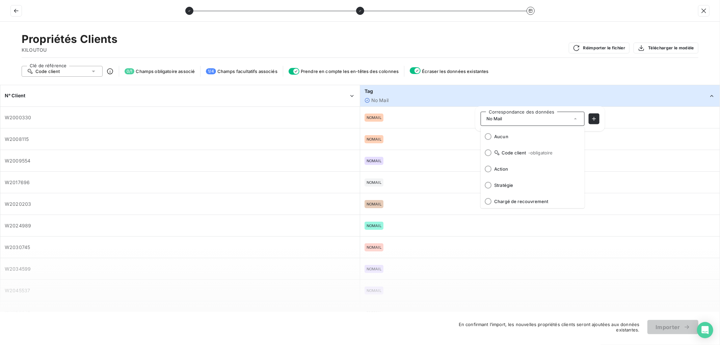
scroll to position [18, 0]
click at [522, 198] on span "No Mail" at bounding box center [536, 199] width 85 height 5
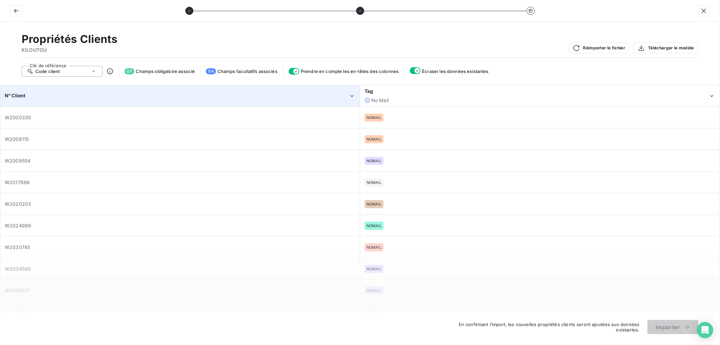
click at [88, 94] on div "N° Client" at bounding box center [177, 95] width 344 height 7
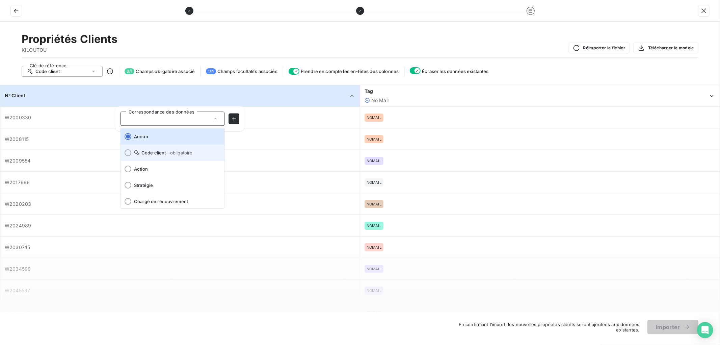
click at [154, 153] on span "Code client - obligatoire" at bounding box center [176, 152] width 85 height 5
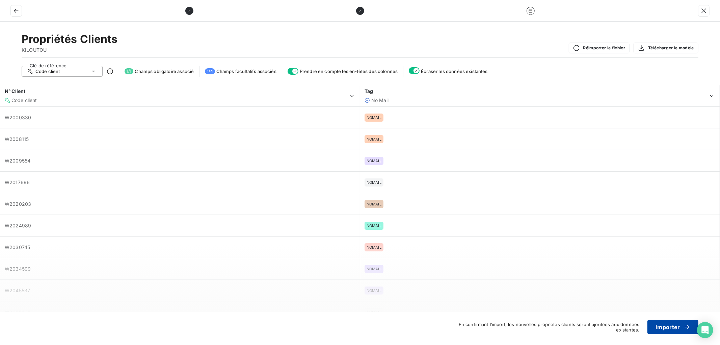
click at [662, 326] on button "Importer" at bounding box center [673, 327] width 51 height 14
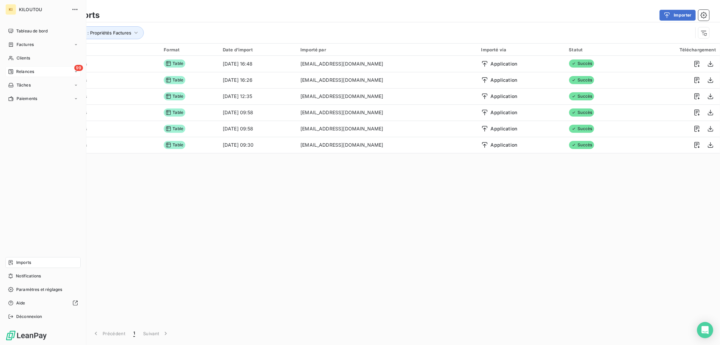
click at [24, 73] on span "Relances" at bounding box center [25, 72] width 18 height 6
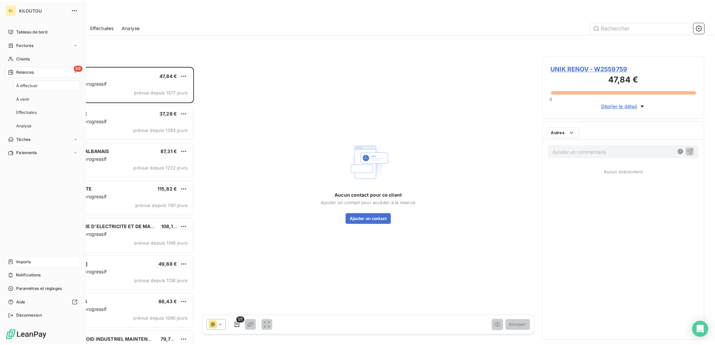
scroll to position [273, 157]
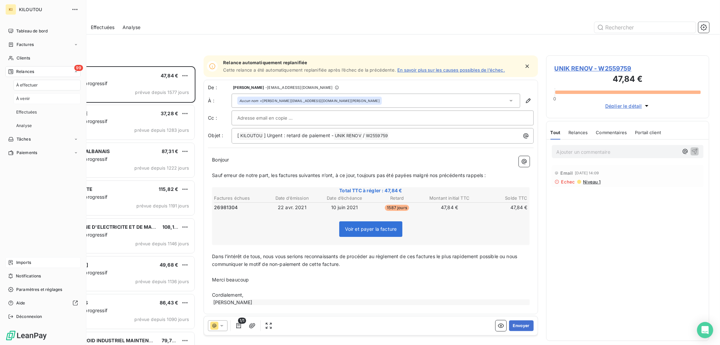
click at [38, 99] on div "À venir" at bounding box center [47, 98] width 67 height 11
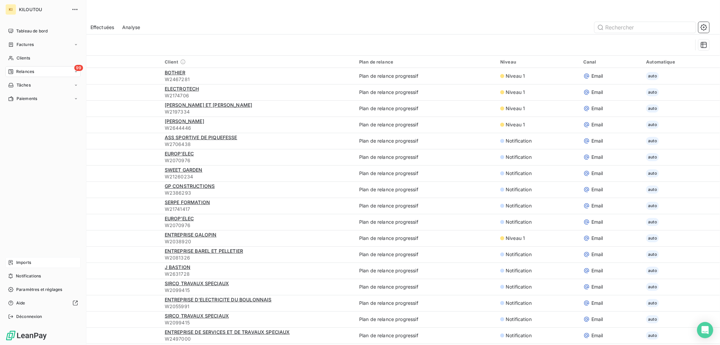
click at [21, 71] on span "Relances" at bounding box center [25, 72] width 18 height 6
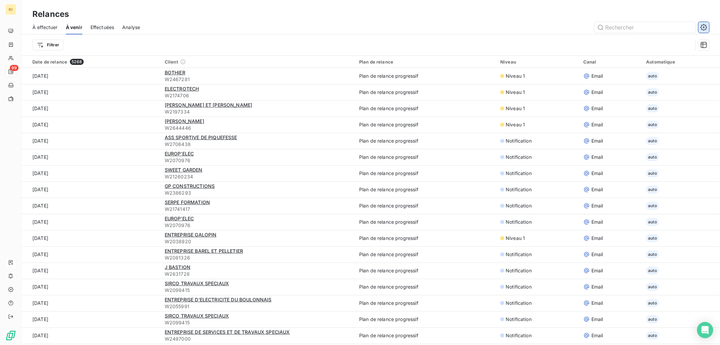
click at [704, 25] on icon "button" at bounding box center [704, 27] width 7 height 7
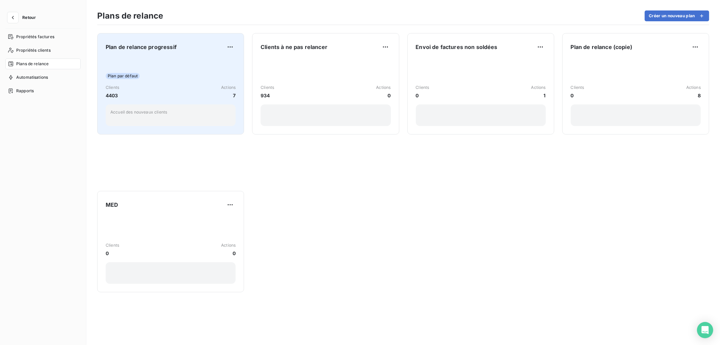
click at [188, 90] on div "Clients 4403 Actions 7" at bounding box center [171, 91] width 130 height 15
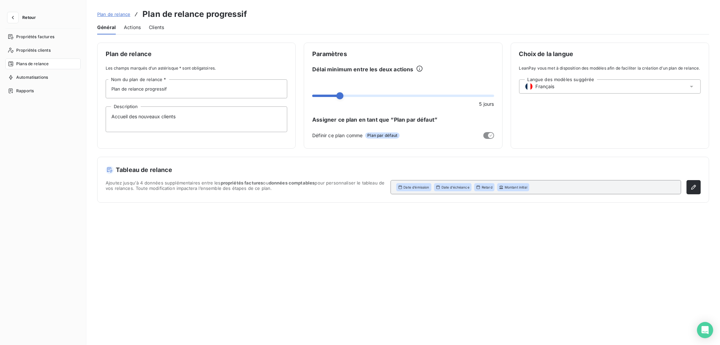
click at [128, 28] on span "Actions" at bounding box center [132, 27] width 17 height 7
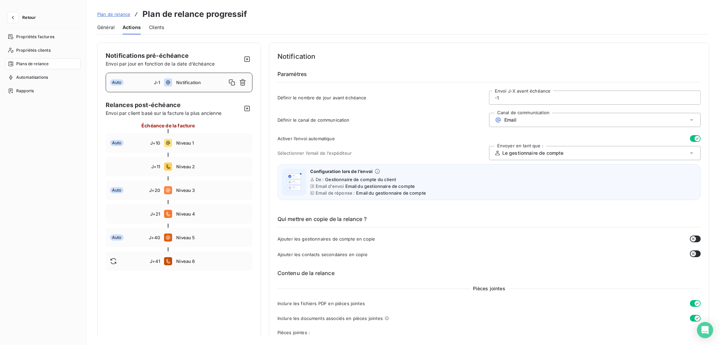
click at [179, 86] on div "Notification" at bounding box center [212, 82] width 72 height 11
click at [232, 80] on icon "button" at bounding box center [232, 82] width 7 height 7
type input "-6"
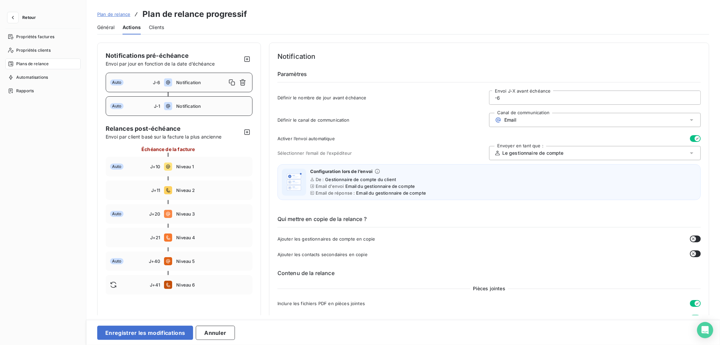
click at [200, 82] on span "Notification" at bounding box center [201, 82] width 50 height 5
click at [505, 100] on input "-6" at bounding box center [595, 98] width 211 height 14
type input "-15"
type button "on"
click at [202, 103] on span "Notification" at bounding box center [212, 105] width 72 height 5
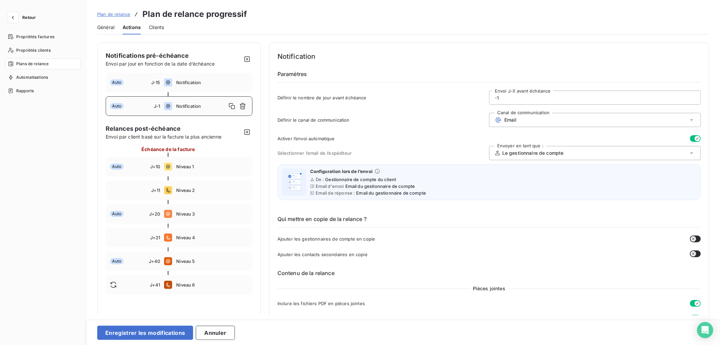
click at [504, 96] on input "-1" at bounding box center [595, 98] width 211 height 14
type input "-3"
click at [161, 335] on button "Enregistrer les modifications" at bounding box center [145, 333] width 96 height 14
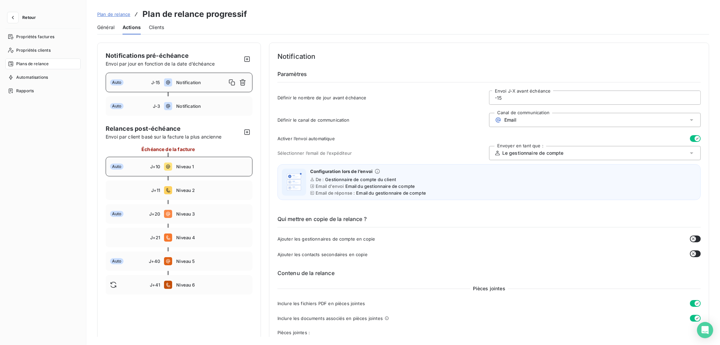
click at [222, 170] on div "Auto J+10 Niveau 1" at bounding box center [179, 167] width 147 height 20
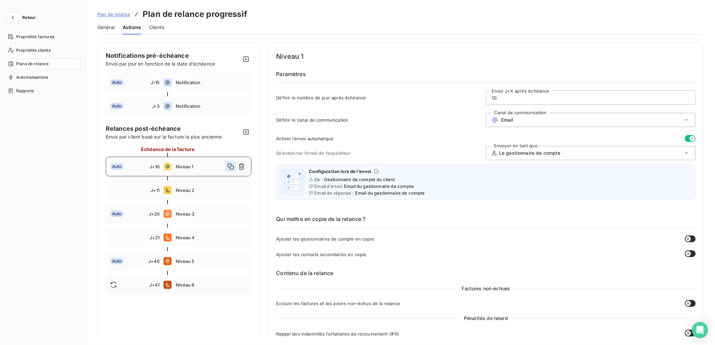
click at [231, 166] on icon "button" at bounding box center [230, 166] width 7 height 7
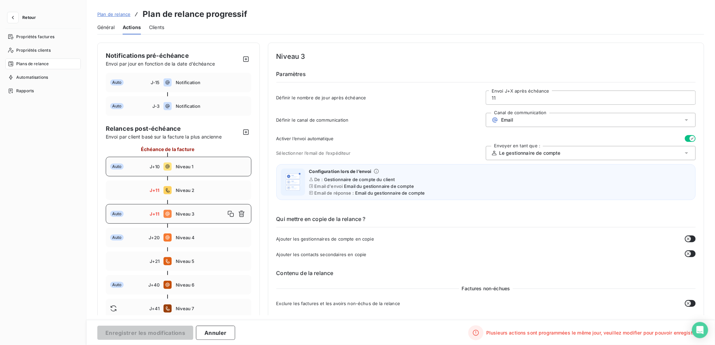
click at [199, 214] on span "Niveau 3" at bounding box center [200, 213] width 49 height 5
drag, startPoint x: 498, startPoint y: 100, endPoint x: 486, endPoint y: 99, distance: 11.9
click at [486, 99] on input "11" at bounding box center [590, 98] width 209 height 14
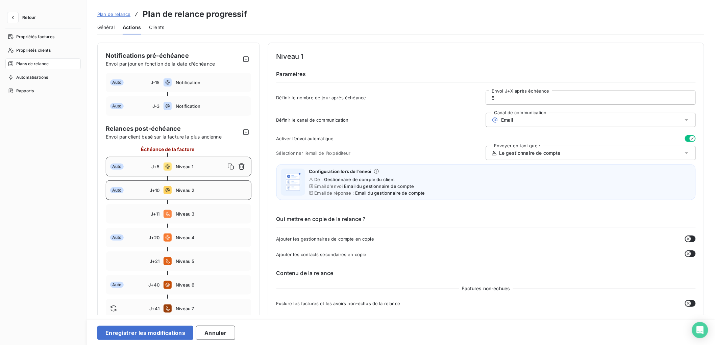
click at [213, 189] on span "Niveau 2" at bounding box center [211, 189] width 71 height 5
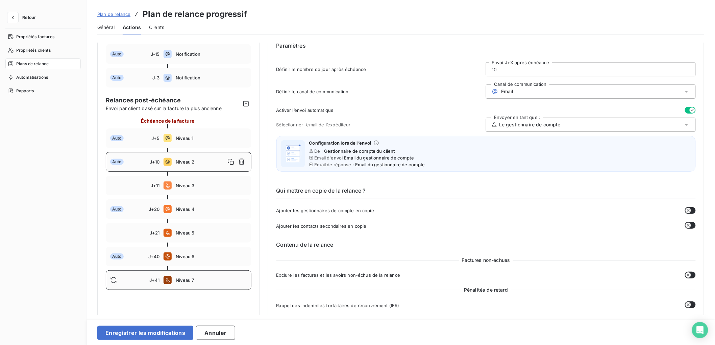
scroll to position [18, 0]
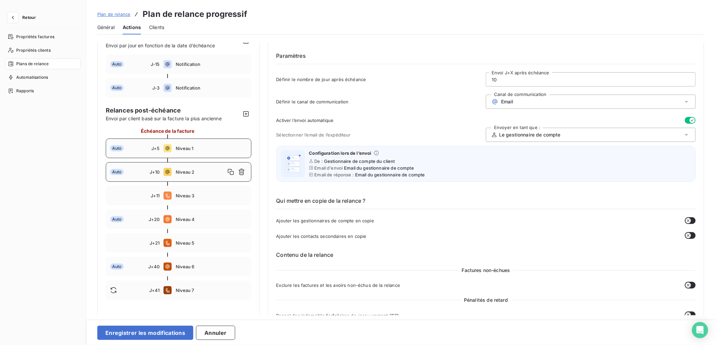
click at [203, 148] on span "Niveau 1" at bounding box center [211, 148] width 71 height 5
type input "5"
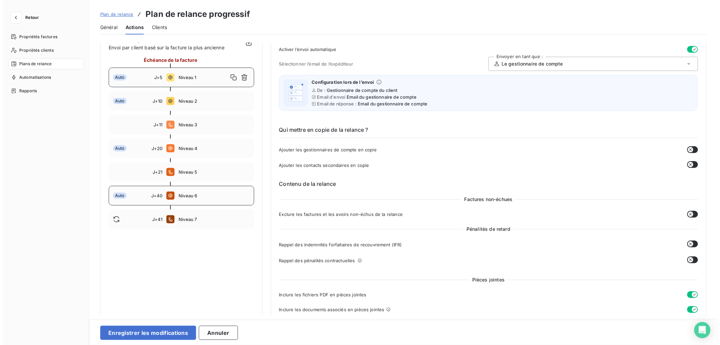
scroll to position [56, 0]
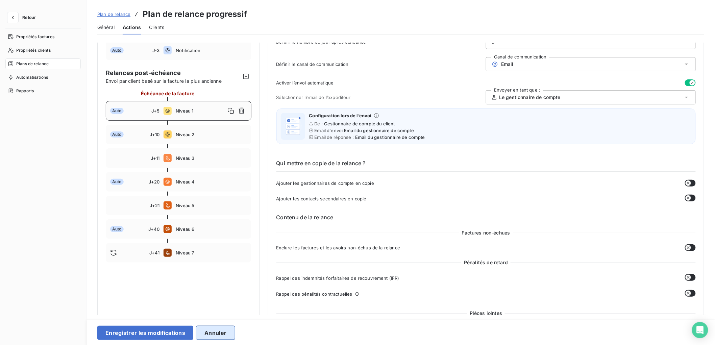
click at [214, 331] on button "Annuler" at bounding box center [215, 333] width 39 height 14
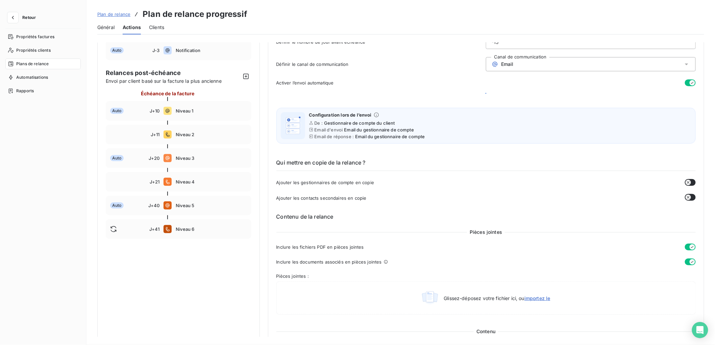
scroll to position [0, 0]
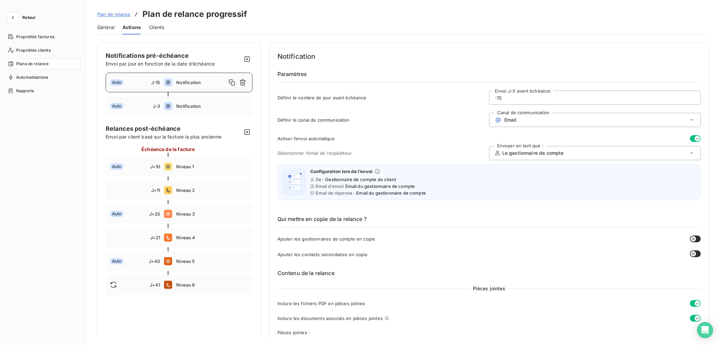
click at [48, 62] on span "Plans de relance" at bounding box center [32, 64] width 32 height 6
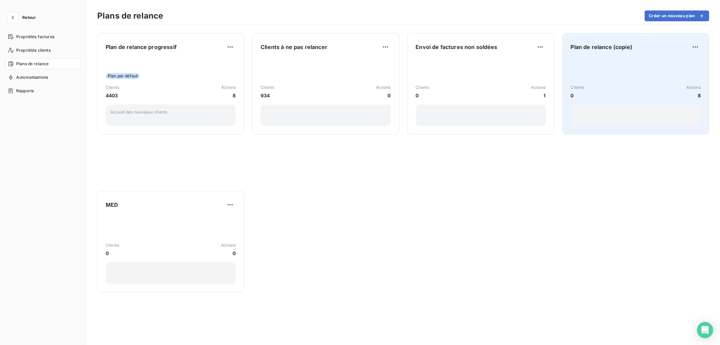
click at [596, 77] on div "Clients 0 Actions 8" at bounding box center [636, 92] width 130 height 68
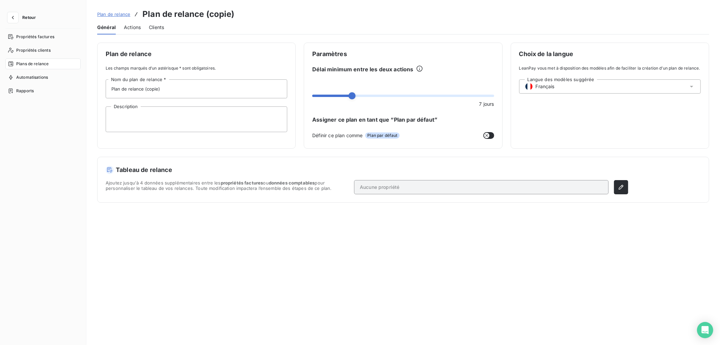
click at [129, 28] on span "Actions" at bounding box center [132, 27] width 17 height 7
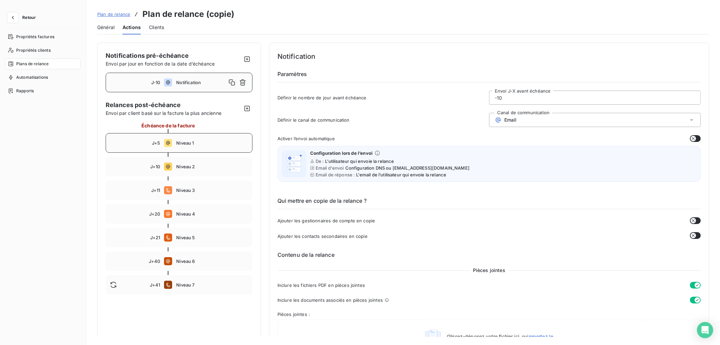
click at [227, 140] on span "Niveau 1" at bounding box center [212, 142] width 72 height 5
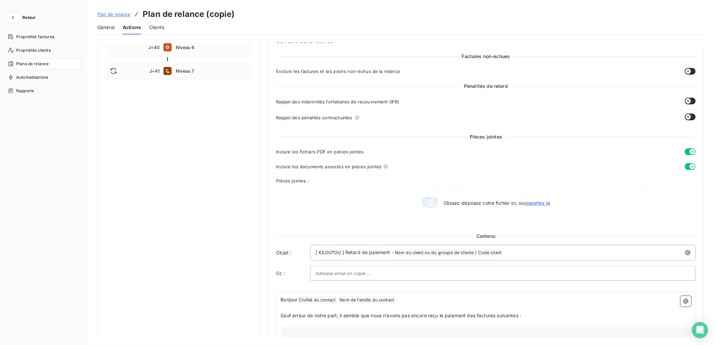
scroll to position [225, 0]
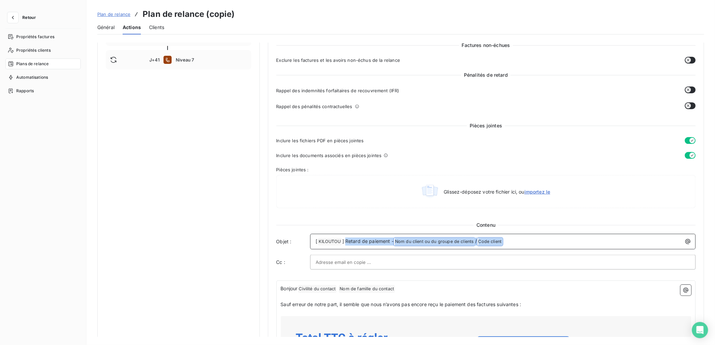
drag, startPoint x: 345, startPoint y: 241, endPoint x: 536, endPoint y: 244, distance: 190.8
click at [536, 244] on p "[ KILOUTOU ﻿ ] Retard de paiement - Nom du client ou du groupe de clients ﻿ / C…" at bounding box center [505, 241] width 378 height 8
copy p "Retard de paiement - Nom du client ou du groupe de clients ﻿ / Code client ﻿ ﻿"
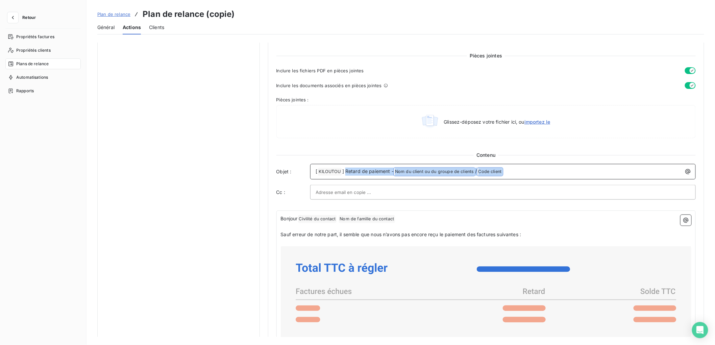
scroll to position [300, 0]
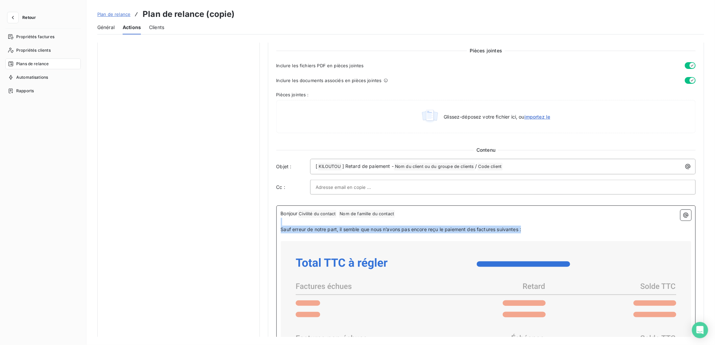
drag, startPoint x: 280, startPoint y: 225, endPoint x: 532, endPoint y: 227, distance: 251.9
copy div "﻿ Sauf erreur de notre part, il semble que nous n’avons pas encore reçu le paie…"
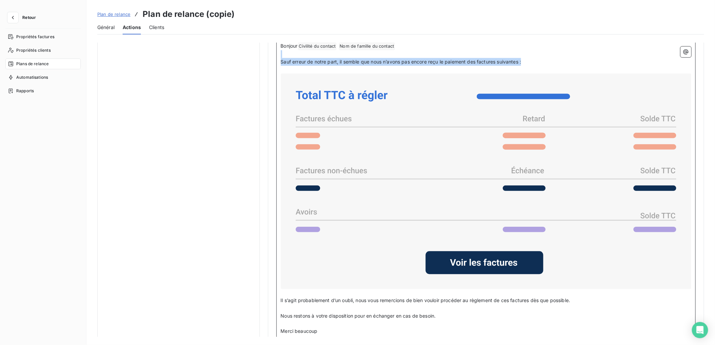
scroll to position [512, 0]
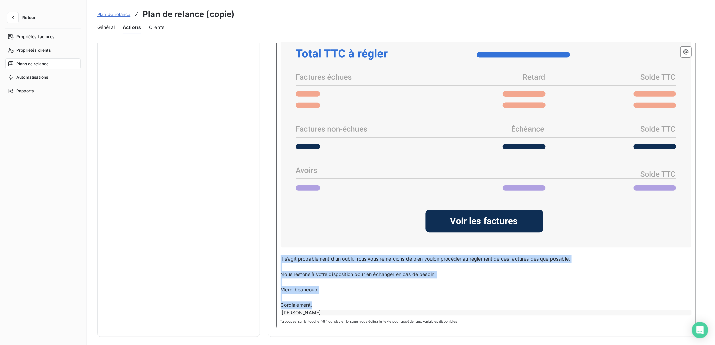
drag, startPoint x: 280, startPoint y: 254, endPoint x: 339, endPoint y: 299, distance: 74.2
click at [339, 299] on div "Bonjour Civilité du contact ﻿ Nom de famille du contact ﻿ ﻿ ﻿ Sauf erreur de no…" at bounding box center [486, 158] width 411 height 315
copy div "Il s’agit probablement d’un oubli, nous vous remercions de bien vouloir procéde…"
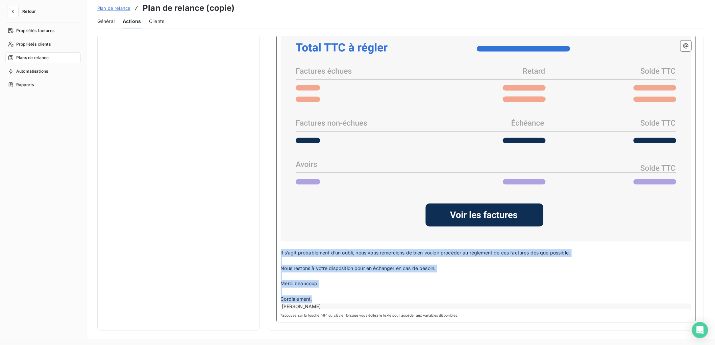
scroll to position [0, 0]
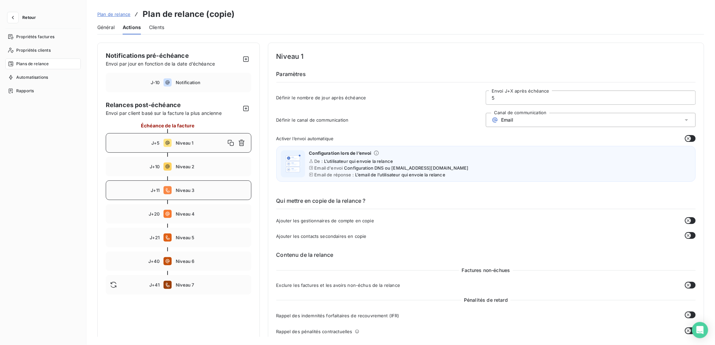
click at [220, 190] on span "Niveau 3" at bounding box center [211, 189] width 71 height 5
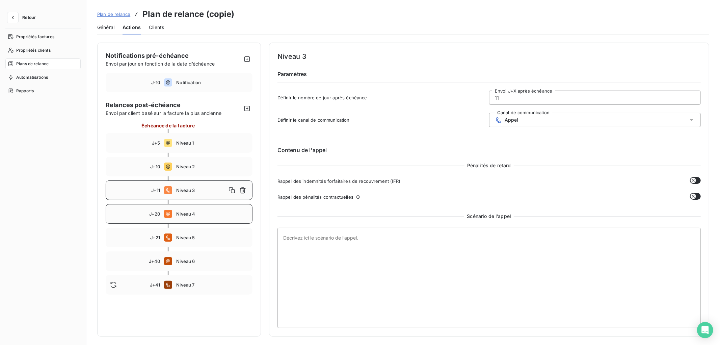
click at [214, 213] on span "Niveau 4" at bounding box center [212, 213] width 72 height 5
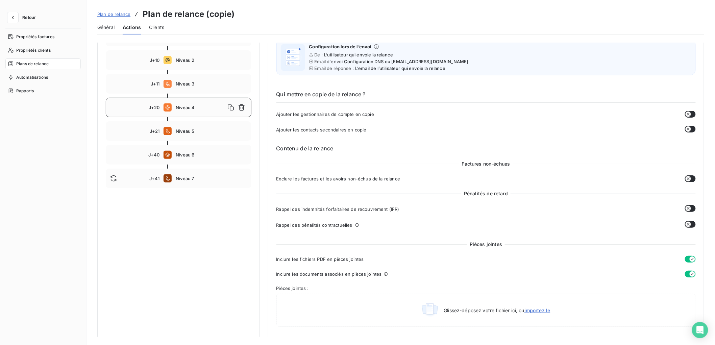
scroll to position [85, 0]
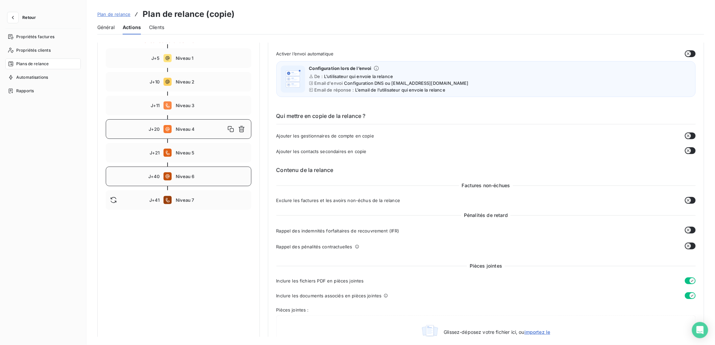
click at [215, 175] on span "Niveau 6" at bounding box center [211, 176] width 71 height 5
type input "40"
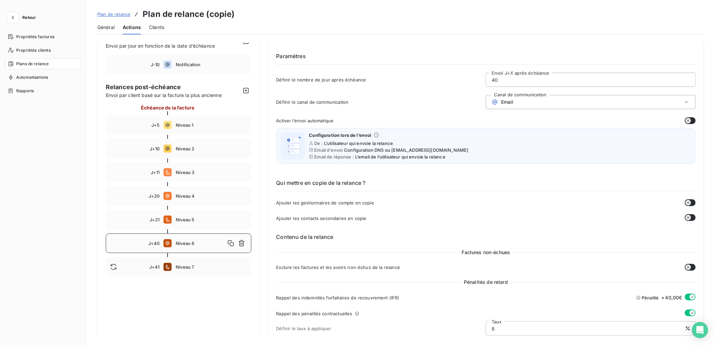
scroll to position [0, 0]
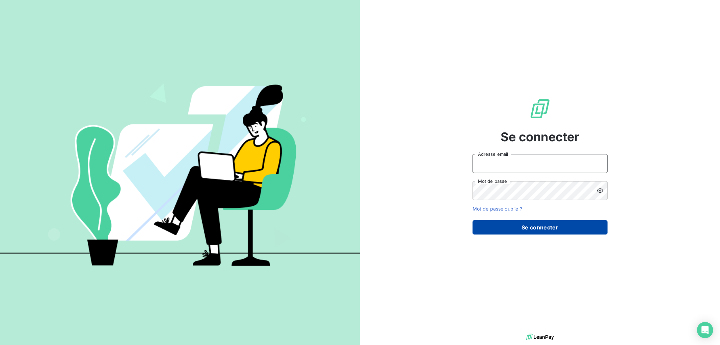
type input "[EMAIL_ADDRESS][DOMAIN_NAME]"
click at [521, 224] on button "Se connecter" at bounding box center [540, 227] width 135 height 14
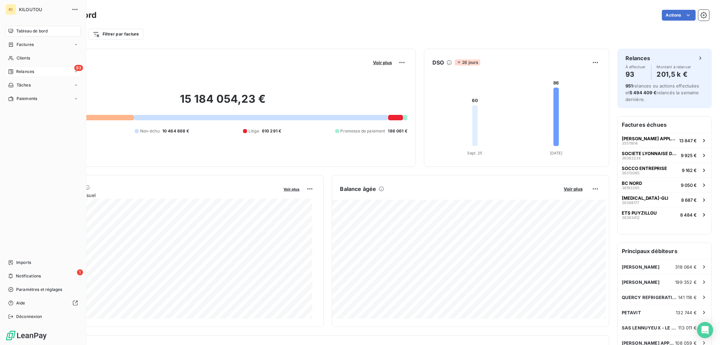
click at [21, 70] on span "Relances" at bounding box center [25, 72] width 18 height 6
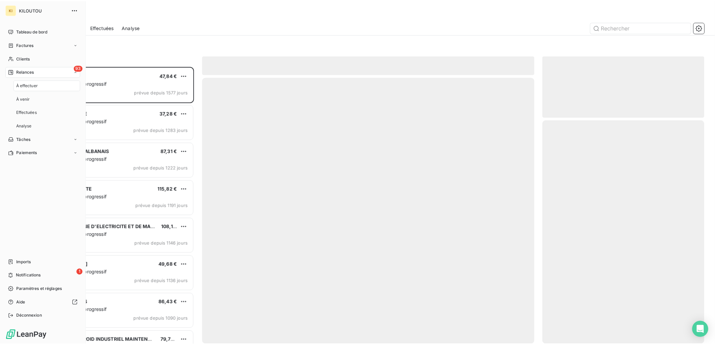
scroll to position [273, 157]
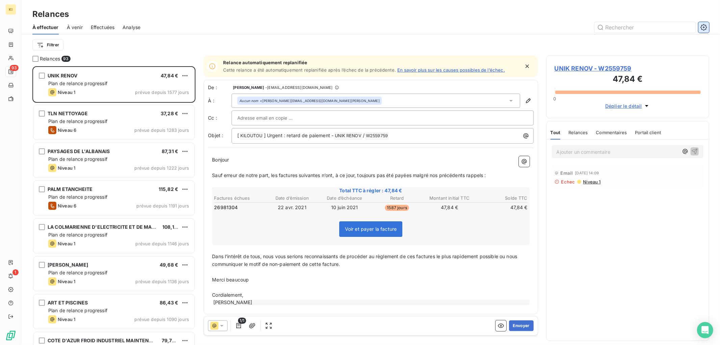
click at [708, 29] on button "button" at bounding box center [704, 27] width 11 height 11
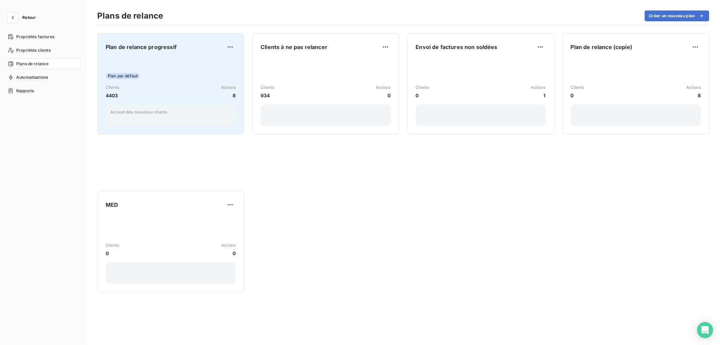
click at [177, 93] on div "Clients 4403 Actions 8" at bounding box center [171, 91] width 130 height 15
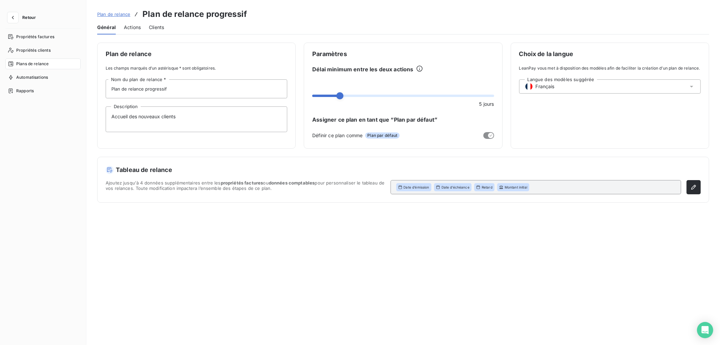
click at [133, 26] on span "Actions" at bounding box center [132, 27] width 17 height 7
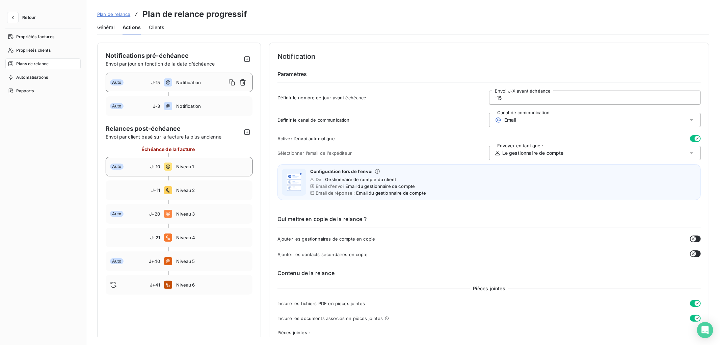
click at [201, 169] on span "Niveau 1" at bounding box center [212, 166] width 72 height 5
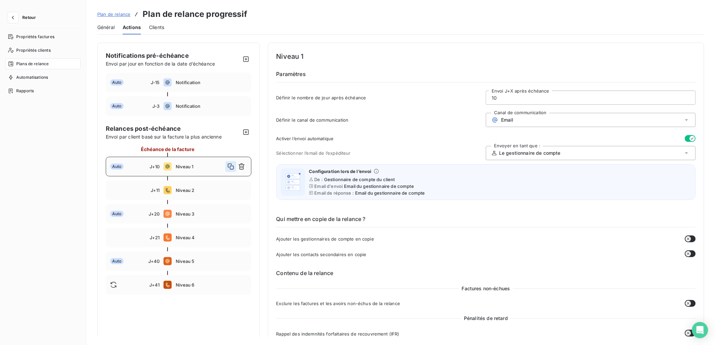
click at [231, 170] on icon "button" at bounding box center [230, 166] width 7 height 7
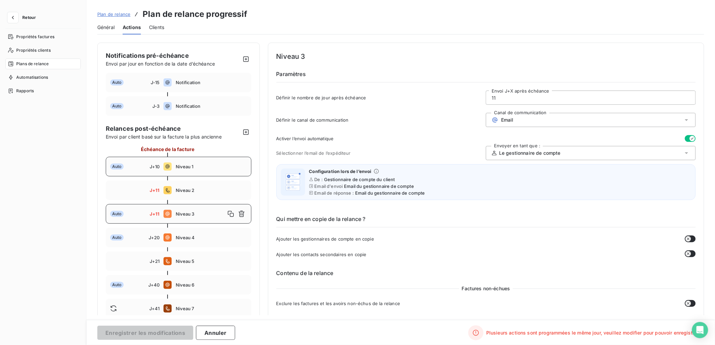
click at [209, 209] on div "Niveau 3" at bounding box center [211, 213] width 71 height 11
drag, startPoint x: 495, startPoint y: 99, endPoint x: 477, endPoint y: 97, distance: 18.6
click at [477, 97] on div "Définir le nombre de jour après échéance 11 Envoi J+X après échéance" at bounding box center [485, 99] width 419 height 18
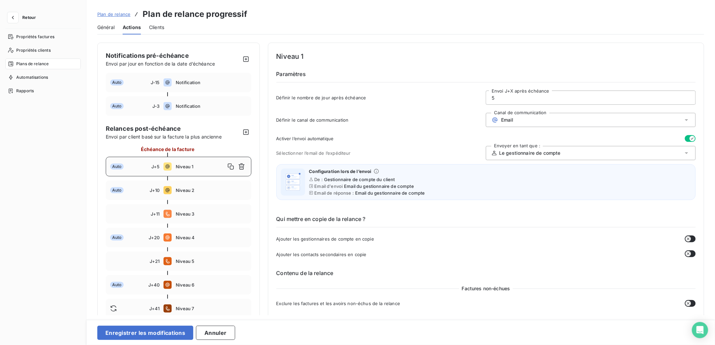
type input "5"
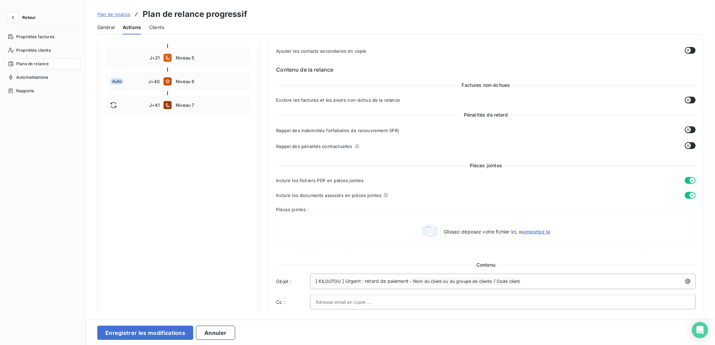
scroll to position [300, 0]
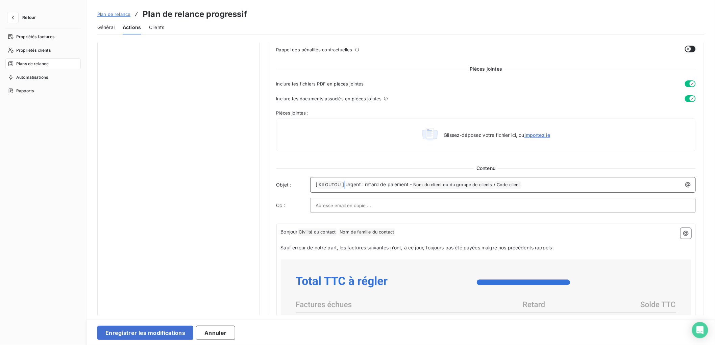
click at [346, 184] on span "] Urgent : retard de paiement -" at bounding box center [377, 184] width 70 height 6
click at [345, 184] on span "] Urgent : retard de paiement -" at bounding box center [377, 184] width 70 height 6
click at [539, 186] on p "[ KILOUTOU ﻿ ] Urgent : retard de paiement - Nom du client ou du groupe de clie…" at bounding box center [505, 185] width 378 height 8
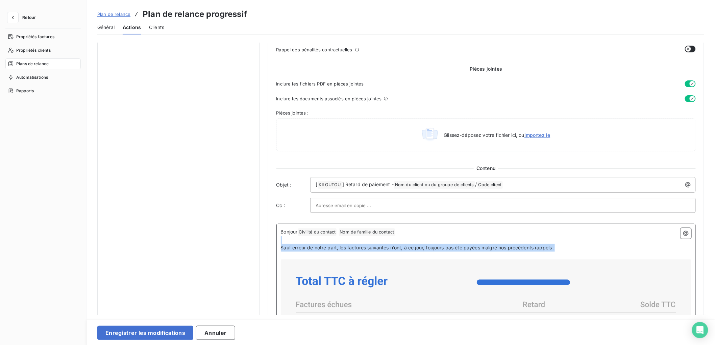
drag, startPoint x: 289, startPoint y: 241, endPoint x: 558, endPoint y: 246, distance: 269.2
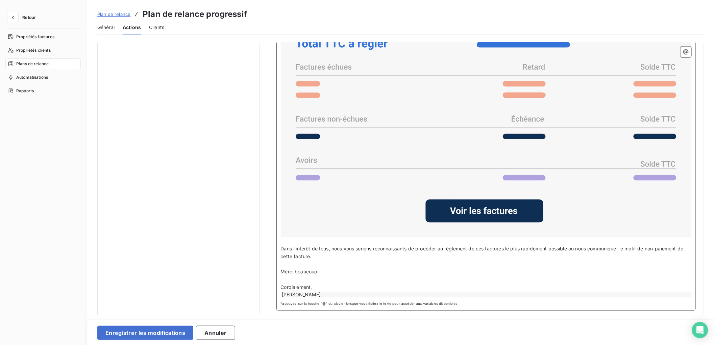
scroll to position [544, 0]
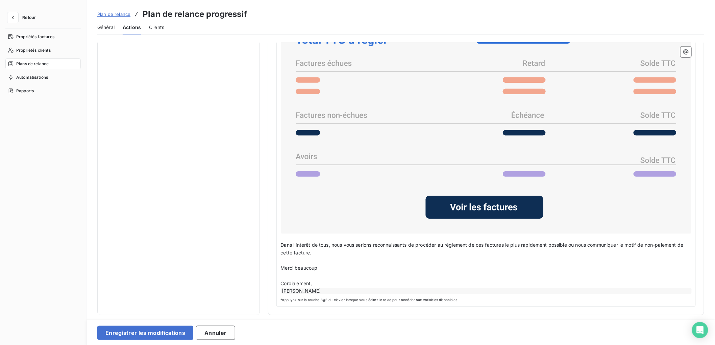
click at [279, 241] on div "Bonjour Civilité du contact ﻿ Nom de famille du contact ﻿ ﻿ ﻿ Sauf erreur de no…" at bounding box center [485, 144] width 419 height 324
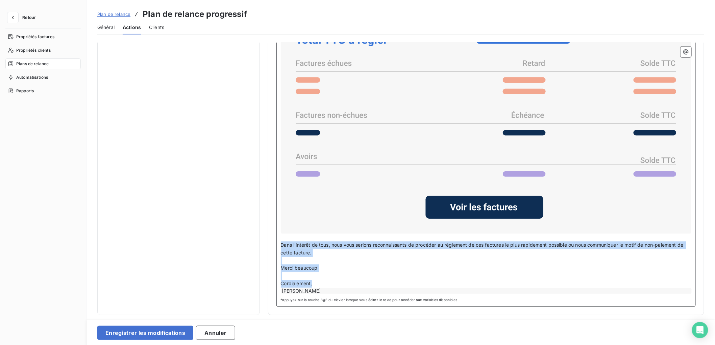
drag, startPoint x: 280, startPoint y: 241, endPoint x: 325, endPoint y: 280, distance: 58.9
click at [325, 281] on div "Bonjour Civilité du contact ﻿ Nom de famille du contact ﻿ ﻿ ﻿ Sauf erreur de no…" at bounding box center [486, 141] width 411 height 308
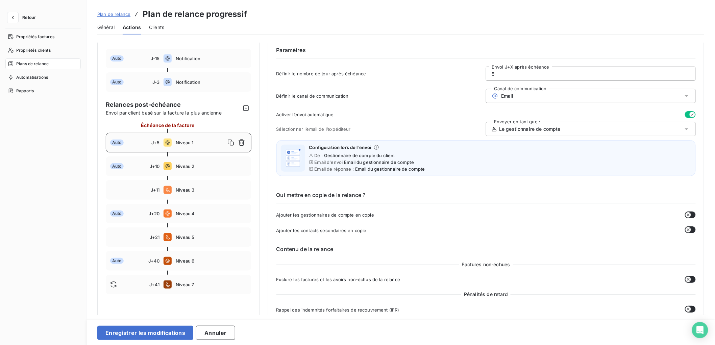
scroll to position [0, 0]
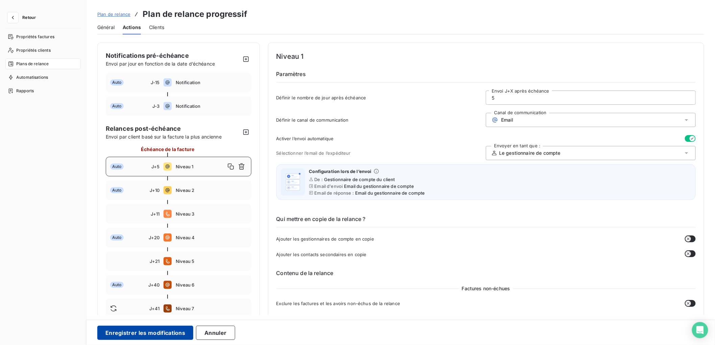
click at [168, 329] on button "Enregistrer les modifications" at bounding box center [145, 333] width 96 height 14
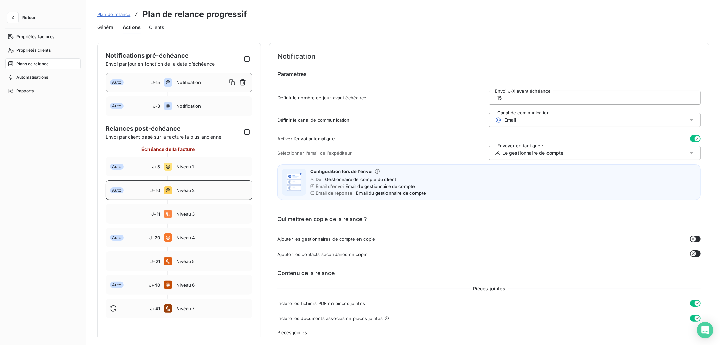
click at [204, 195] on div "Auto J+10 Niveau 2" at bounding box center [179, 190] width 147 height 20
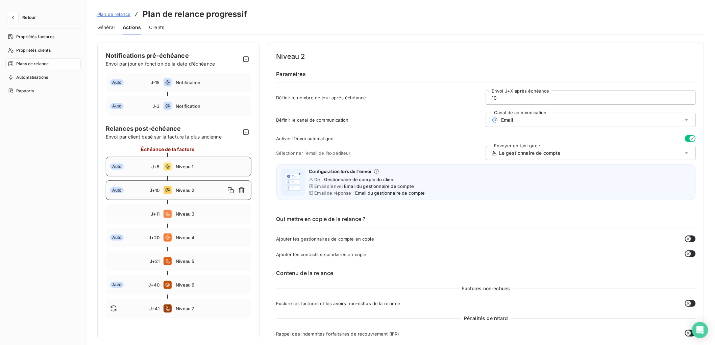
click at [202, 169] on span "Niveau 1" at bounding box center [211, 166] width 71 height 5
click at [220, 209] on div "J+11 Niveau 3" at bounding box center [179, 214] width 146 height 20
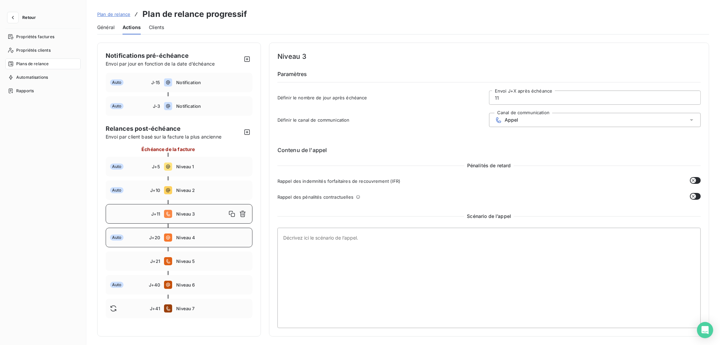
click at [209, 235] on span "Niveau 4" at bounding box center [212, 237] width 72 height 5
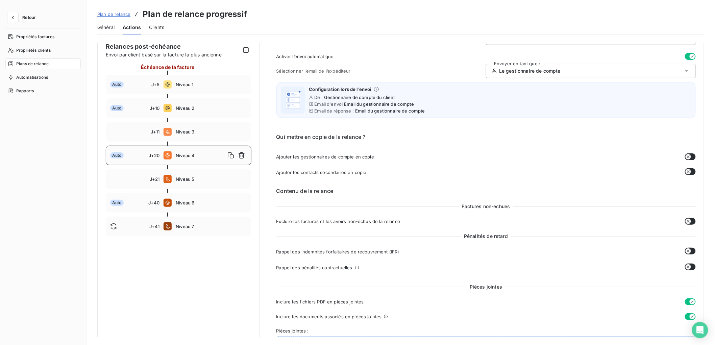
scroll to position [75, 0]
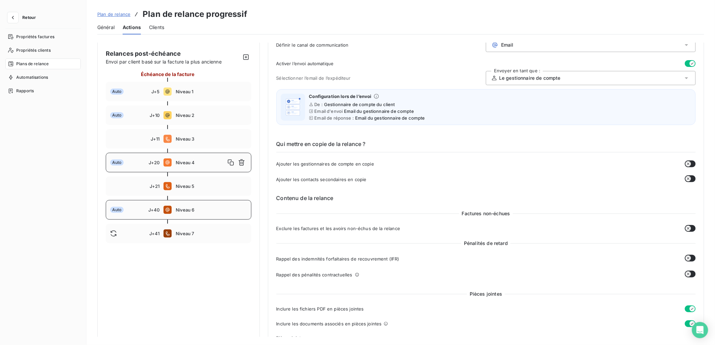
click at [217, 208] on span "Niveau 6" at bounding box center [211, 209] width 71 height 5
type input "40"
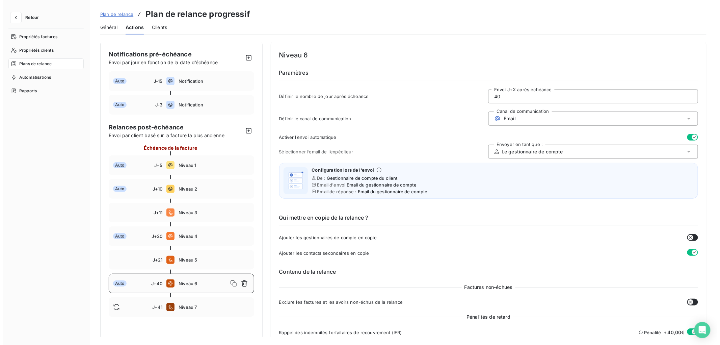
scroll to position [0, 0]
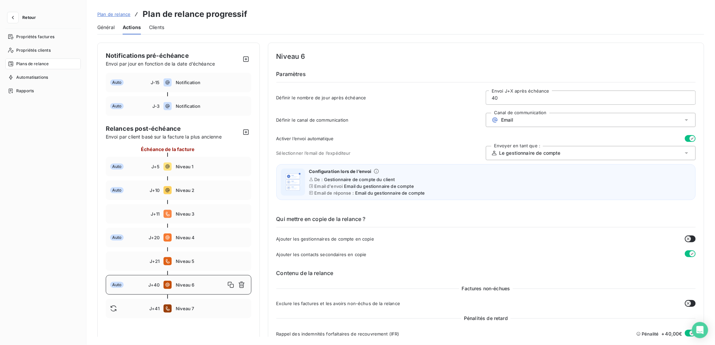
click at [121, 15] on span "Plan de relance" at bounding box center [113, 13] width 33 height 5
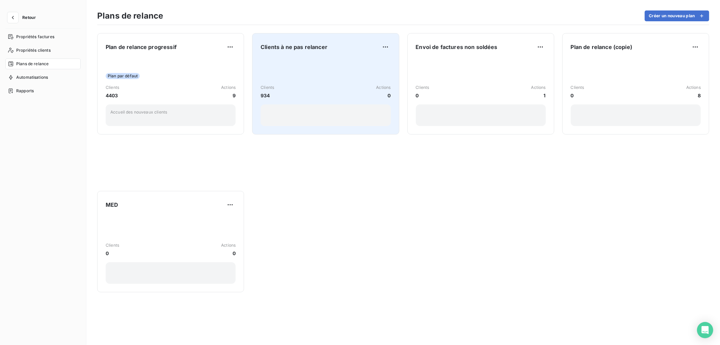
click at [289, 78] on div "Clients 934 Actions 0" at bounding box center [326, 92] width 130 height 68
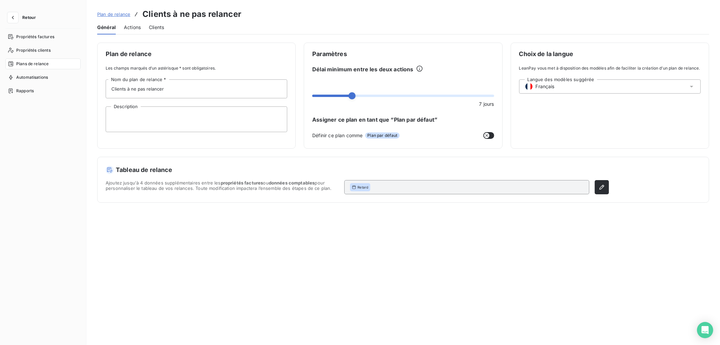
click at [156, 26] on span "Clients" at bounding box center [156, 27] width 15 height 7
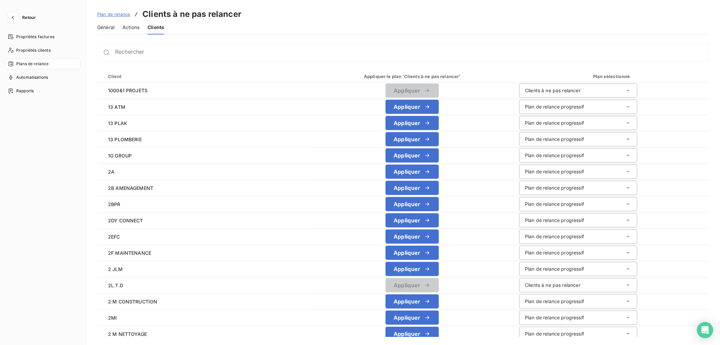
click at [106, 28] on span "Général" at bounding box center [105, 27] width 17 height 7
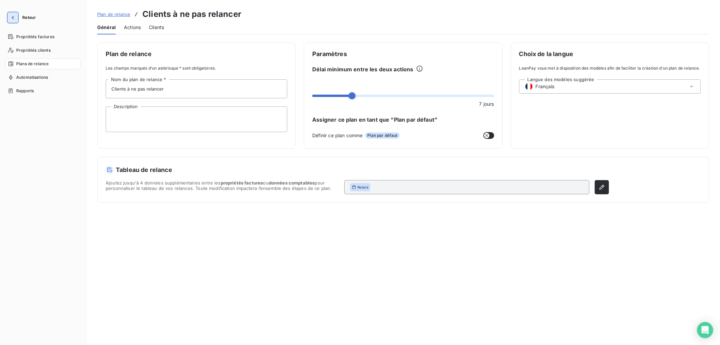
click at [14, 16] on icon "button" at bounding box center [12, 17] width 7 height 7
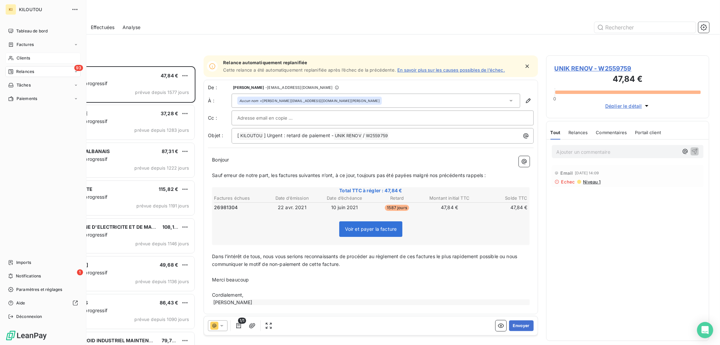
scroll to position [273, 157]
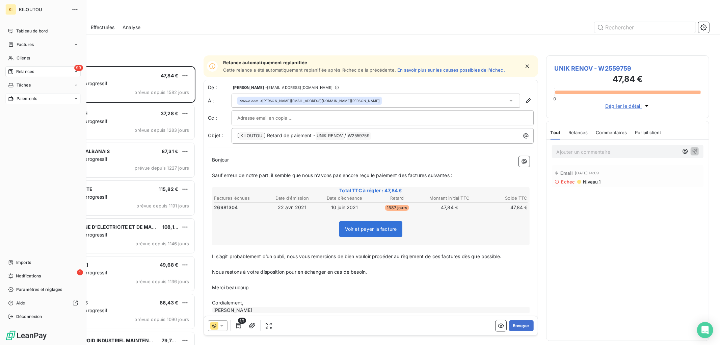
click at [36, 101] on span "Paiements" at bounding box center [27, 99] width 21 height 6
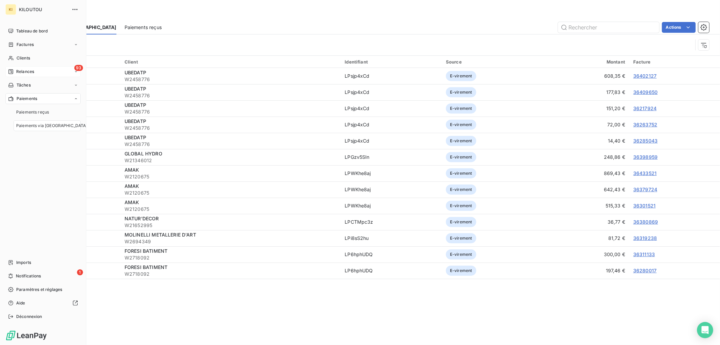
click at [27, 72] on span "Relances" at bounding box center [25, 72] width 18 height 6
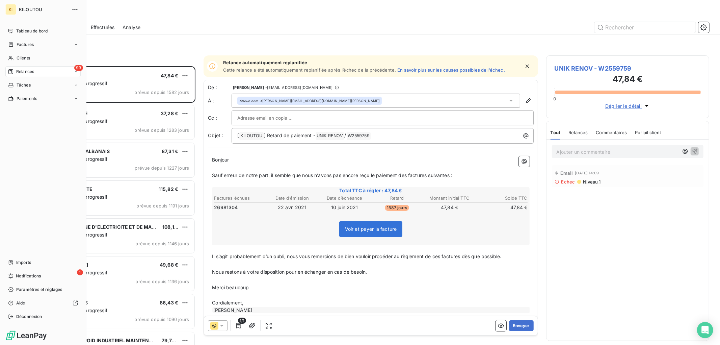
scroll to position [273, 157]
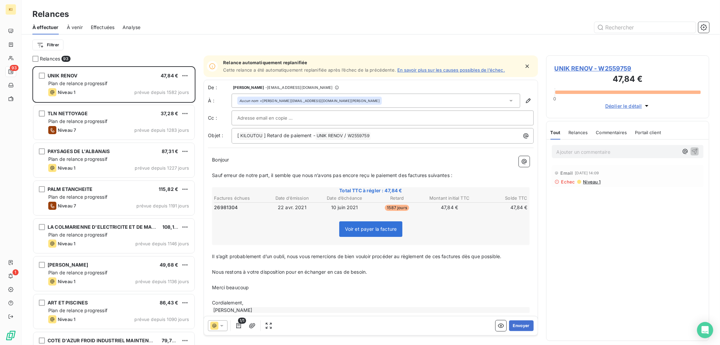
click at [79, 28] on span "À venir" at bounding box center [75, 27] width 16 height 7
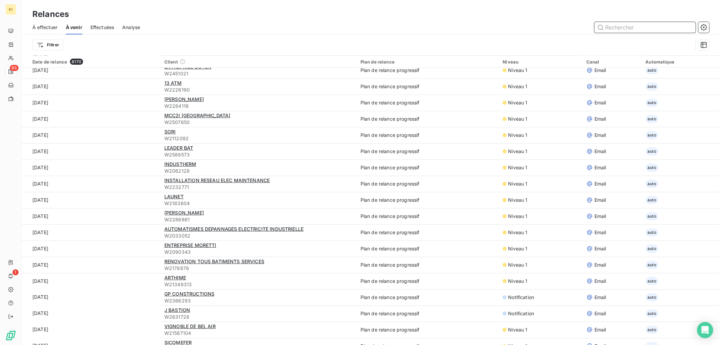
scroll to position [825, 0]
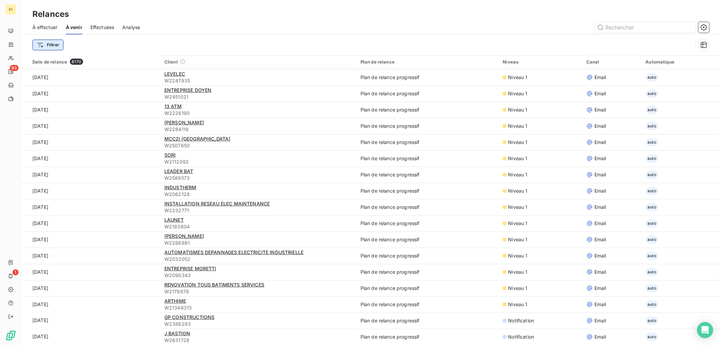
click at [53, 45] on html "KI 93 1 Relances À effectuer À venir Effectuées Analyse Filtrer Date de relance…" at bounding box center [360, 172] width 720 height 345
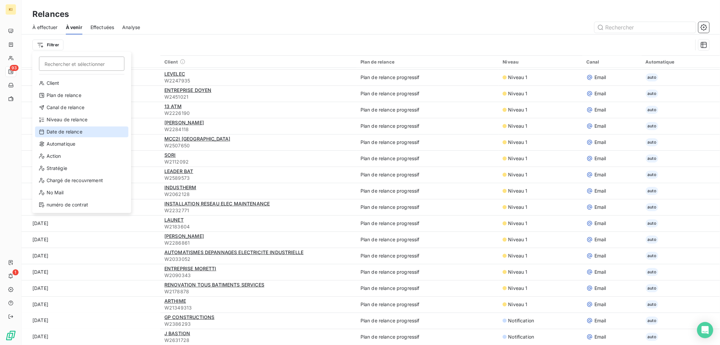
click at [75, 129] on div "Date de relance" at bounding box center [82, 131] width 94 height 11
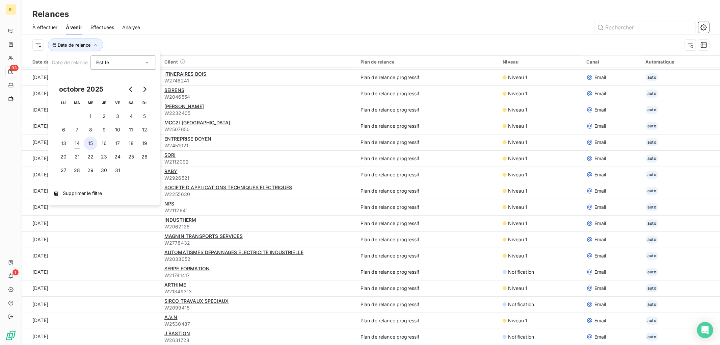
click at [90, 144] on button "15" at bounding box center [91, 143] width 14 height 14
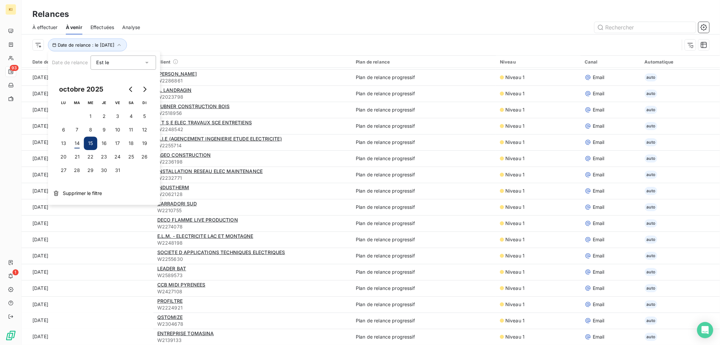
click at [192, 24] on div at bounding box center [428, 27] width 561 height 11
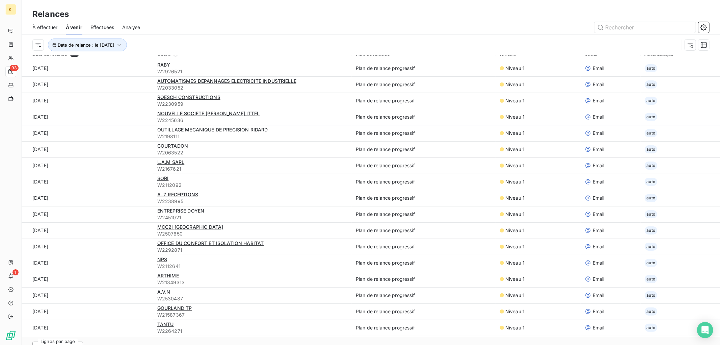
scroll to position [0, 0]
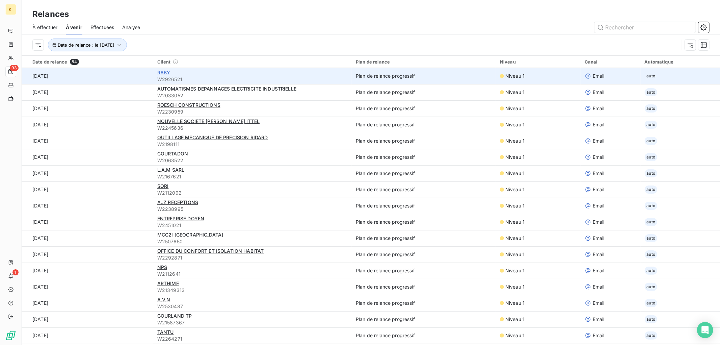
click at [157, 73] on span "RABY" at bounding box center [163, 73] width 13 height 6
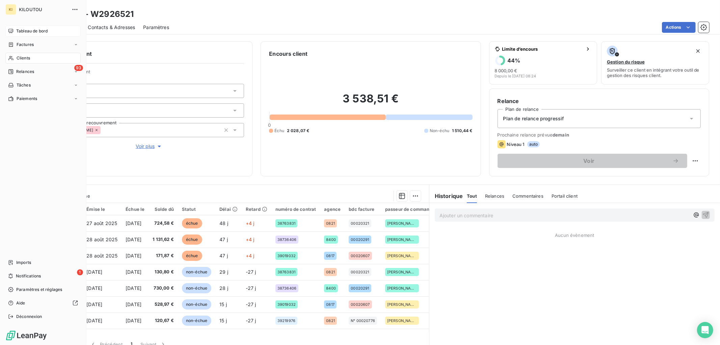
click at [29, 32] on span "Tableau de bord" at bounding box center [31, 31] width 31 height 6
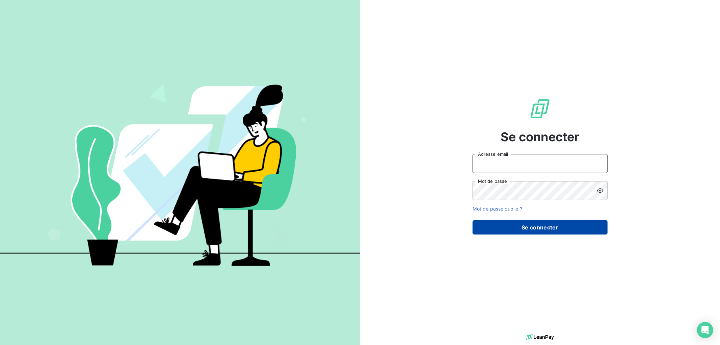
type input "[EMAIL_ADDRESS][DOMAIN_NAME]"
click at [562, 228] on button "Se connecter" at bounding box center [540, 227] width 135 height 14
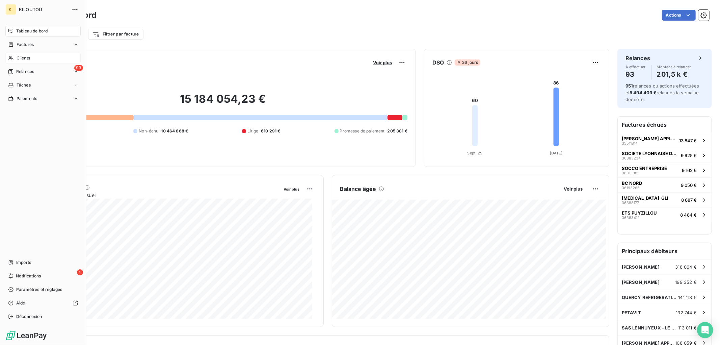
click at [24, 59] on span "Clients" at bounding box center [24, 58] width 14 height 6
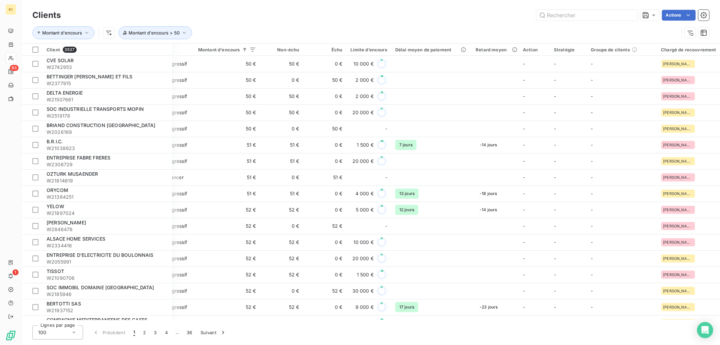
scroll to position [0, 87]
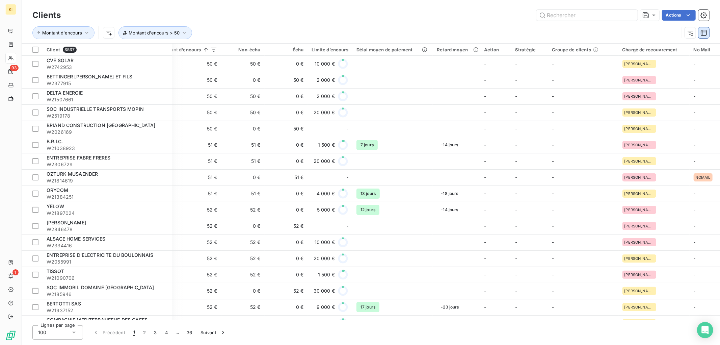
click at [703, 34] on icon "button" at bounding box center [704, 32] width 7 height 7
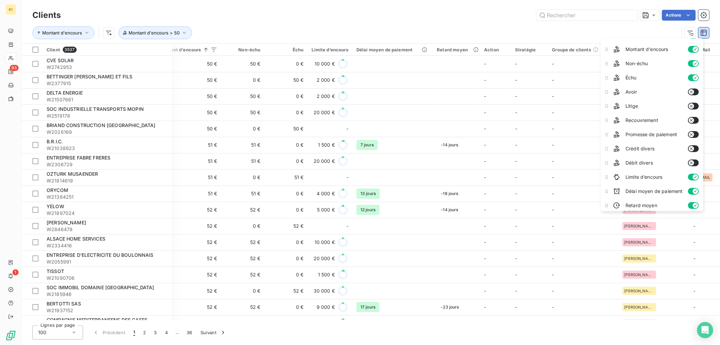
scroll to position [0, 0]
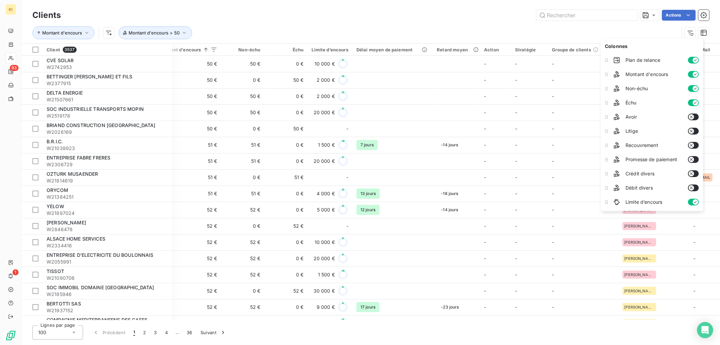
click at [660, 32] on div "Montant d'encours Montant d'encours > 50" at bounding box center [355, 32] width 647 height 13
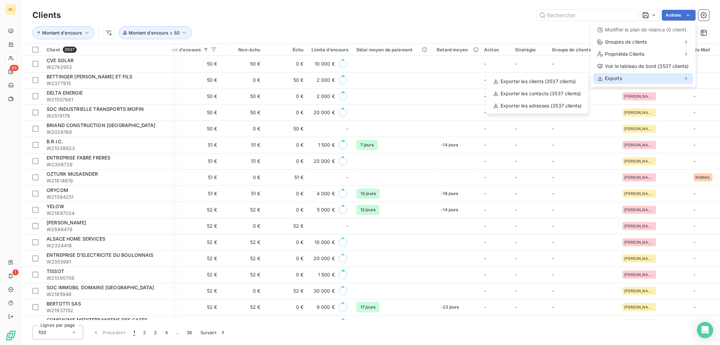
click at [668, 79] on div "Exports" at bounding box center [644, 78] width 100 height 11
click at [571, 82] on div "Exporter les clients (3537 clients)" at bounding box center [537, 81] width 97 height 11
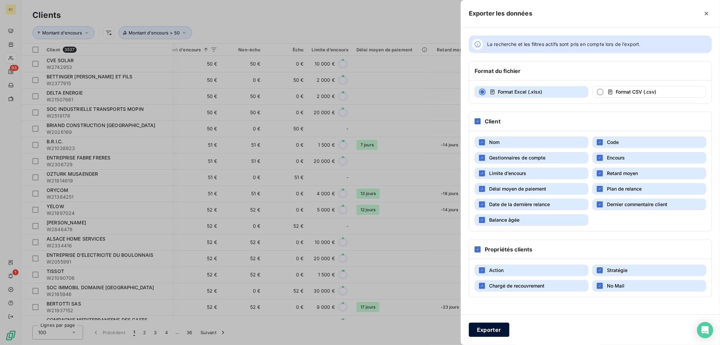
click at [487, 333] on button "Exporter" at bounding box center [489, 329] width 41 height 14
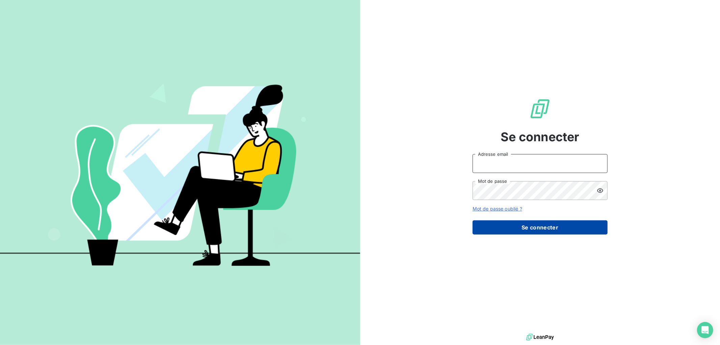
type input "[EMAIL_ADDRESS][DOMAIN_NAME]"
click at [510, 231] on button "Se connecter" at bounding box center [540, 227] width 135 height 14
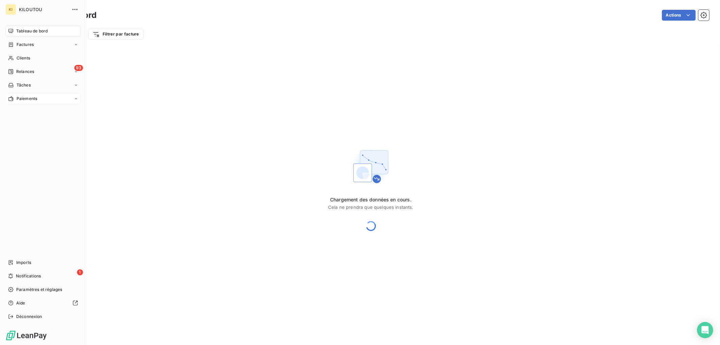
click at [29, 99] on span "Paiements" at bounding box center [27, 99] width 21 height 6
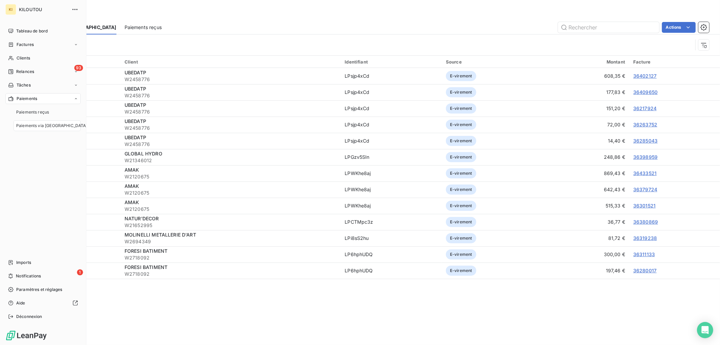
click at [38, 127] on span "Paiements via [GEOGRAPHIC_DATA]" at bounding box center [51, 126] width 71 height 6
click at [26, 72] on span "Relances" at bounding box center [25, 72] width 18 height 6
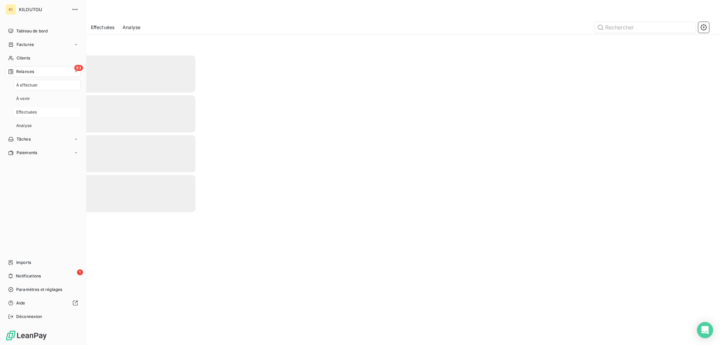
click at [40, 110] on div "Effectuées" at bounding box center [47, 112] width 67 height 11
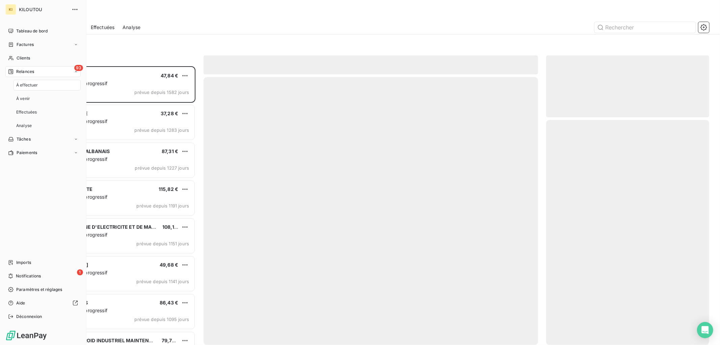
scroll to position [273, 157]
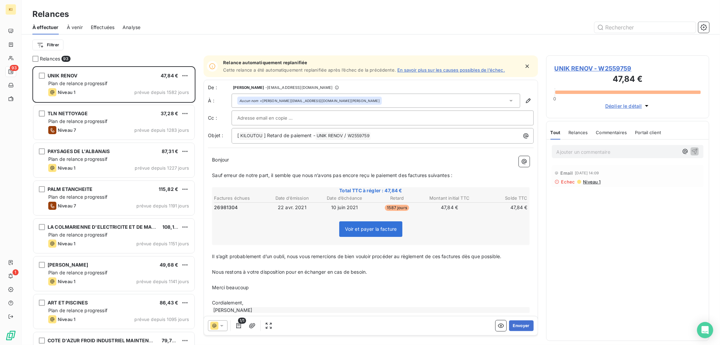
click at [106, 29] on span "Effectuées" at bounding box center [103, 27] width 24 height 7
